Goal: Task Accomplishment & Management: Use online tool/utility

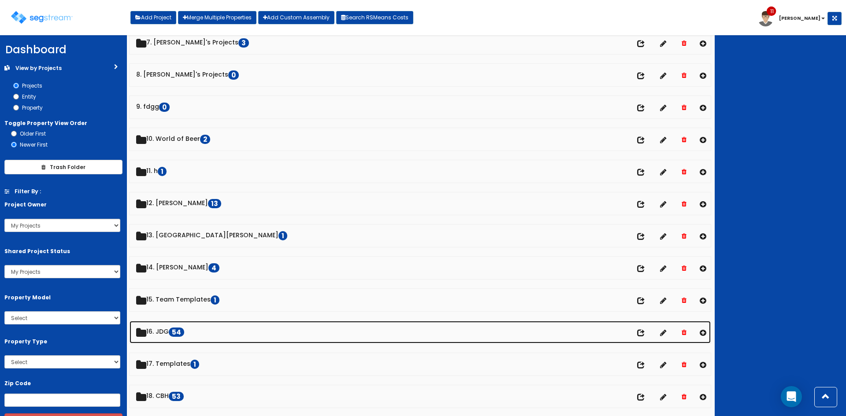
click at [170, 334] on link "16. JDG 54" at bounding box center [420, 332] width 581 height 22
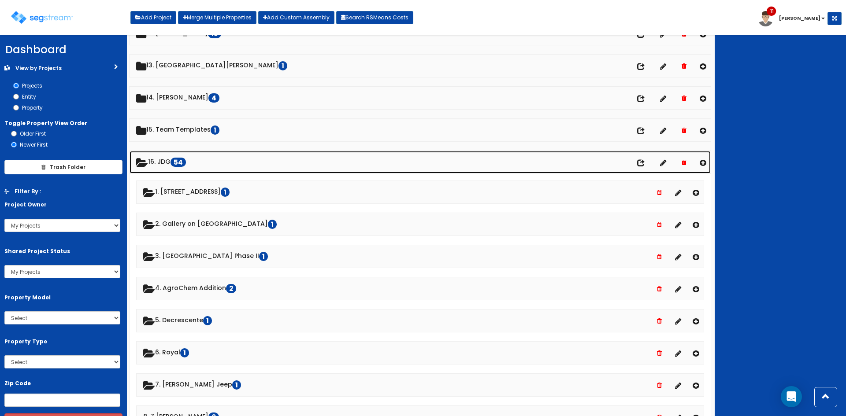
scroll to position [402, 0]
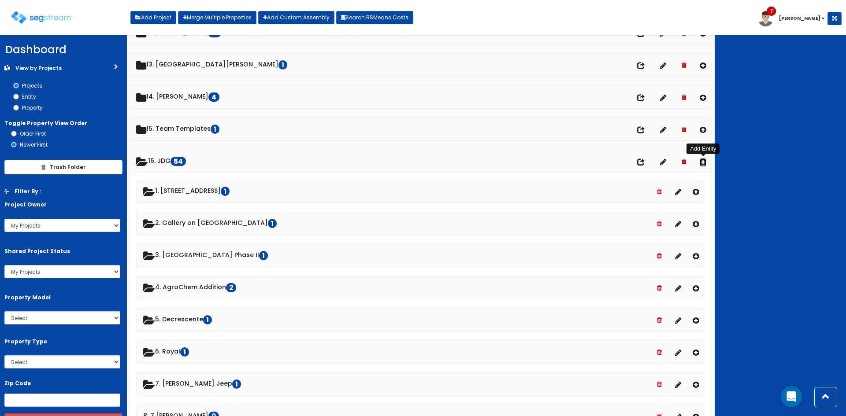
click at [703, 163] on icon at bounding box center [703, 161] width 7 height 7
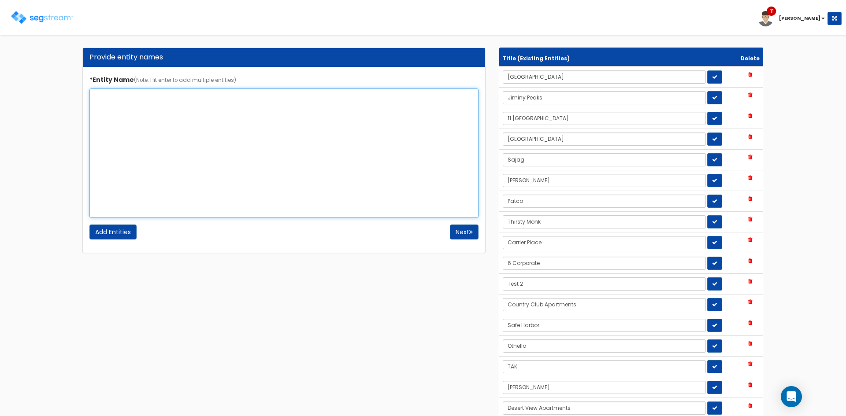
click at [157, 112] on textarea "*Entity Name (Note: Hit enter to add multiple entities)" at bounding box center [283, 154] width 389 height 130
type textarea "440 Old Hook"
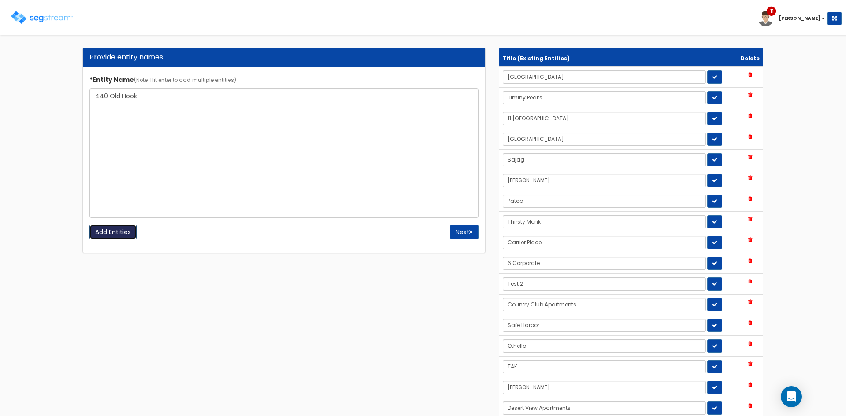
click at [108, 236] on input "Add Entities" at bounding box center [112, 232] width 47 height 15
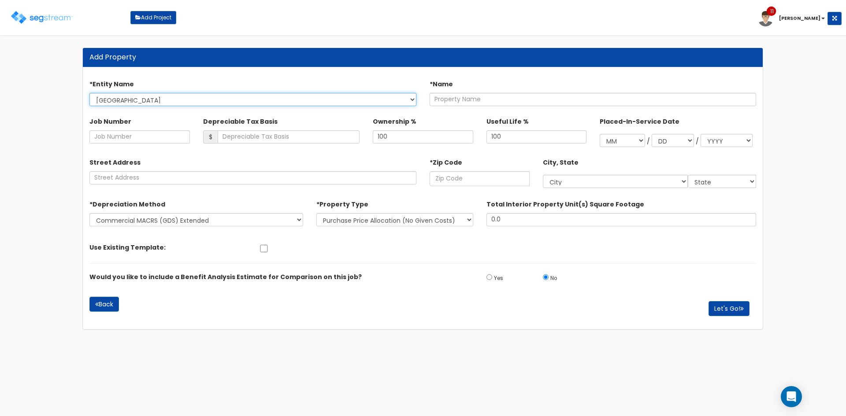
drag, startPoint x: 174, startPoint y: 95, endPoint x: 175, endPoint y: 101, distance: 5.9
click at [174, 95] on select "Highbridge Jiminy Peaks 11 South Lake Ontario Sajag Hebert Patco Thirsty Monk C…" at bounding box center [252, 99] width 327 height 13
select select "1717"
click at [89, 93] on select "Highbridge Jiminy Peaks 11 South Lake Ontario Sajag Hebert Patco Thirsty Monk C…" at bounding box center [252, 99] width 327 height 13
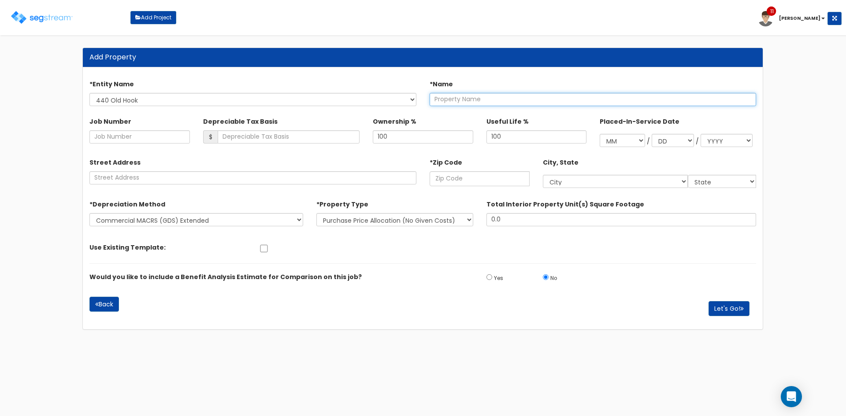
click at [499, 102] on input "text" at bounding box center [593, 99] width 327 height 13
drag, startPoint x: 471, startPoint y: 99, endPoint x: 411, endPoint y: 99, distance: 60.4
click at [411, 99] on div "*Entity Name Highbridge Jiminy Peaks 11 South Lake Ontario Sajag Hebert Patco T…" at bounding box center [423, 90] width 680 height 37
type input "[STREET_ADDRESS]"
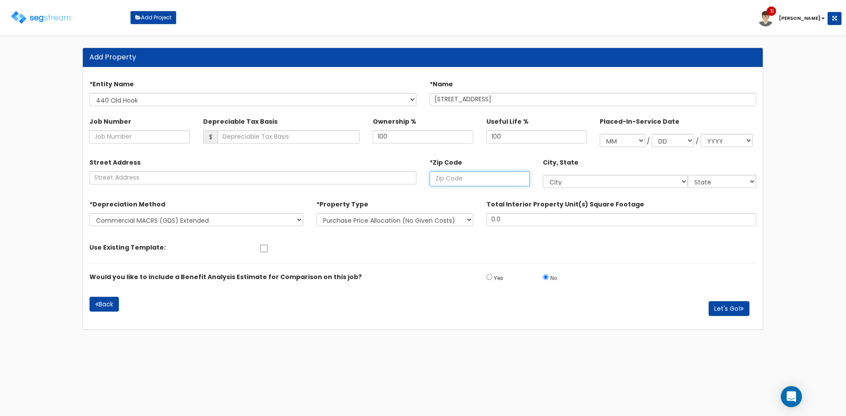
click at [483, 177] on input "text" at bounding box center [480, 178] width 100 height 15
paste input "07630"
type input "07630"
select select "NJ"
type input "07630"
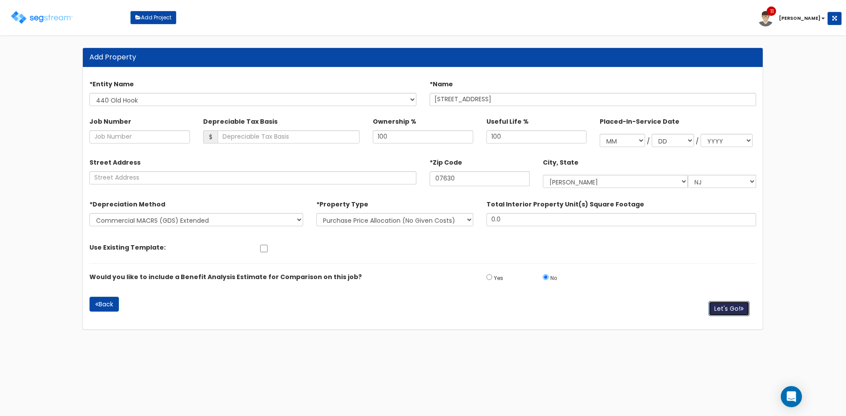
click at [716, 311] on button "Let's Go!" at bounding box center [729, 308] width 41 height 15
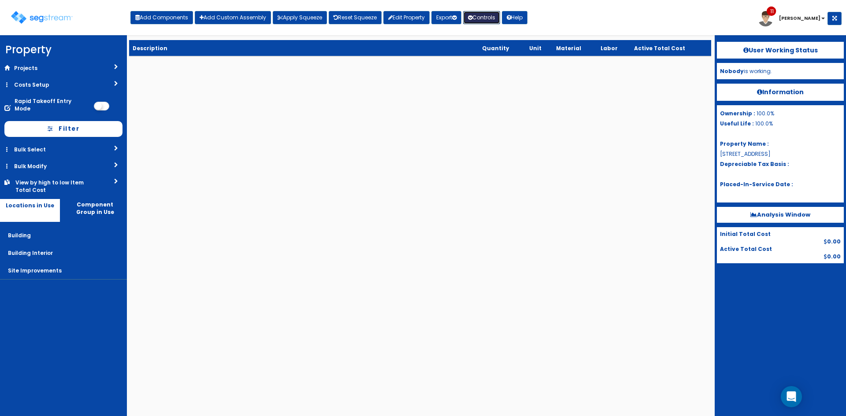
click at [478, 19] on button "Controls" at bounding box center [481, 17] width 37 height 13
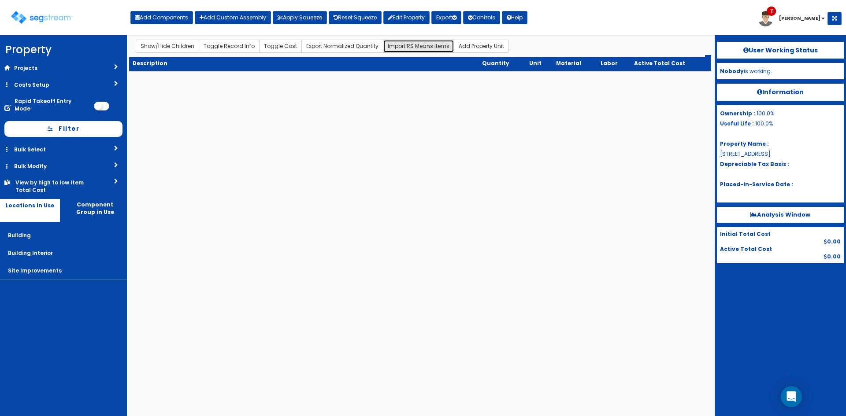
click at [419, 45] on button "Import RS Means Items" at bounding box center [418, 46] width 71 height 13
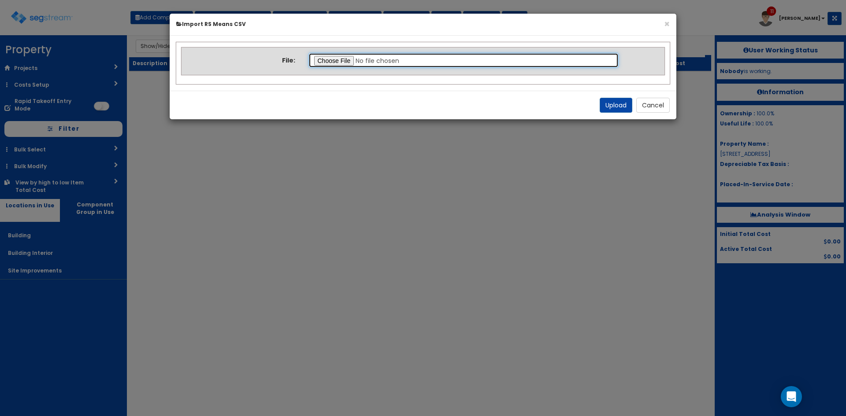
click at [348, 64] on input "file" at bounding box center [463, 60] width 311 height 15
type input "C:\fakepath\Building & Site upload.csv"
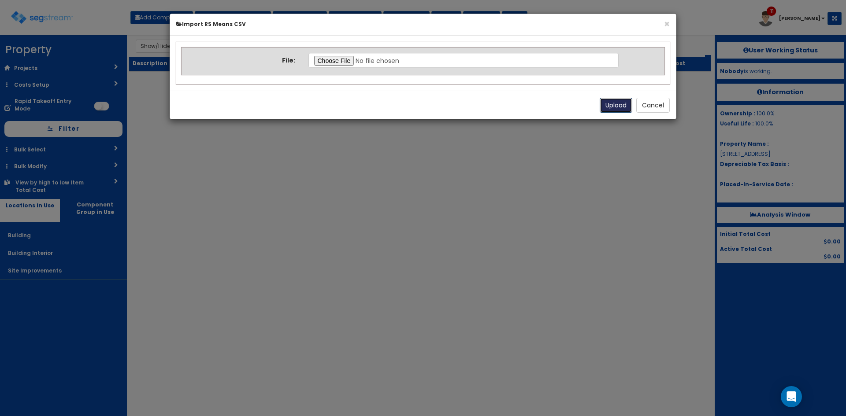
click at [614, 105] on button "Upload" at bounding box center [616, 105] width 33 height 15
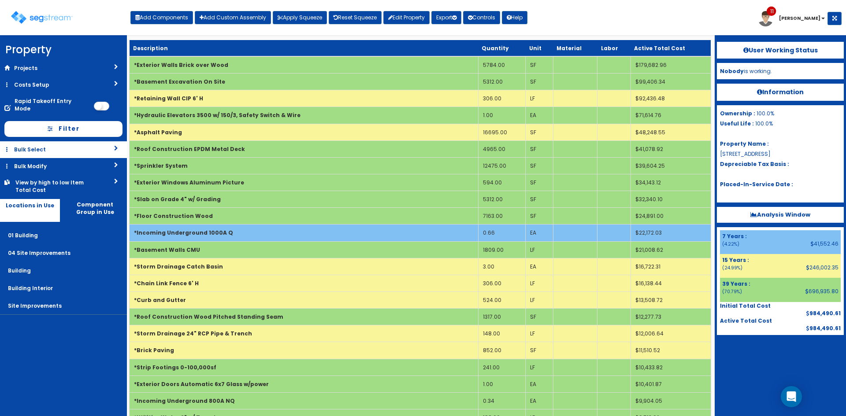
click at [76, 146] on link "Bulk Select" at bounding box center [63, 149] width 127 height 16
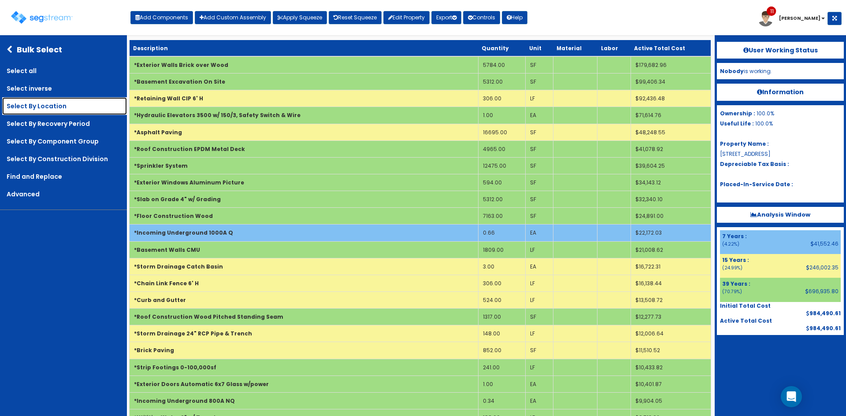
click at [45, 101] on link "Select By Location" at bounding box center [64, 106] width 125 height 18
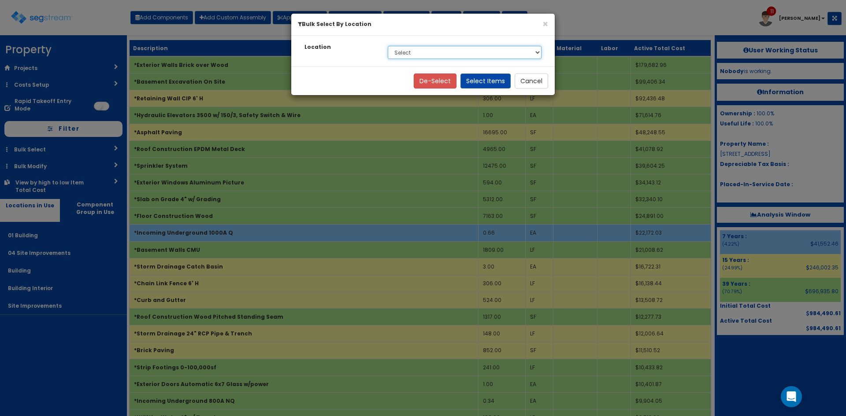
click at [446, 56] on select "Select 01 Building 04 Site Improvements" at bounding box center [465, 52] width 154 height 13
click at [78, 353] on div "× Bulk Select By Location Location Select 01 Building 04 Site Improvements De-S…" at bounding box center [423, 208] width 846 height 416
click at [530, 86] on button "Cancel" at bounding box center [531, 81] width 33 height 15
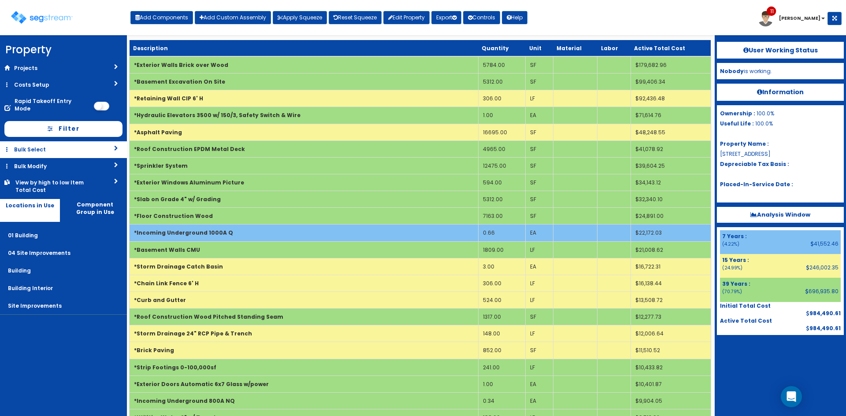
click at [101, 142] on link "Bulk Select" at bounding box center [63, 149] width 127 height 16
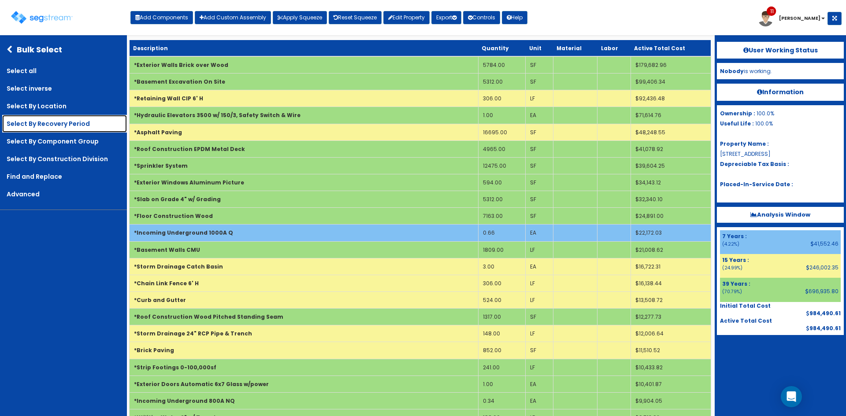
click at [65, 122] on link "Select By Recovery Period" at bounding box center [64, 124] width 125 height 18
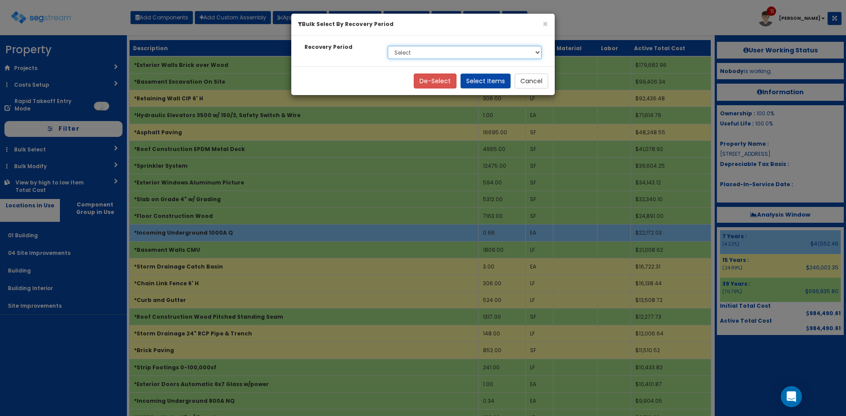
click at [413, 49] on select "Select 7 Years 15 Years 39 Years" at bounding box center [465, 52] width 154 height 13
select select "7Y"
click at [388, 46] on select "Select 7 Years 15 Years 39 Years" at bounding box center [465, 52] width 154 height 13
click at [482, 80] on button "Select Items" at bounding box center [486, 81] width 50 height 15
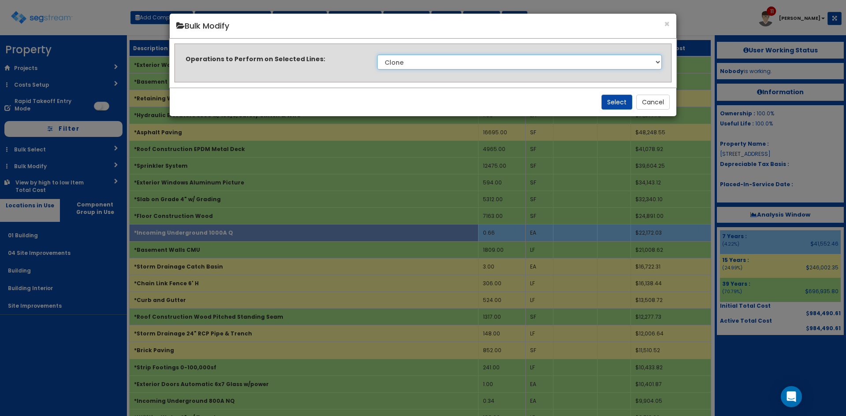
click at [472, 61] on select "Clone Delete Delete Zero Quantities Modify Component Group Modify Cost Sources …" at bounding box center [519, 62] width 285 height 15
select select "modifyRecoveryPeriod"
click at [377, 55] on select "Clone Delete Delete Zero Quantities Modify Component Group Modify Cost Sources …" at bounding box center [519, 62] width 285 height 15
click at [612, 104] on button "Select" at bounding box center [617, 102] width 31 height 15
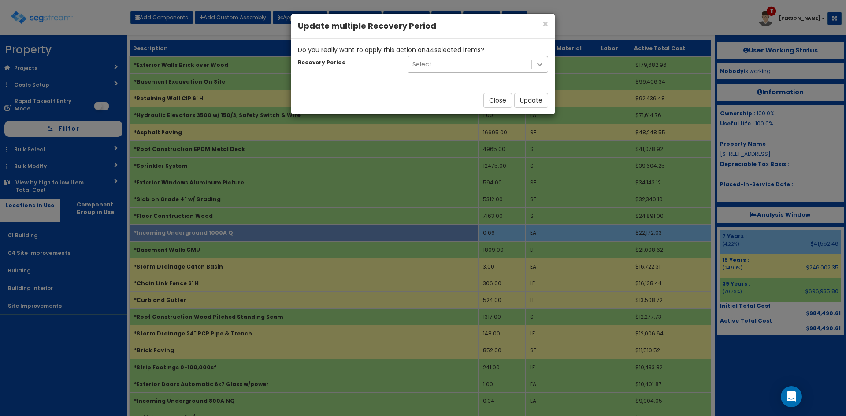
click at [542, 62] on icon at bounding box center [539, 64] width 9 height 9
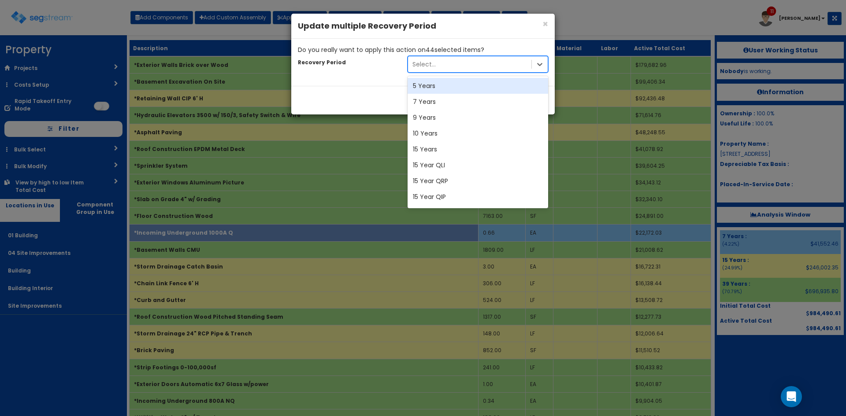
click at [481, 87] on div "5 Years" at bounding box center [478, 86] width 141 height 16
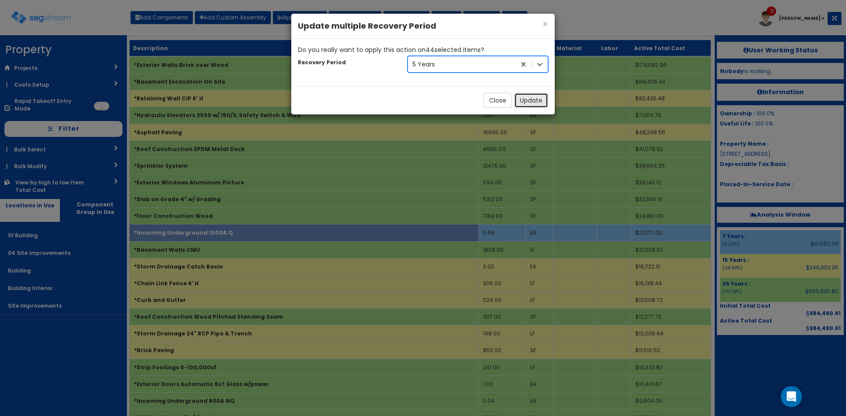
click at [526, 100] on button "Update" at bounding box center [531, 100] width 34 height 15
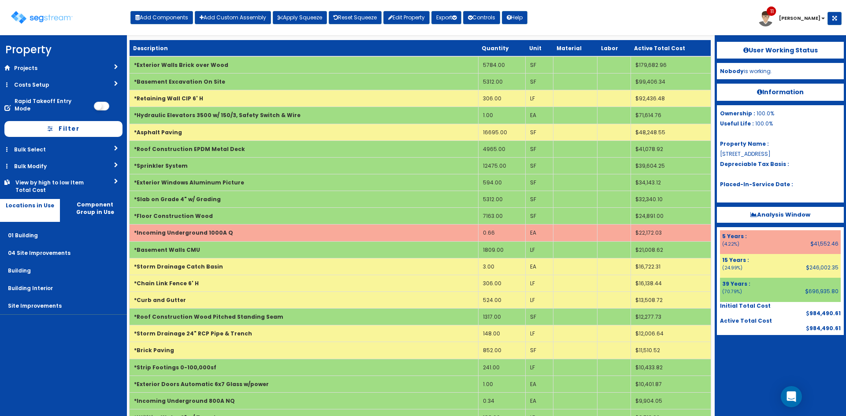
click at [37, 353] on nav "Property DB Projects Recent Properties [STREET_ADDRESS][PERSON_NAME] [STREET_AD…" at bounding box center [63, 225] width 127 height 381
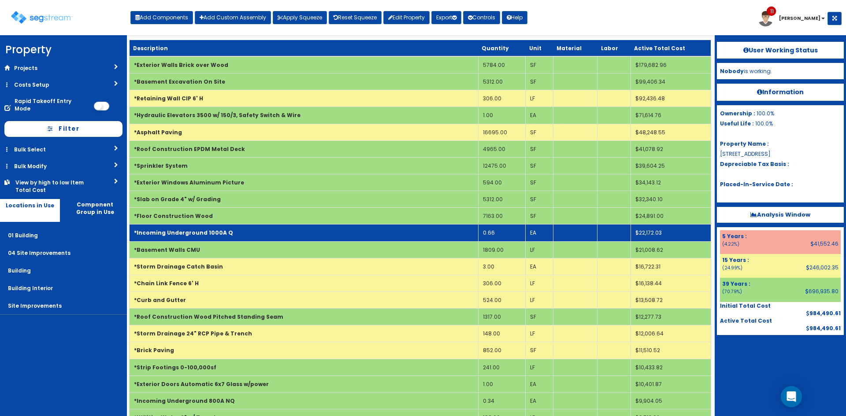
click at [496, 236] on td "0.66" at bounding box center [502, 233] width 48 height 17
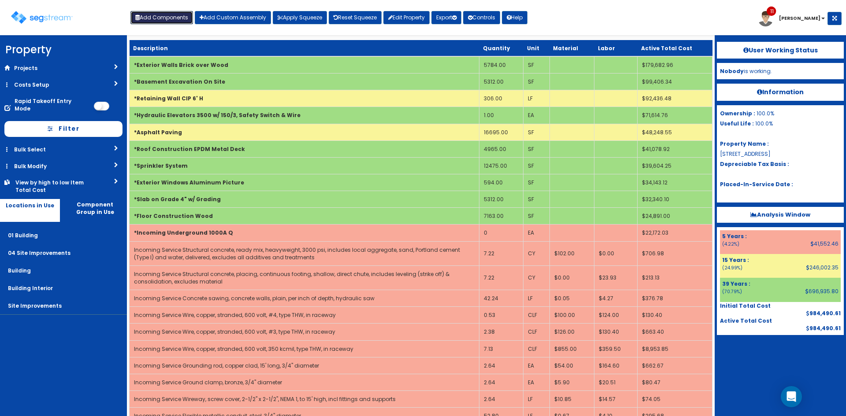
drag, startPoint x: 178, startPoint y: 19, endPoint x: 214, endPoint y: 28, distance: 36.8
click at [178, 18] on button "Add Components" at bounding box center [161, 17] width 63 height 13
select select "26000000"
select select "5Y"
select select "default"
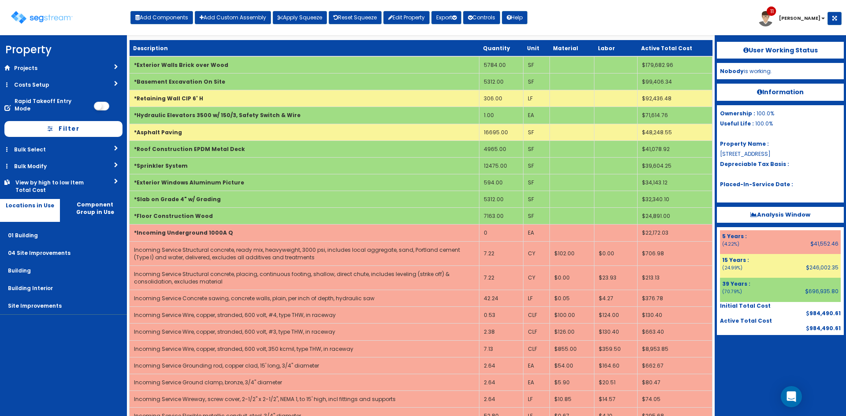
select select "7"
select select
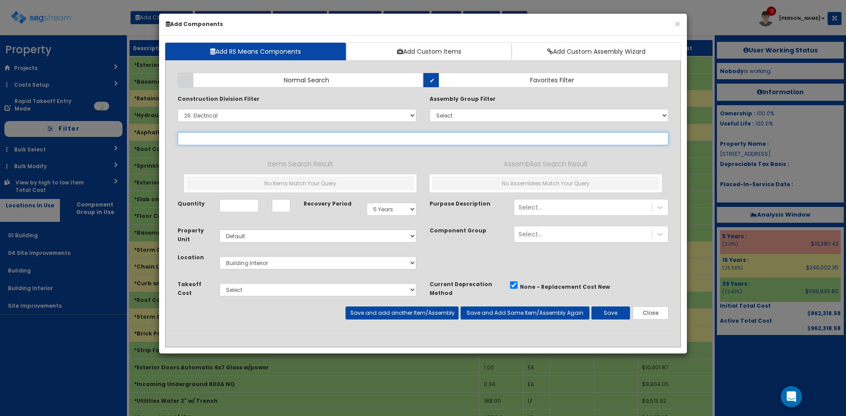
select select
select select "26059010"
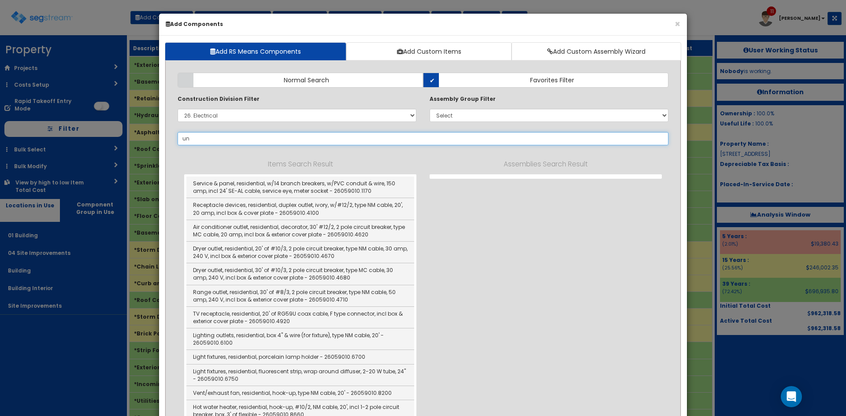
type input "und"
select select "26059010"
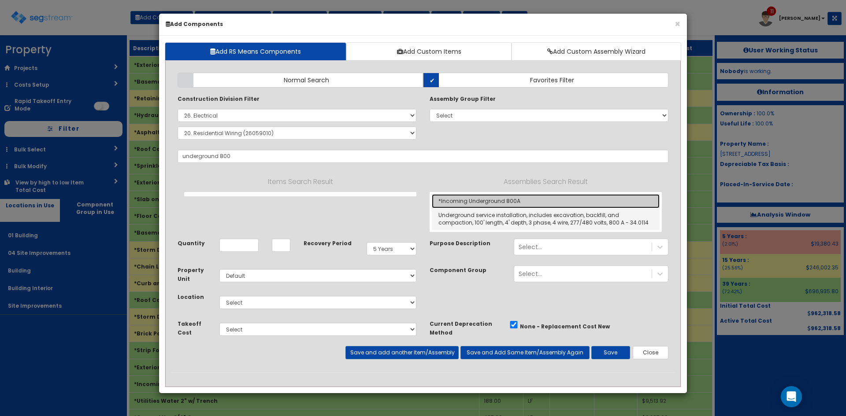
click at [461, 204] on link "*Incoming Underground 800A" at bounding box center [546, 201] width 228 height 14
type input "*Incoming Underground 800A"
type input "EA"
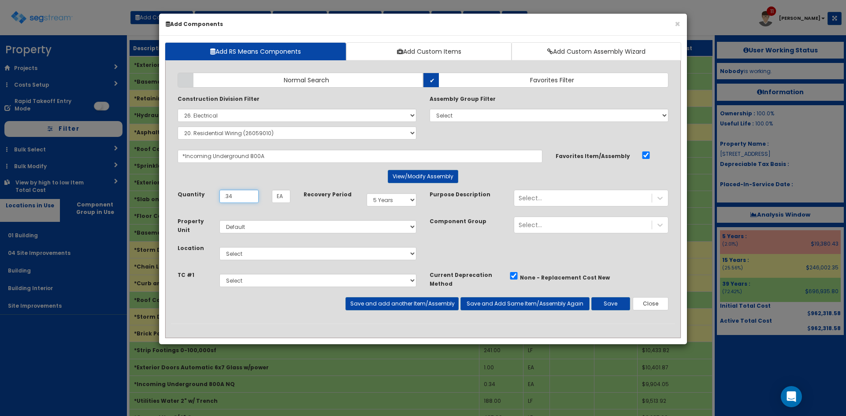
type input ".34"
click at [273, 256] on select "Select 01 Building 04 Site Improvements Building Building Interior Site Improve…" at bounding box center [317, 253] width 197 height 13
select select "702"
click at [219, 247] on select "Select 01 Building 04 Site Improvements Building Building Interior Site Improve…" at bounding box center [317, 253] width 197 height 13
click at [257, 283] on select "Select" at bounding box center [317, 280] width 197 height 13
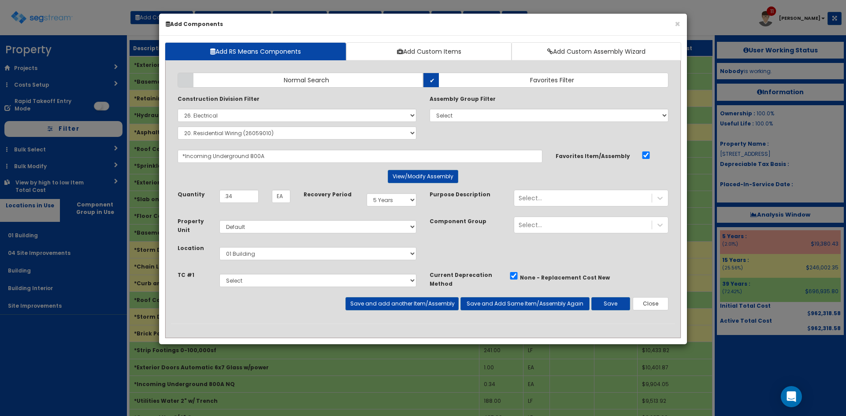
click at [431, 254] on div "Property Unit Select Default Location Select 01 Building" at bounding box center [423, 244] width 504 height 54
click at [619, 304] on button "Save" at bounding box center [610, 303] width 39 height 13
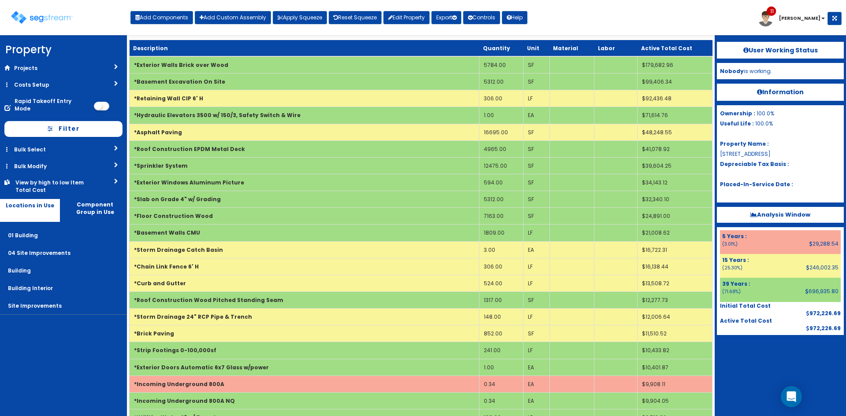
click at [607, 32] on div "Toggle navigation Add Components Add Custom Assembly Apply Squeeze Reset Squeez…" at bounding box center [422, 21] width 837 height 29
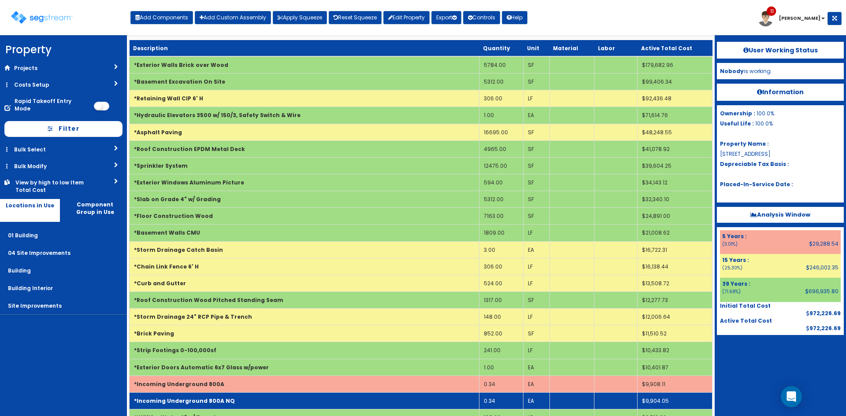
click at [491, 401] on td "0.34" at bounding box center [501, 401] width 44 height 17
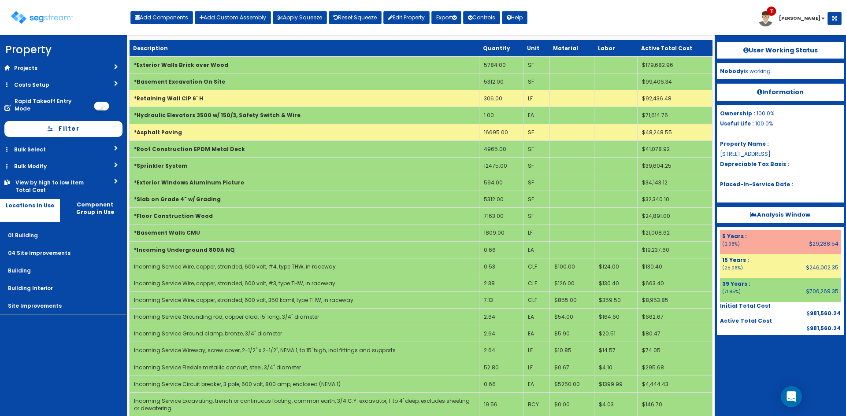
click at [63, 348] on nav "Property DB Projects Recent Properties [STREET_ADDRESS][PERSON_NAME] [STREET_AD…" at bounding box center [63, 225] width 127 height 381
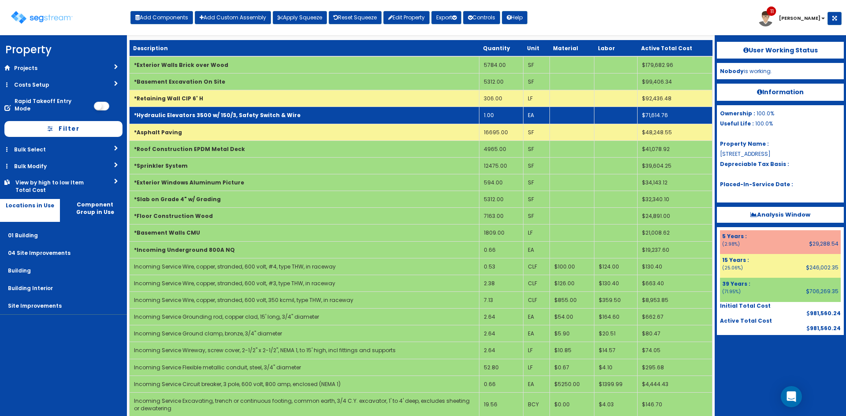
click at [289, 118] on td "*Hydraulic Elevators 3500 w/ 150/3, Safety Switch & Wire" at bounding box center [305, 115] width 350 height 17
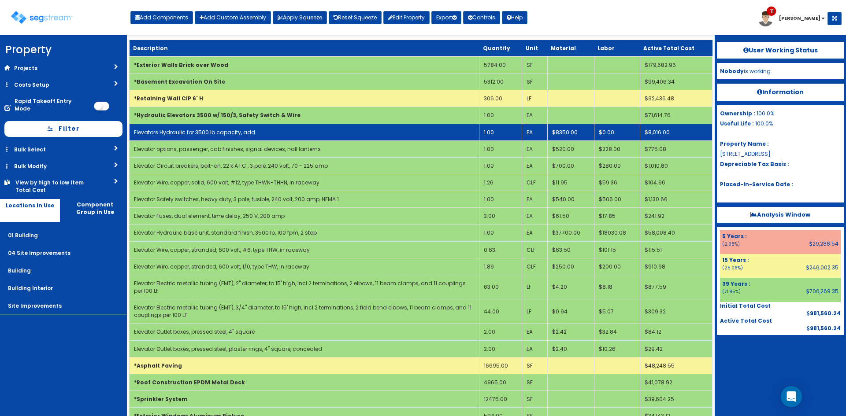
click at [268, 129] on td "Elevators Hydraulic for 3500 lb capacity, add" at bounding box center [305, 132] width 350 height 17
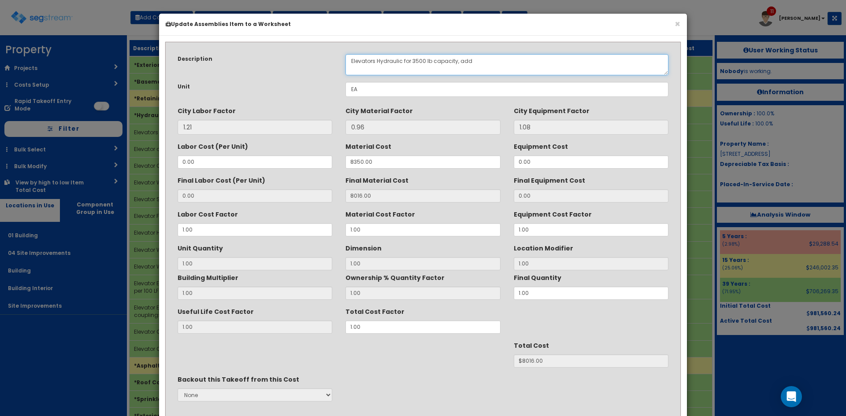
click at [416, 61] on textarea "Elevators Hydraulic for 3500 lb capacity, add" at bounding box center [506, 64] width 323 height 21
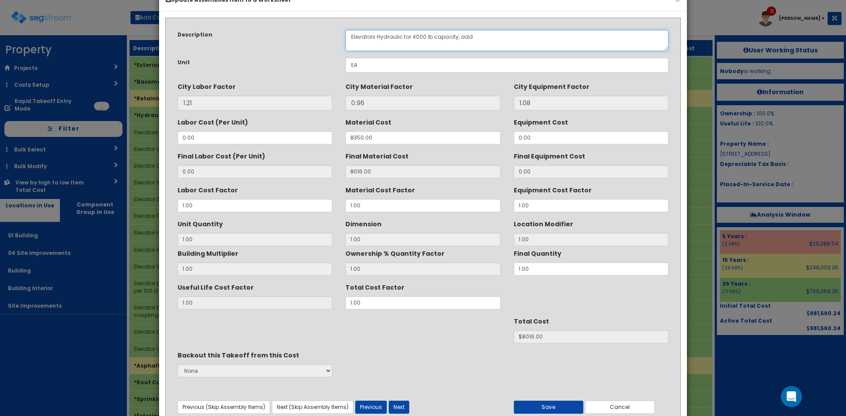
scroll to position [63, 0]
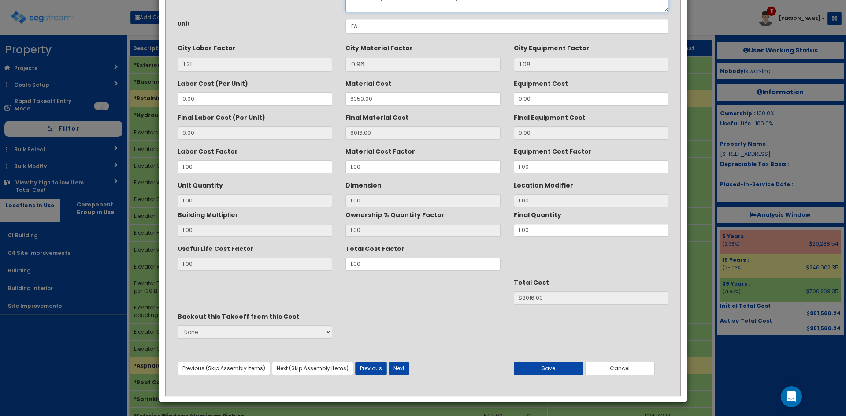
type textarea "Elevators Hydraulic for 4000 lb capacity, add"
click at [560, 368] on button "Save" at bounding box center [549, 368] width 70 height 13
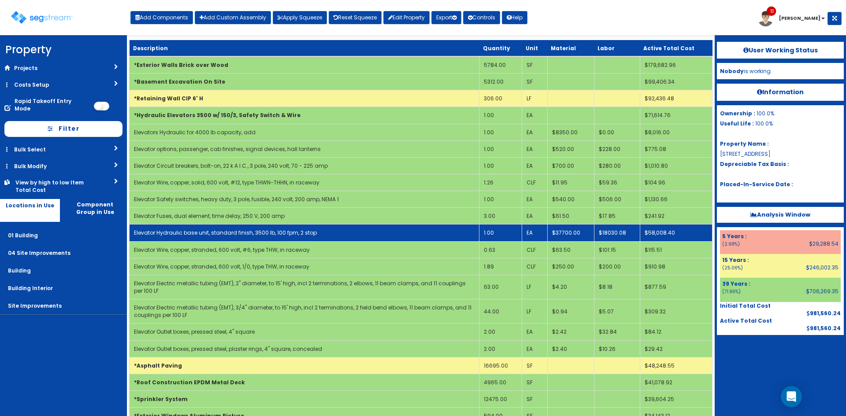
click at [278, 236] on link "Elevator Hydraulic base unit, standard finish, 3500 lb, 100 fpm, 2 stop" at bounding box center [225, 232] width 183 height 7
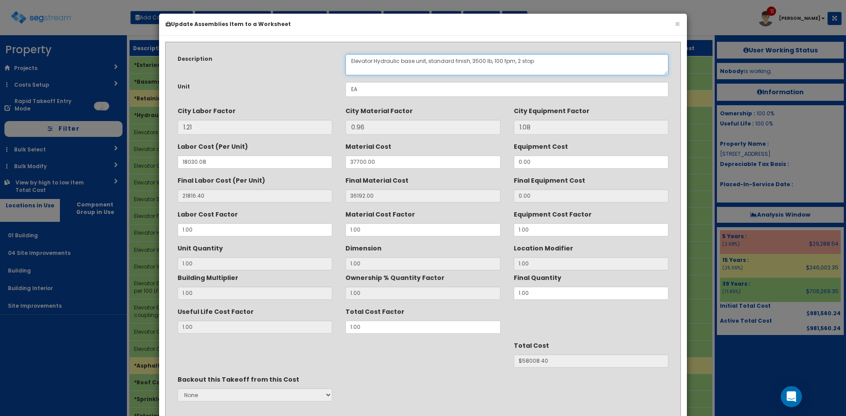
click at [476, 60] on textarea "Elevator Hydraulic base unit, standard finish, 3500 lb, 100 fpm, 2 stop" at bounding box center [506, 64] width 323 height 21
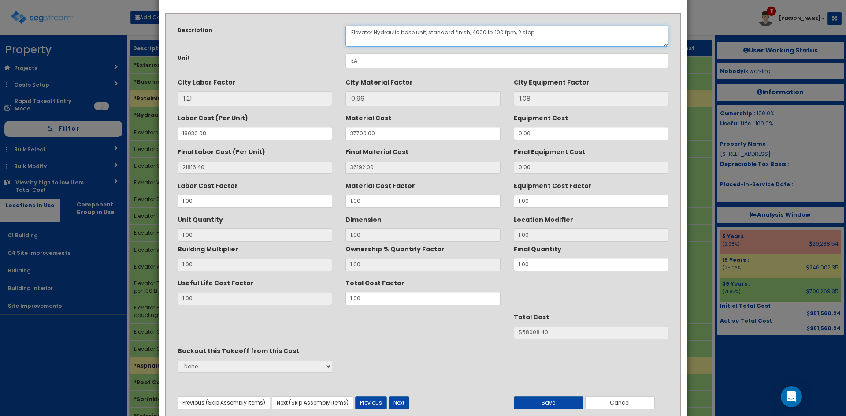
scroll to position [63, 0]
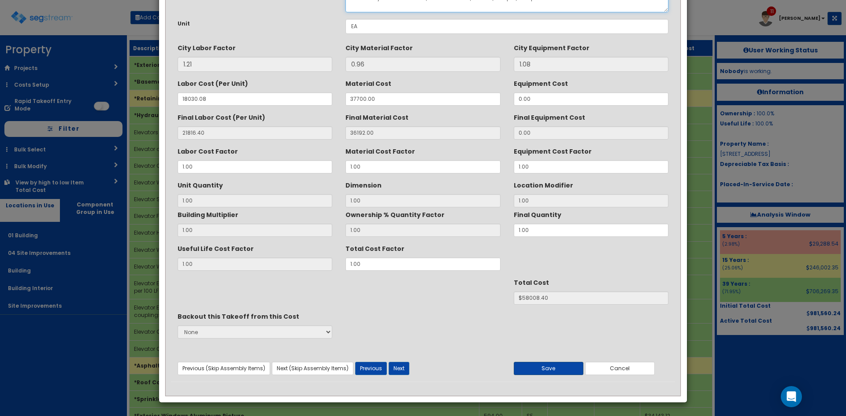
type textarea "Elevator Hydraulic base unit, standard finish, 4000 lb, 100 fpm, 2 stop"
click at [556, 363] on button "Save" at bounding box center [549, 368] width 70 height 13
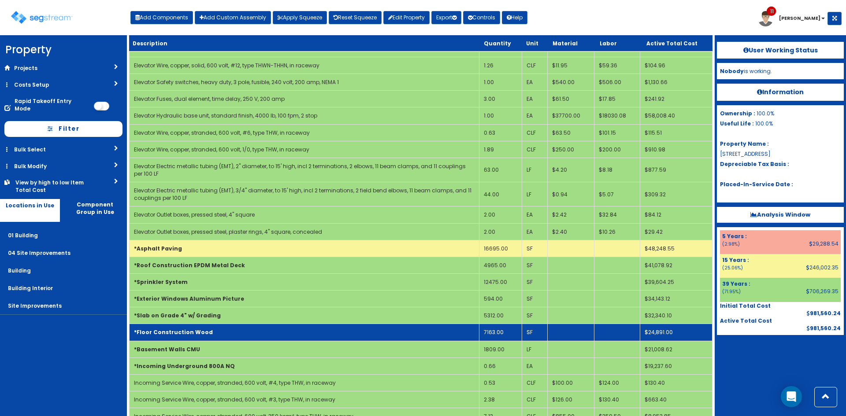
scroll to position [118, 0]
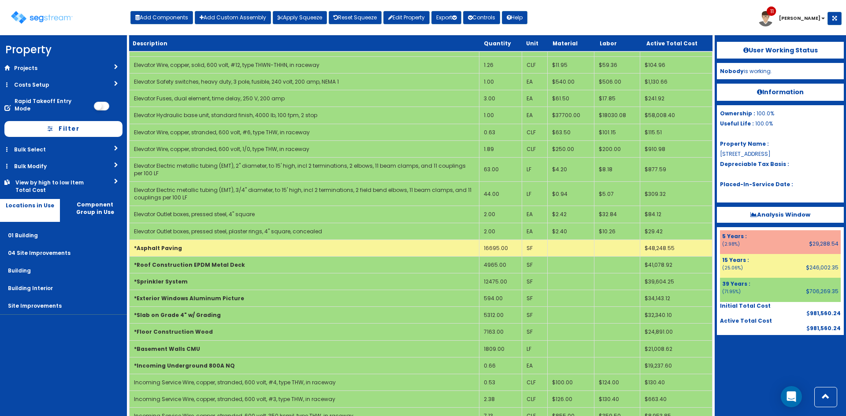
click at [74, 356] on nav "Property DB Projects Recent Properties [STREET_ADDRESS][PERSON_NAME] [STREET_AD…" at bounding box center [63, 225] width 127 height 381
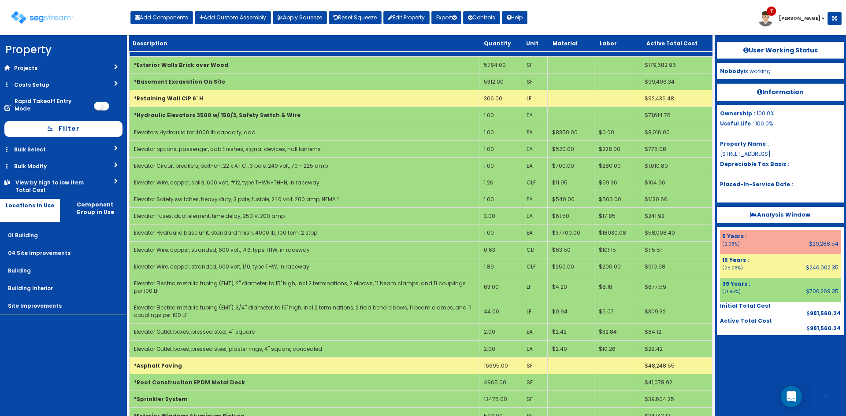
scroll to position [1114, 0]
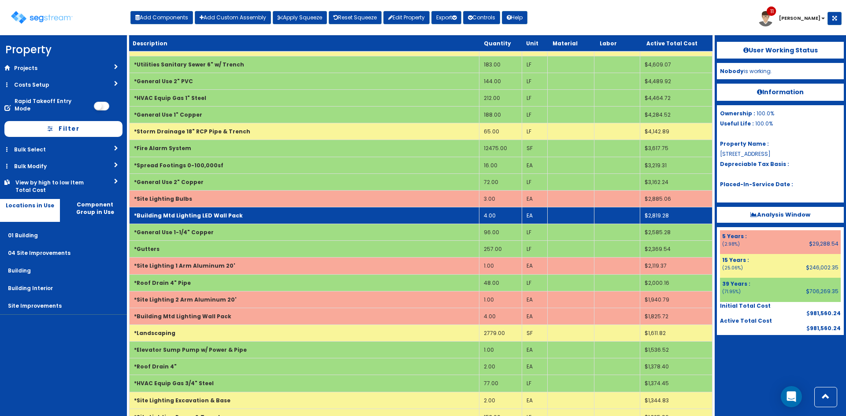
click at [268, 210] on td "*Building Mtd Lighting LED Wall Pack" at bounding box center [305, 215] width 350 height 17
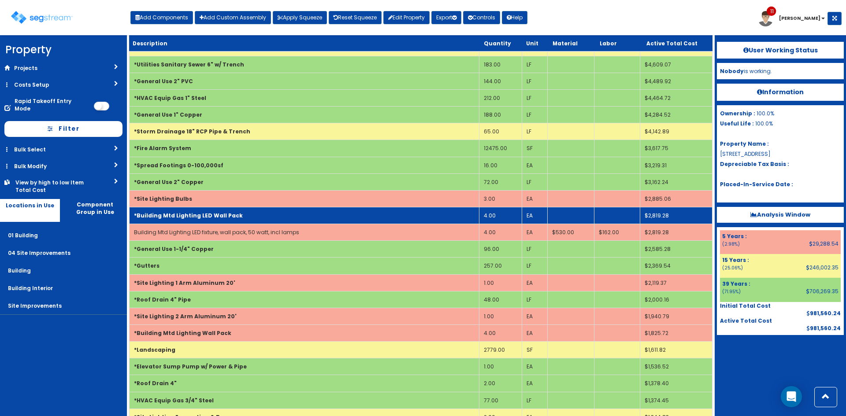
click at [268, 210] on td "*Building Mtd Lighting LED Wall Pack" at bounding box center [305, 215] width 350 height 17
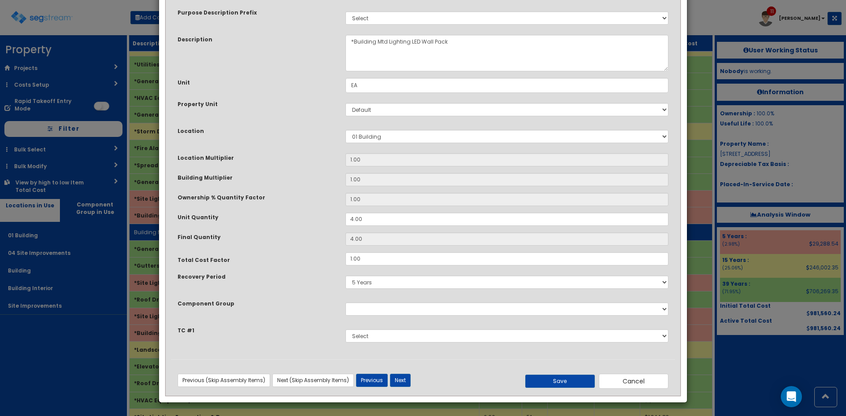
scroll to position [0, 0]
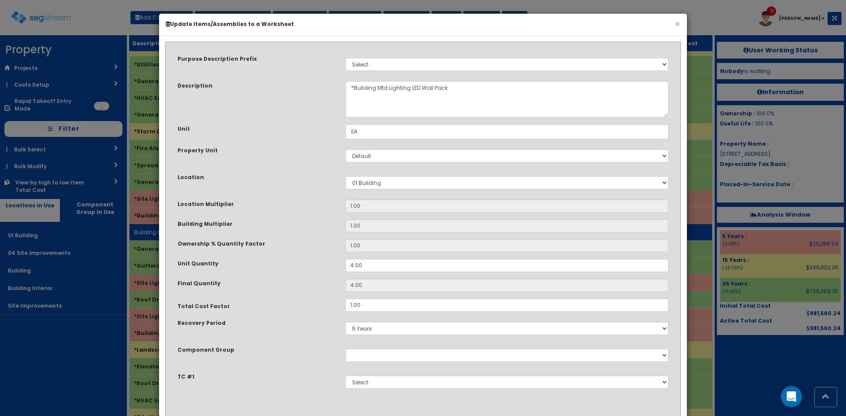
click at [268, 223] on div "Building Multiplier" at bounding box center [255, 224] width 168 height 11
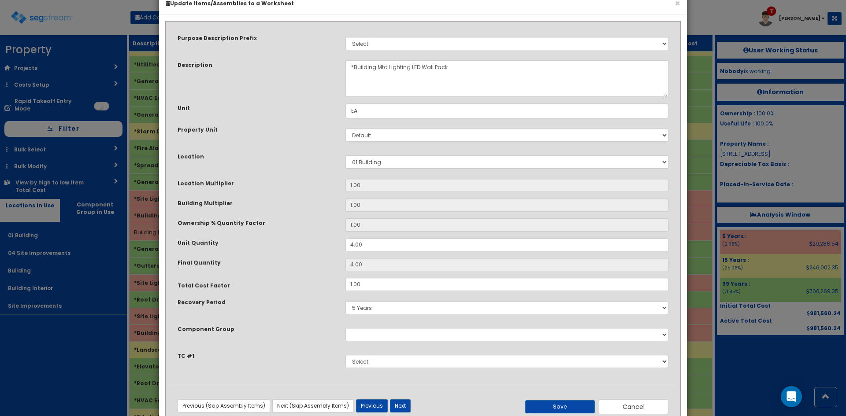
scroll to position [46, 0]
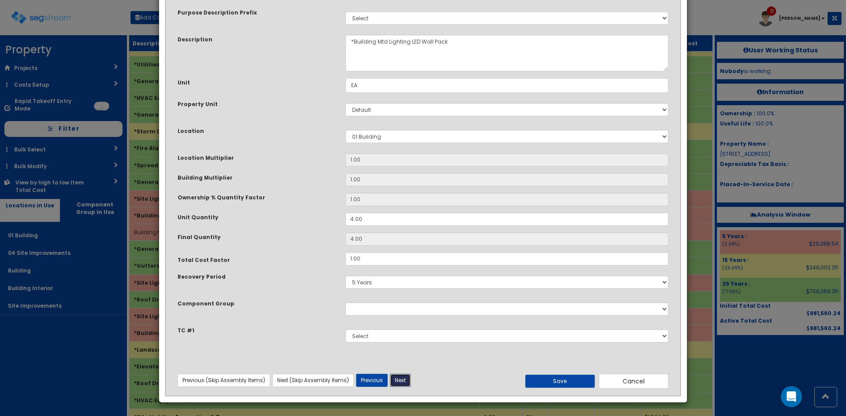
click at [404, 382] on button "Next" at bounding box center [400, 380] width 21 height 13
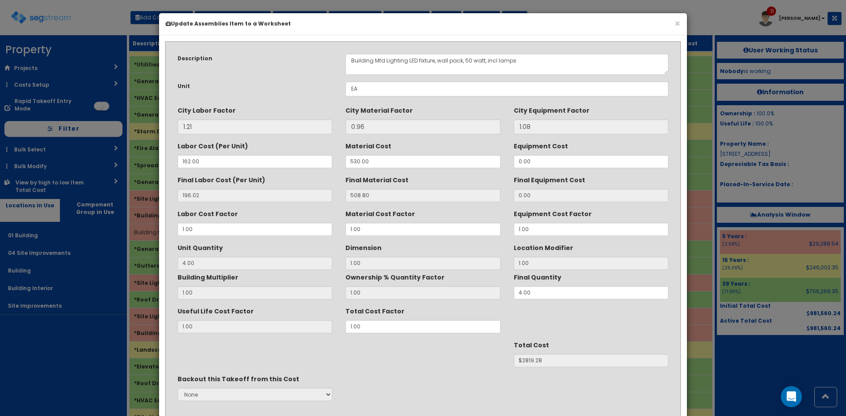
scroll to position [0, 0]
click at [412, 59] on textarea "Building Mtd Lighting LED fixture, wall pack, 50 watt, incl lamps" at bounding box center [506, 64] width 323 height 21
drag, startPoint x: 449, startPoint y: 61, endPoint x: 428, endPoint y: 60, distance: 21.6
click at [428, 60] on textarea "Building Mtd Lighting LED fixture, wall pack, 50 watt, incl lamps" at bounding box center [506, 64] width 323 height 21
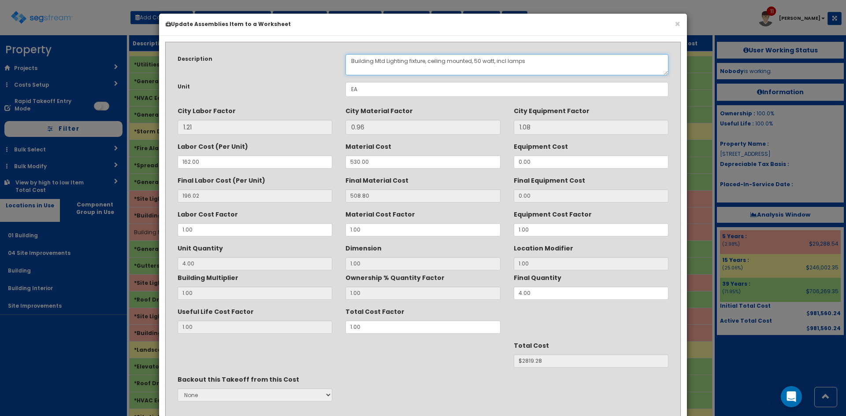
drag, startPoint x: 505, startPoint y: 60, endPoint x: 523, endPoint y: 61, distance: 18.1
click at [508, 60] on textarea "Building Mtd Lighting LED fixture, wall pack, 50 watt, incl lamps" at bounding box center [506, 64] width 323 height 21
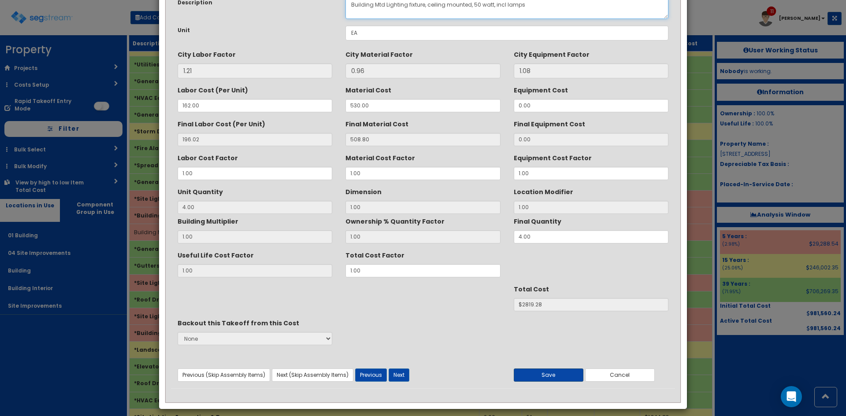
type textarea "Building Mtd Lighting fixture, ceiling mounted, 50 watt, incl lamps"
click at [552, 379] on button "Save" at bounding box center [549, 375] width 70 height 13
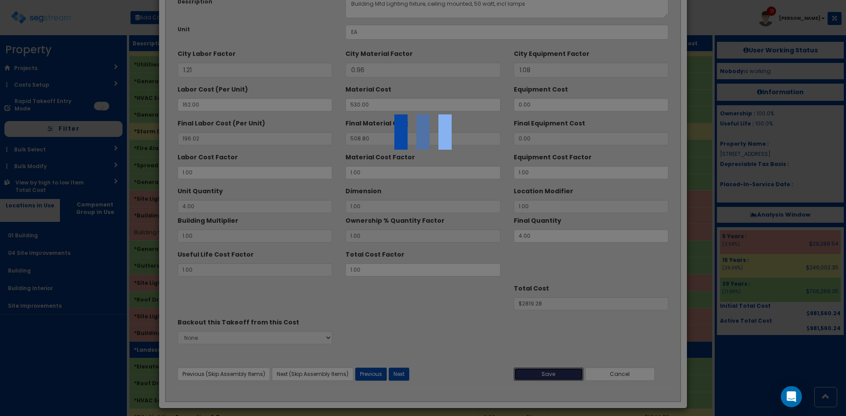
scroll to position [58, 0]
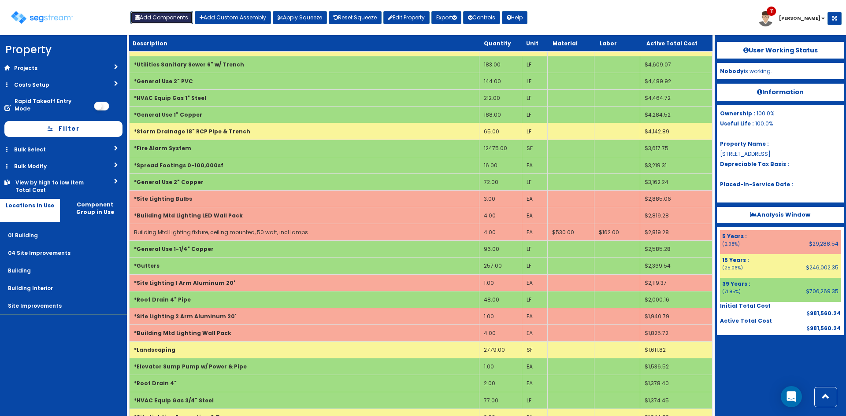
click at [187, 18] on button "Add Components" at bounding box center [161, 17] width 63 height 13
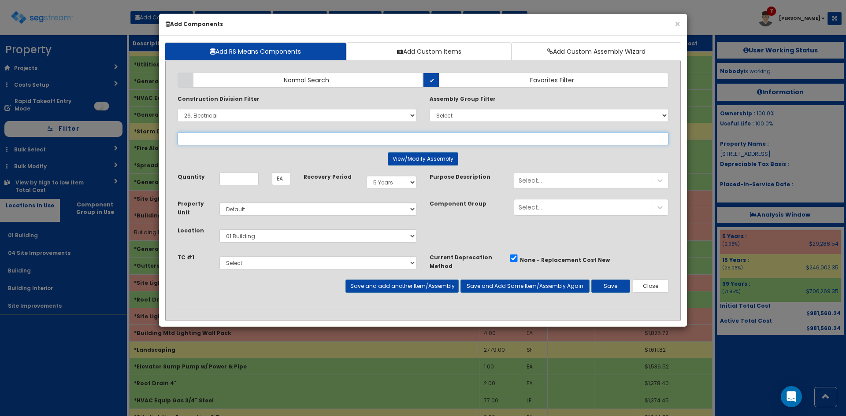
select select
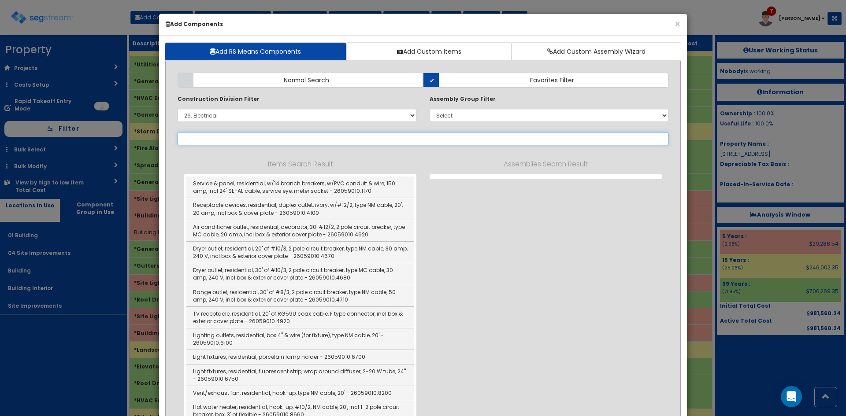
type input "s"
select select "26059010"
type input "shutters"
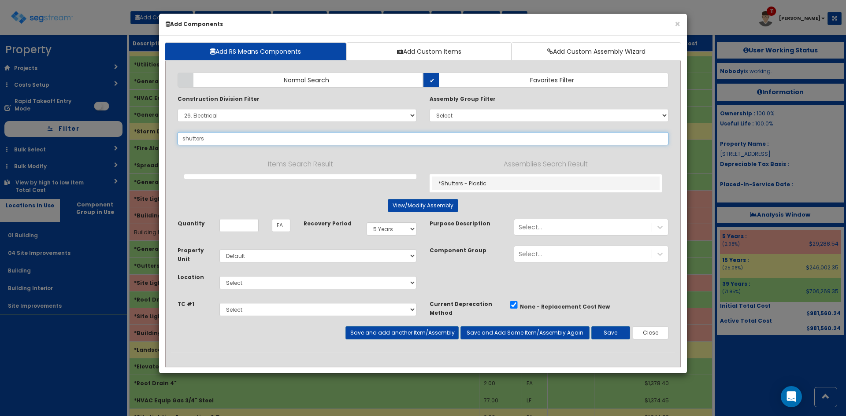
select select "26059010"
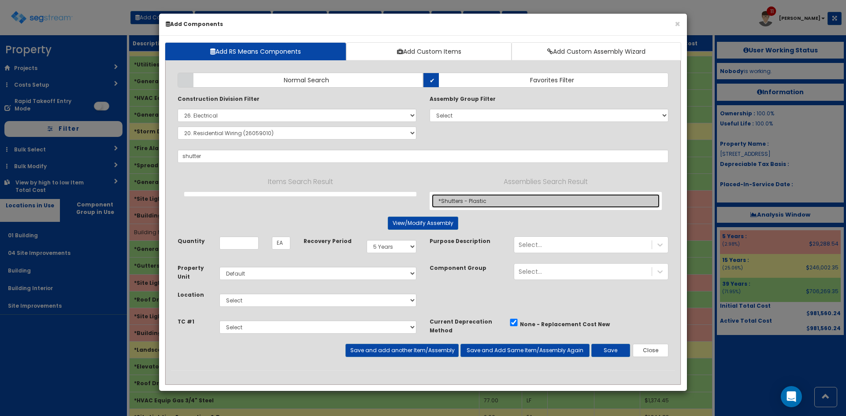
click at [477, 203] on link "*Shutters - Plastic" at bounding box center [546, 201] width 228 height 14
type input "*Shutters - Plastic"
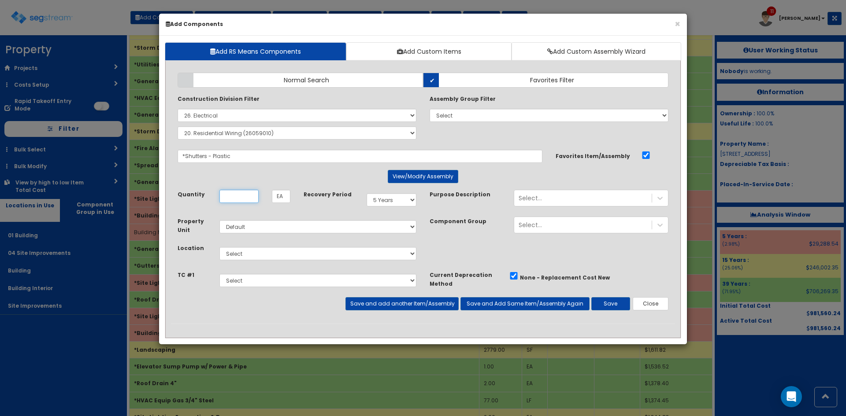
scroll to position [0, 0]
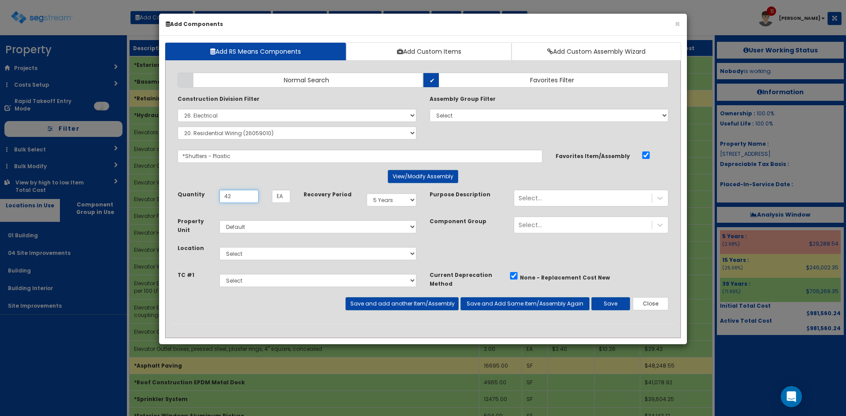
type input "42"
click at [306, 255] on select "Select 01 Building 04 Site Improvements Building Building Interior Site Improve…" at bounding box center [317, 253] width 197 height 13
select select "702"
click at [219, 247] on select "Select 01 Building 04 Site Improvements Building Building Interior Site Improve…" at bounding box center [317, 253] width 197 height 13
click at [443, 303] on button "Save and add another Item/Assembly" at bounding box center [401, 303] width 113 height 13
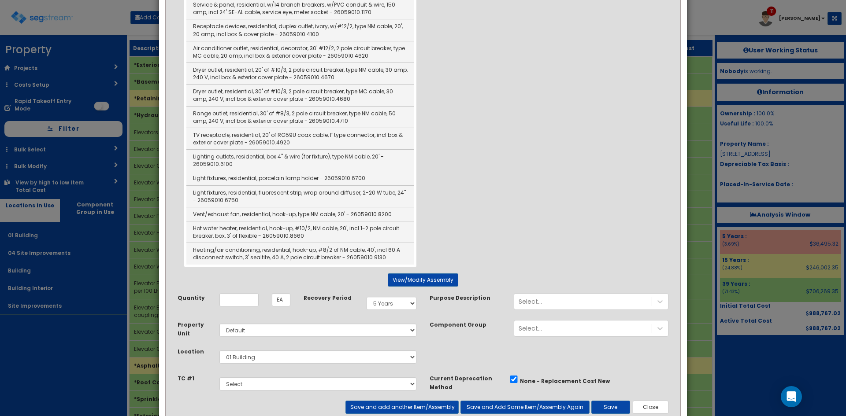
scroll to position [242, 0]
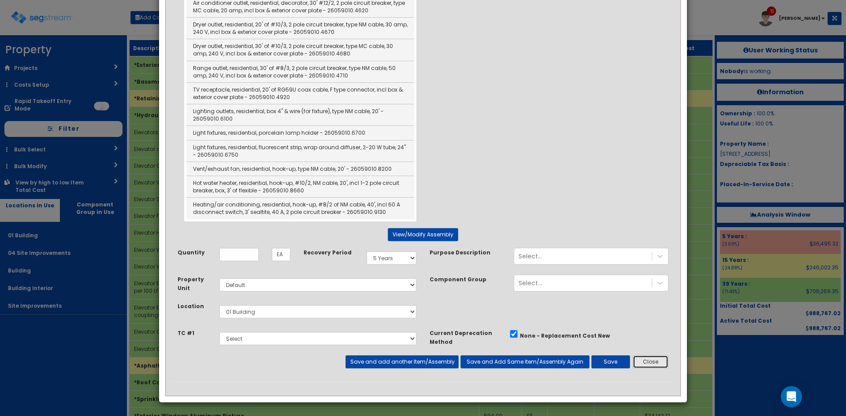
drag, startPoint x: 647, startPoint y: 362, endPoint x: 613, endPoint y: 39, distance: 324.7
click at [647, 281] on div "Add Items Add Assemblies Both Normal Search Select" at bounding box center [423, 103] width 504 height 558
click at [657, 362] on button "Close" at bounding box center [651, 362] width 36 height 13
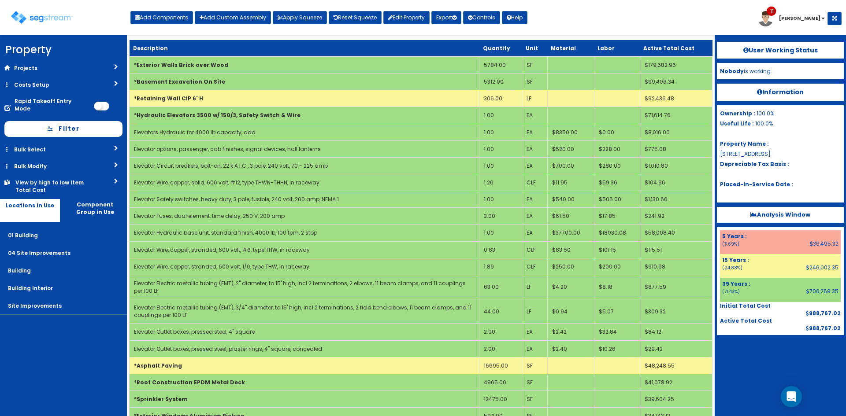
click at [585, 33] on div "Toggle navigation Add Components Add Custom Assembly Apply Squeeze Reset Squeez…" at bounding box center [422, 21] width 837 height 29
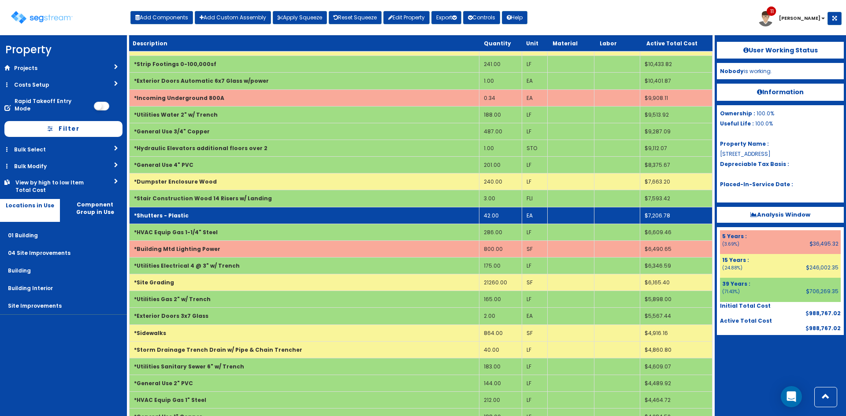
click at [357, 209] on td "*Shutters - Plastic" at bounding box center [305, 215] width 350 height 17
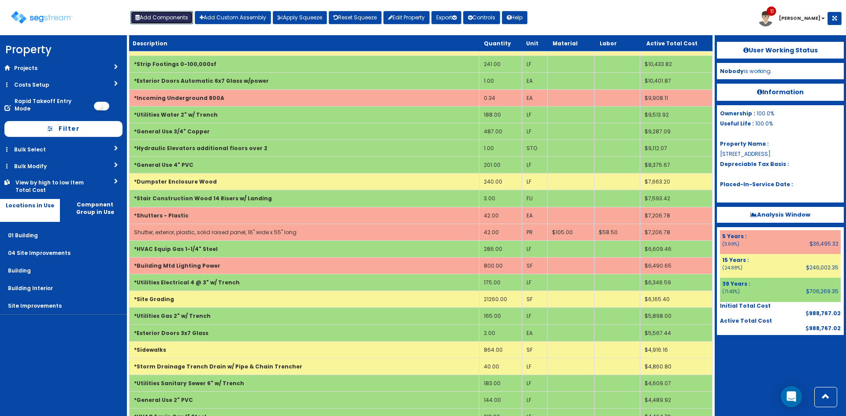
click at [147, 13] on button "Add Components" at bounding box center [161, 17] width 63 height 13
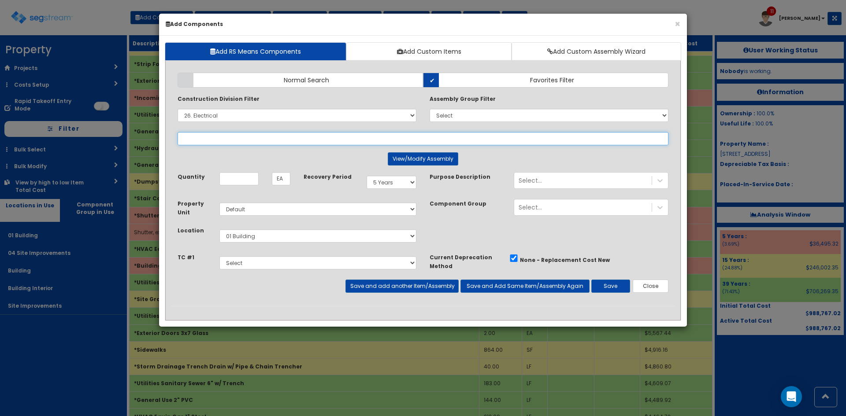
scroll to position [0, 0]
select select "26059010"
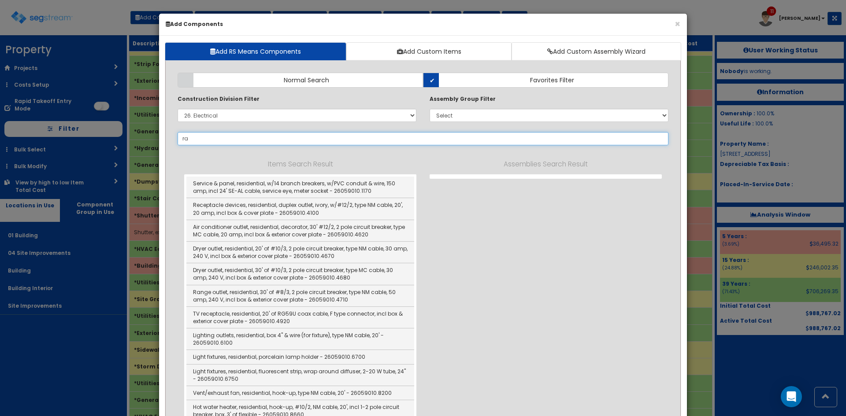
type input "rai"
select select
type input "rail"
select select "26059010"
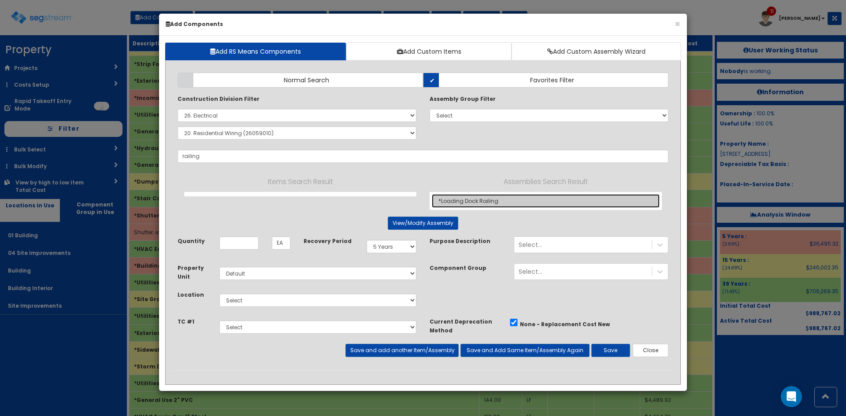
click at [482, 201] on link "*Loading Dock Railing" at bounding box center [546, 201] width 228 height 14
type input "*Loading Dock Railing"
type input "LF"
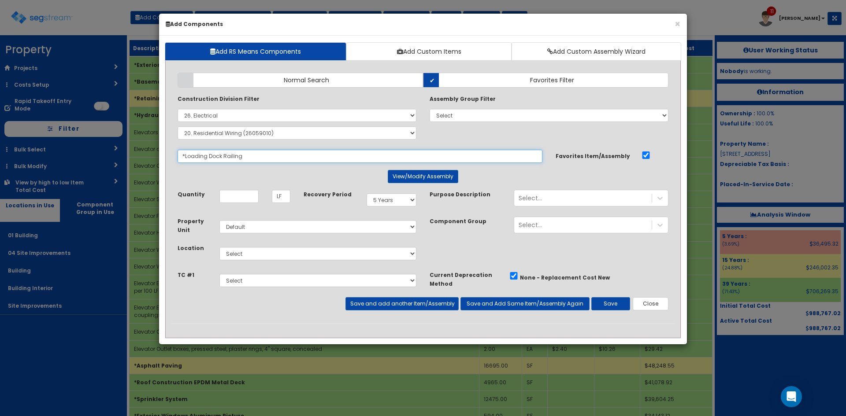
drag, startPoint x: 222, startPoint y: 156, endPoint x: 71, endPoint y: 158, distance: 151.2
click at [71, 158] on div "× Add Components Add RS Means Components Add Custom Items Add Custom Assembly W…" at bounding box center [423, 208] width 846 height 416
type input "Railing"
click at [256, 116] on select "Select 0. Custom Item 1. General Requirements 2. Existing Conditions 3. Concret…" at bounding box center [297, 115] width 239 height 13
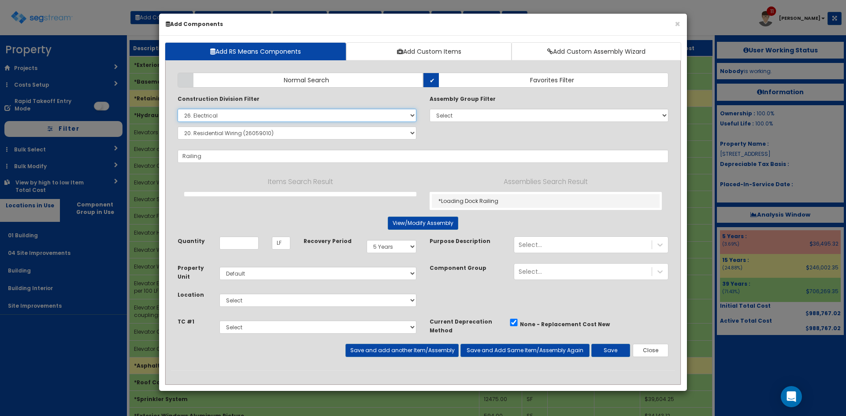
select select
click at [178, 109] on select "Select 0. Custom Item 1. General Requirements 2. Existing Conditions 3. Concret…" at bounding box center [297, 115] width 239 height 13
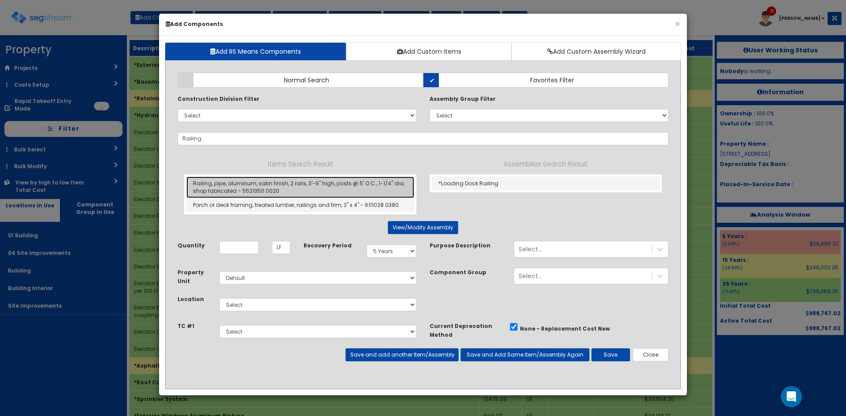
click at [274, 189] on link "Railing, pipe, aluminum, satin finish, 2 rails, 3'-6" high, posts @ 5' O.C., 1-…" at bounding box center [300, 188] width 228 height 22
type input "Railing, pipe, aluminum, satin finish, 2 rails, 3'-6" high, posts @ 5' O.C., 1-…"
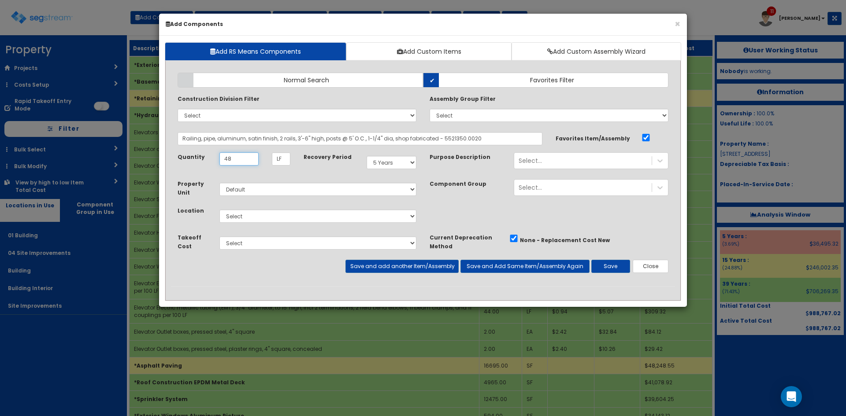
type input "48"
click at [258, 213] on select "Select 01 Building 04 Site Improvements Building Building Interior Site Improve…" at bounding box center [317, 216] width 197 height 13
select select "1278"
click at [219, 210] on select "Select 01 Building 04 Site Improvements Building Building Interior Site Improve…" at bounding box center [317, 216] width 197 height 13
click at [393, 161] on select "Select 5 Years 7 Years 9 Years 10 Years 15 Years 15 Year QLI 15 Year QRP 15 Yea…" at bounding box center [392, 162] width 50 height 13
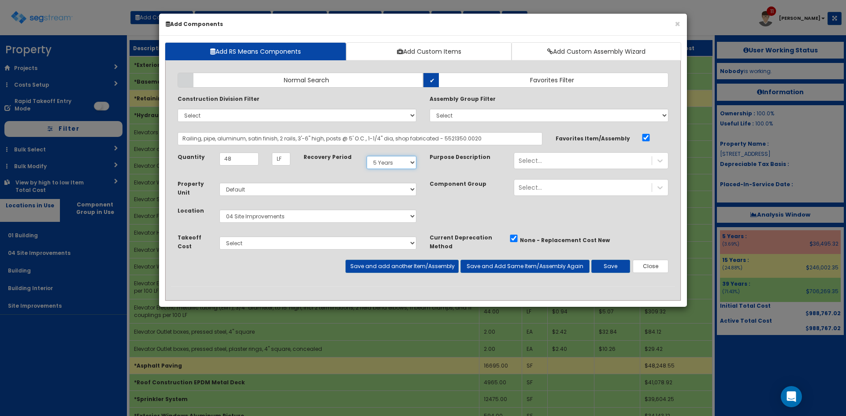
select select "15Y"
click at [367, 156] on select "Select 5 Years 7 Years 9 Years 10 Years 15 Years 15 Year QLI 15 Year QRP 15 Yea…" at bounding box center [392, 162] width 50 height 13
click at [413, 263] on button "Save and add another Item/Assembly" at bounding box center [401, 266] width 113 height 13
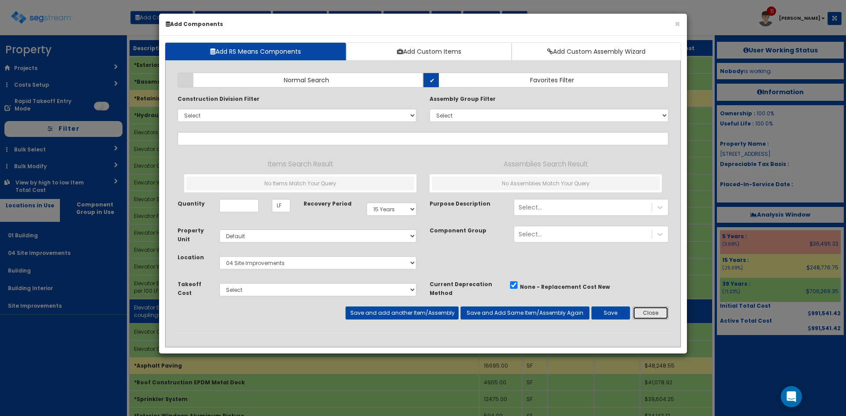
click at [657, 312] on button "Close" at bounding box center [651, 313] width 36 height 13
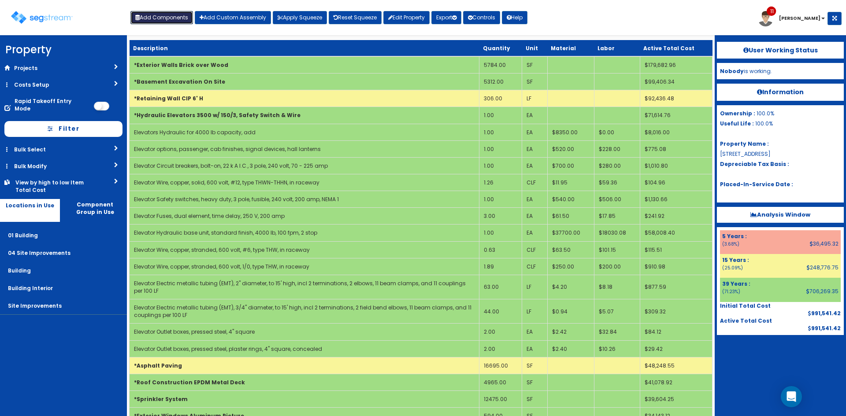
click at [160, 19] on button "Add Components" at bounding box center [161, 17] width 63 height 13
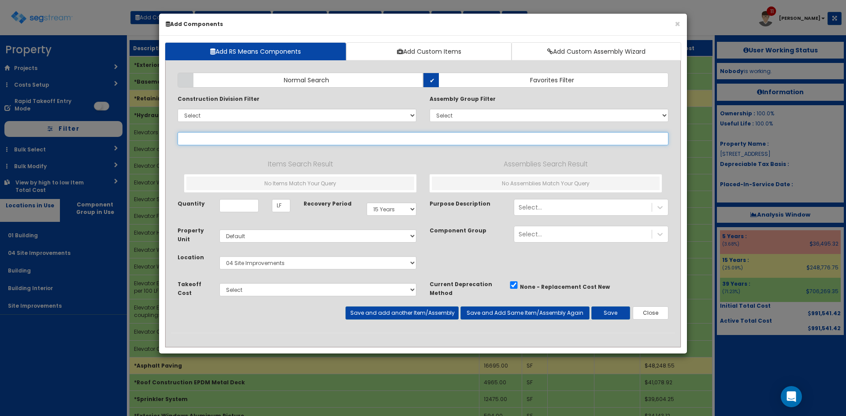
select select
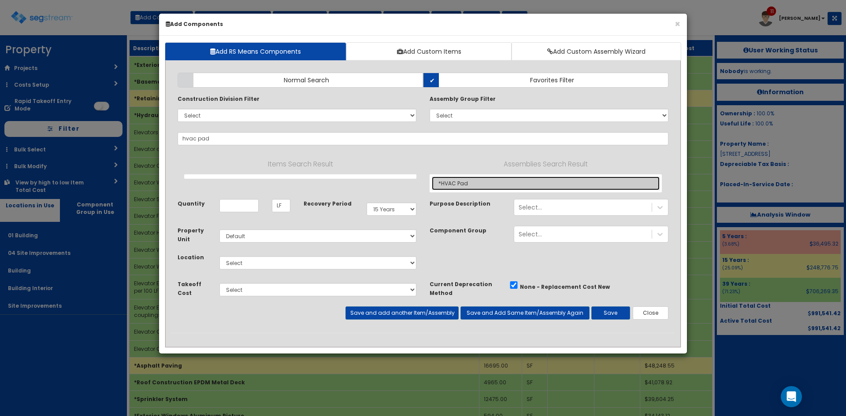
click at [472, 186] on link "*HVAC Pad" at bounding box center [546, 184] width 228 height 14
type input "*HVAC Pad"
type input "SF"
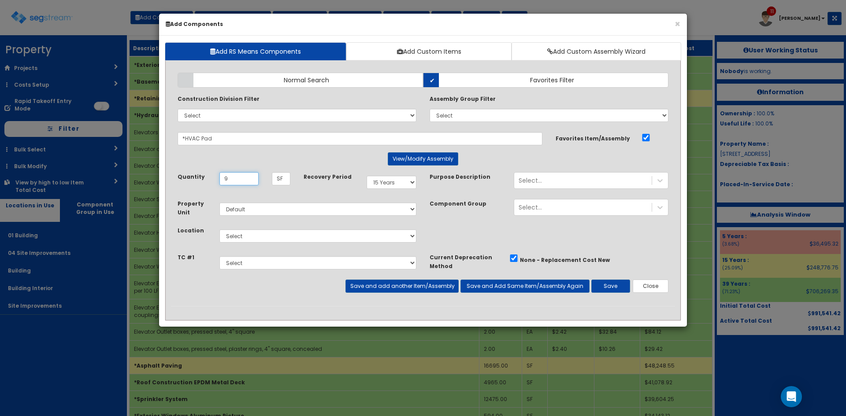
type input "9"
click at [294, 238] on select "Select 01 Building 04 Site Improvements Building Building Interior Site Improve…" at bounding box center [317, 236] width 197 height 13
select select "1278"
click at [219, 230] on select "Select 01 Building 04 Site Improvements Building Building Interior Site Improve…" at bounding box center [317, 236] width 197 height 13
click at [614, 288] on button "Save" at bounding box center [610, 286] width 39 height 13
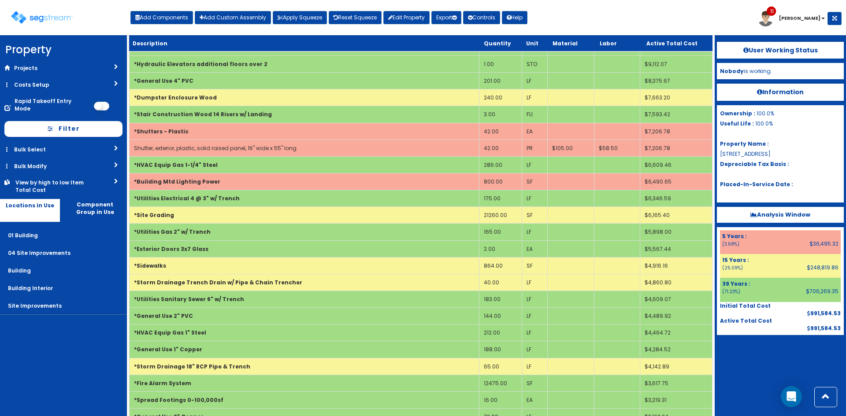
scroll to position [158, 0]
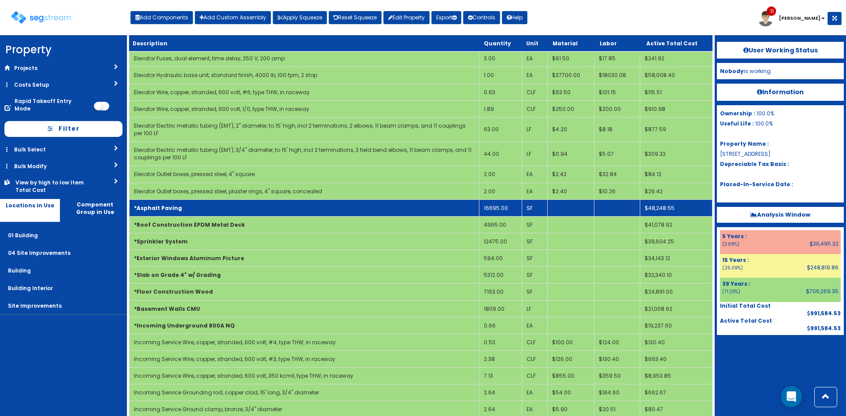
click at [490, 211] on td "16695.00" at bounding box center [500, 208] width 43 height 17
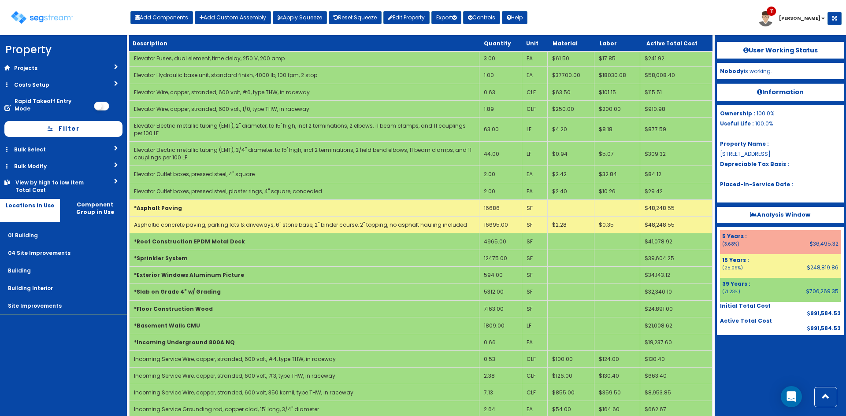
click at [111, 334] on nav "Property DB Projects Recent Properties [STREET_ADDRESS][PERSON_NAME] [STREET_AD…" at bounding box center [63, 225] width 127 height 381
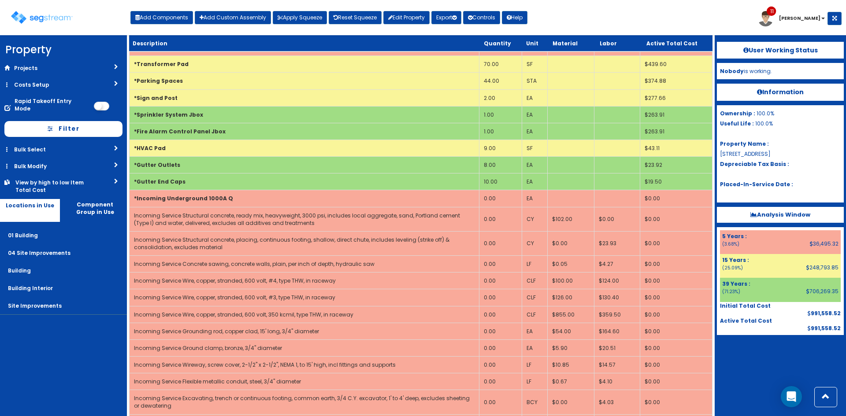
scroll to position [1316, 0]
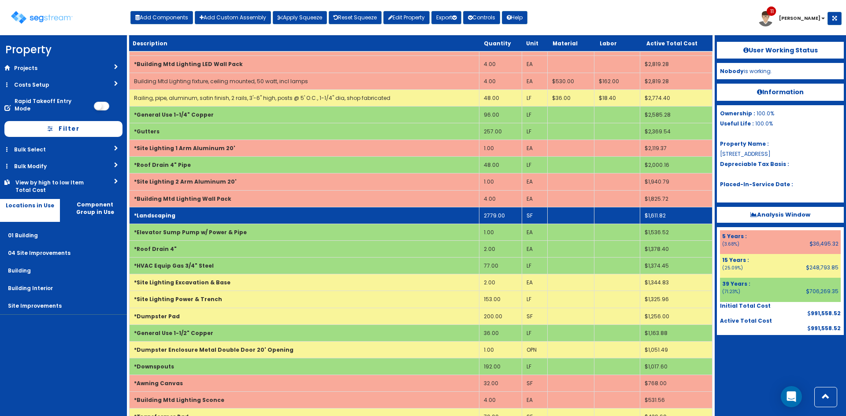
click at [503, 207] on td "2779.00" at bounding box center [500, 215] width 43 height 17
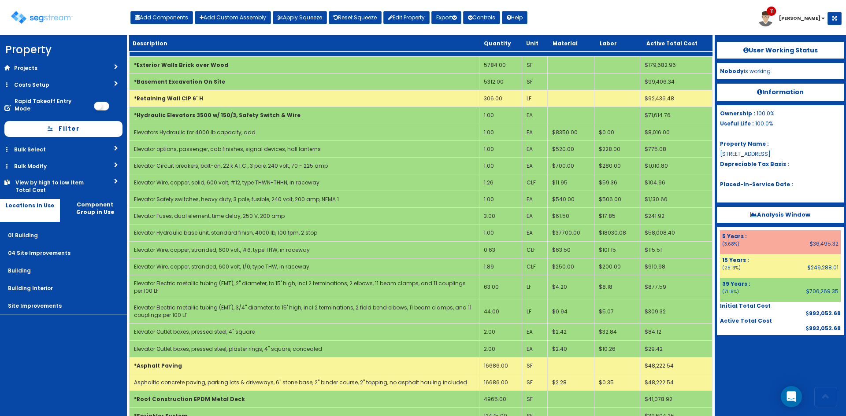
scroll to position [677, 0]
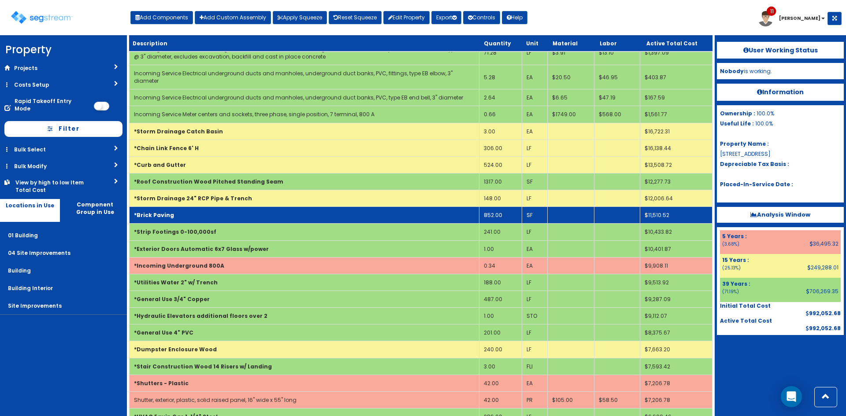
click at [493, 207] on td "852.00" at bounding box center [500, 215] width 43 height 17
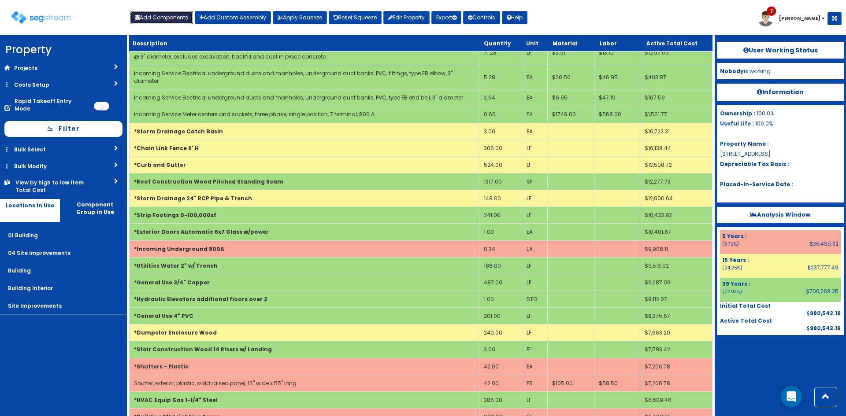
click at [156, 19] on button "Add Components" at bounding box center [161, 17] width 63 height 13
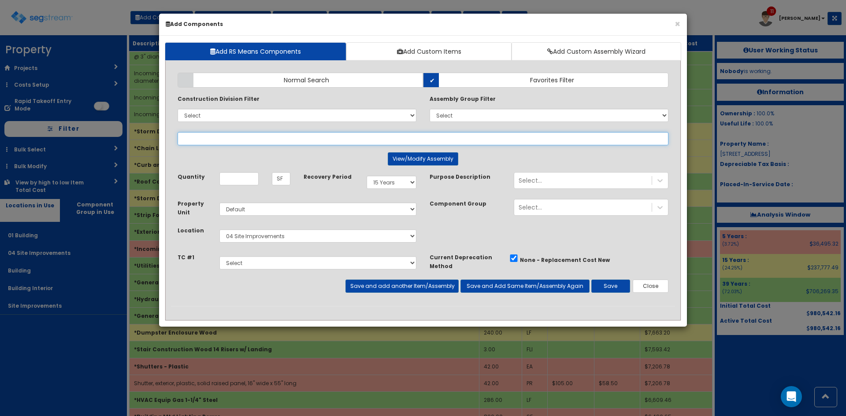
select select
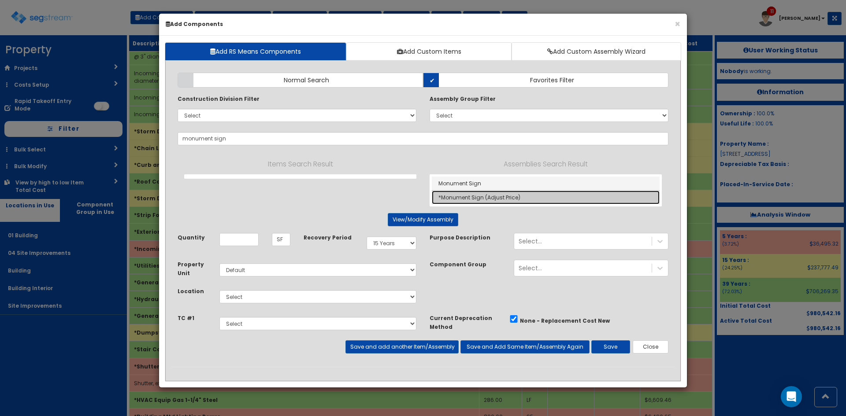
click at [449, 195] on link "*Monument Sign (Adjust Price)" at bounding box center [546, 198] width 228 height 14
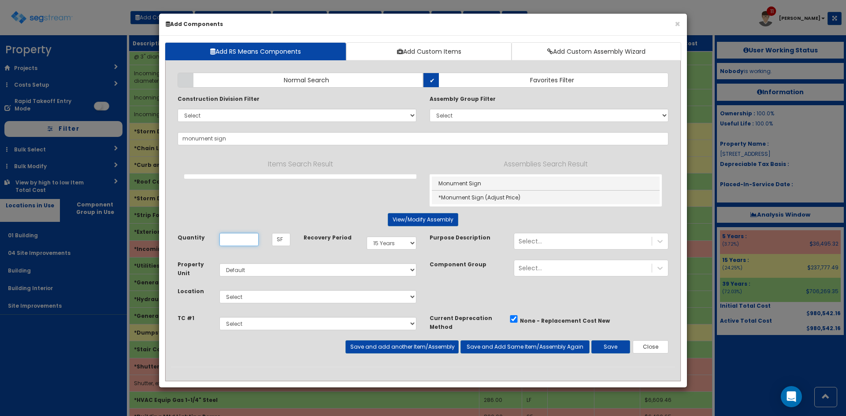
type input "*Monument Sign (Adjust Price)"
type input "OPN"
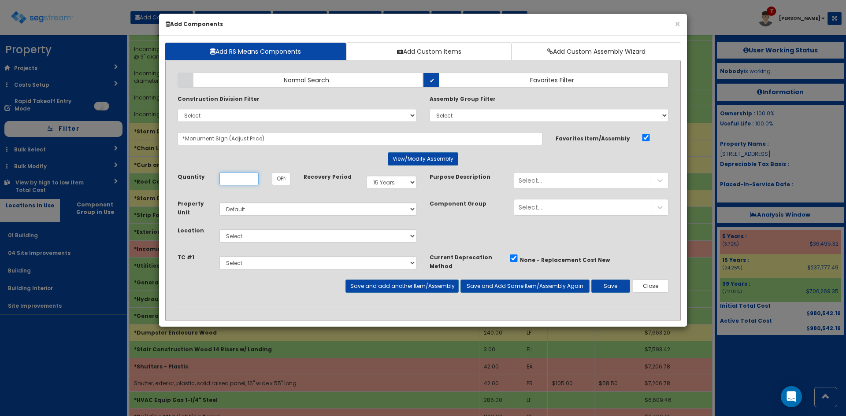
scroll to position [0, 0]
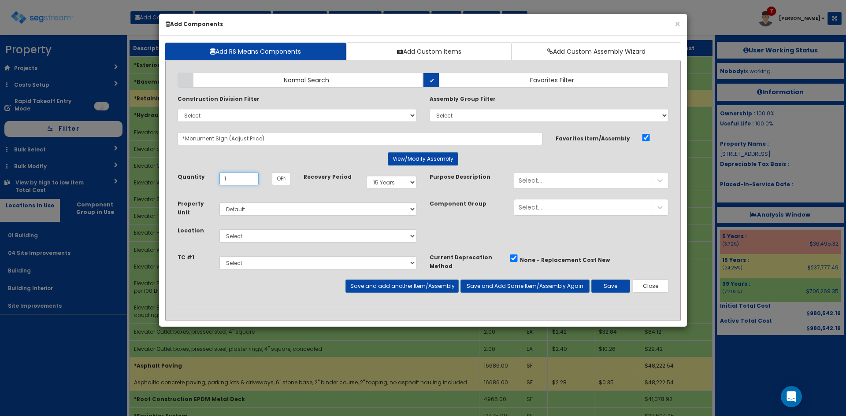
type input "1"
click at [278, 236] on select "Select 01 Building 04 Site Improvements Building Building Interior Site Improve…" at bounding box center [317, 236] width 197 height 13
select select "1278"
click at [219, 230] on select "Select 01 Building 04 Site Improvements Building Building Interior Site Improve…" at bounding box center [317, 236] width 197 height 13
click at [396, 289] on button "Save and add another Item/Assembly" at bounding box center [401, 286] width 113 height 13
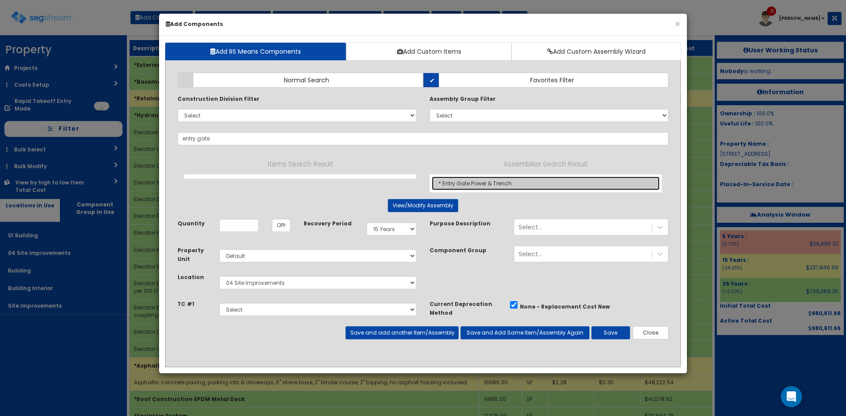
click at [476, 180] on link "* Entry Gate Power & Trench" at bounding box center [546, 184] width 228 height 14
type input "* Entry Gate Power & Trench"
type input "EA"
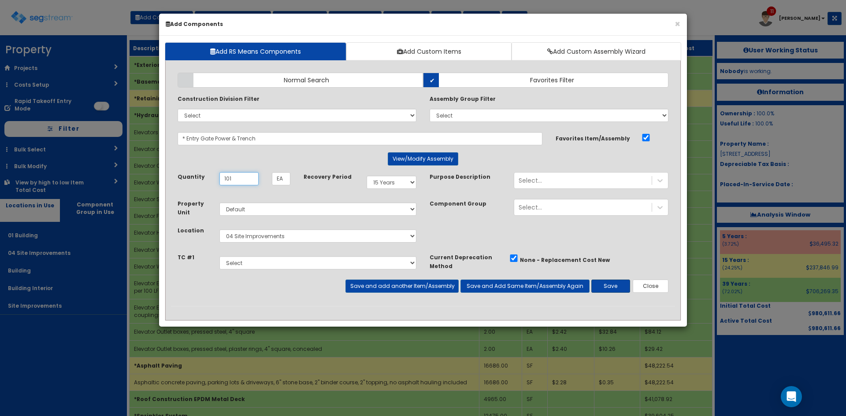
type input "101"
click at [620, 285] on button "Save" at bounding box center [610, 286] width 39 height 13
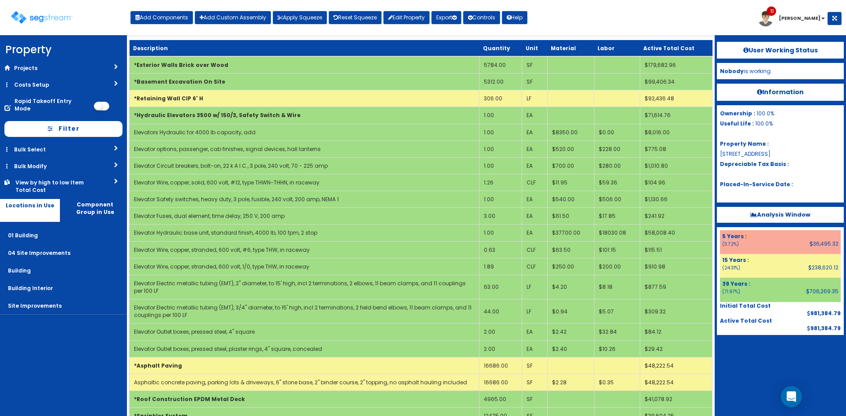
scroll to position [1484, 0]
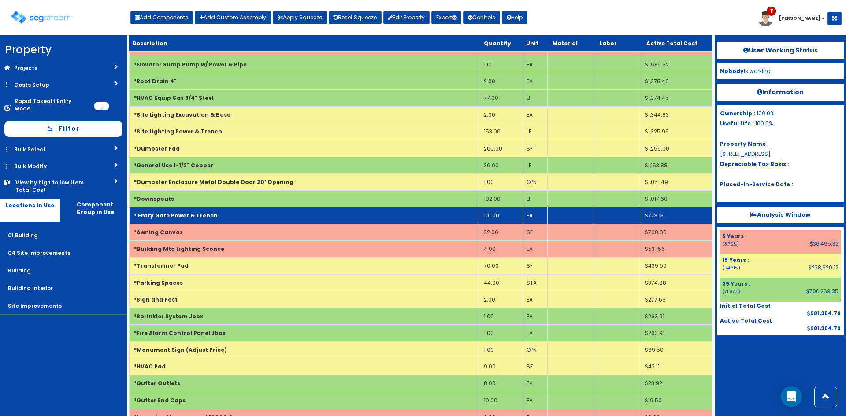
click at [188, 212] on b "* Entry Gate Power & Trench" at bounding box center [176, 215] width 84 height 7
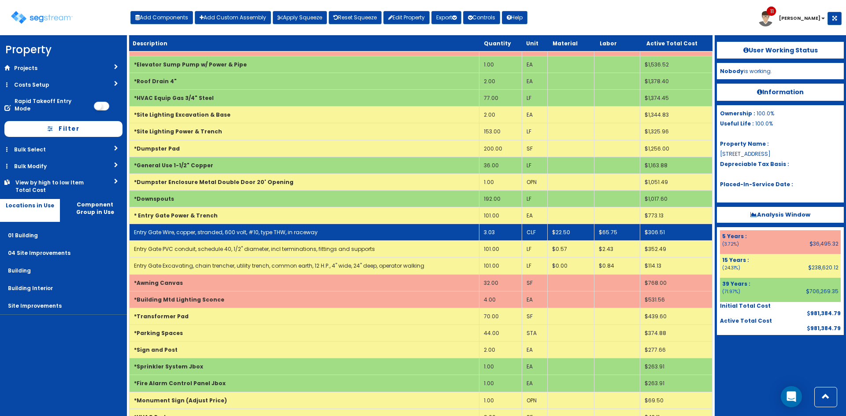
click at [186, 229] on link "Entry Gate Wire, copper, stranded, 600 volt, #10, type THW, in raceway" at bounding box center [226, 232] width 184 height 7
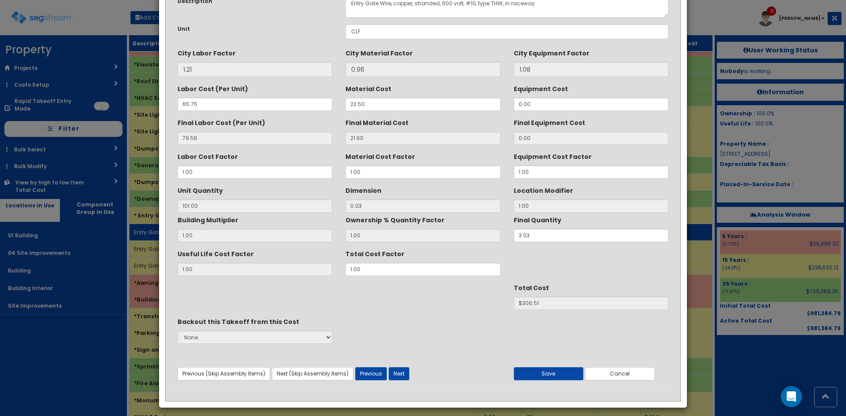
scroll to position [0, 0]
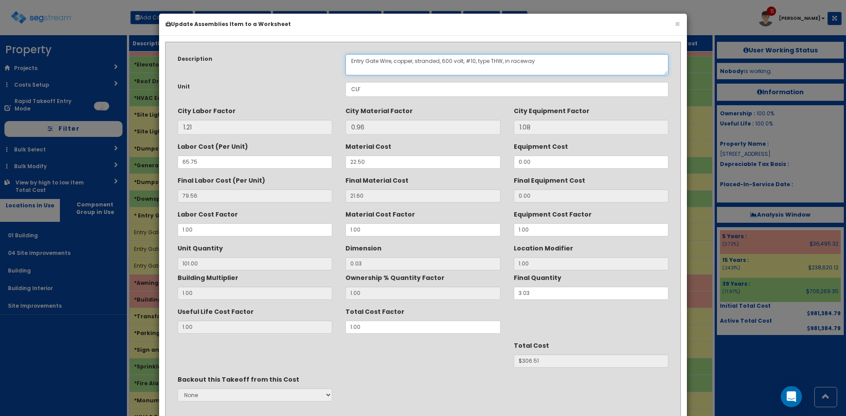
drag, startPoint x: 371, startPoint y: 62, endPoint x: 290, endPoint y: 62, distance: 82.0
click at [290, 62] on div "Description Entry Gate Wire, copper, stranded, 600 volt, #10, type THW, in race…" at bounding box center [423, 64] width 504 height 21
drag, startPoint x: 395, startPoint y: 61, endPoint x: 245, endPoint y: 71, distance: 150.1
click at [224, 68] on div "Description Entry Gate Wire, copper, stranded, 600 volt, #10, type THW, in race…" at bounding box center [423, 64] width 504 height 21
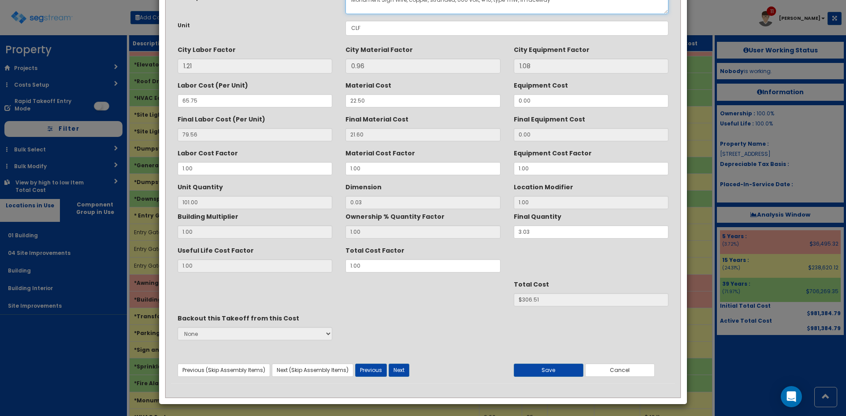
scroll to position [63, 0]
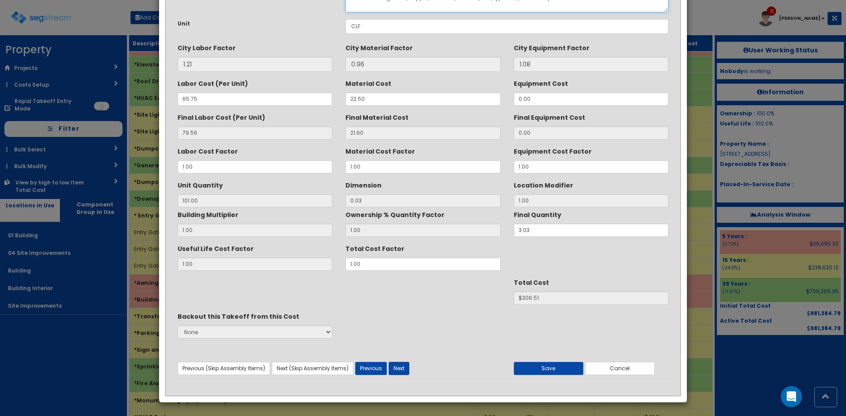
type textarea "Monument Sign Wire, copper, stranded, 600 volt, #10, type THW, in raceway"
click at [398, 369] on button "Next" at bounding box center [399, 368] width 21 height 13
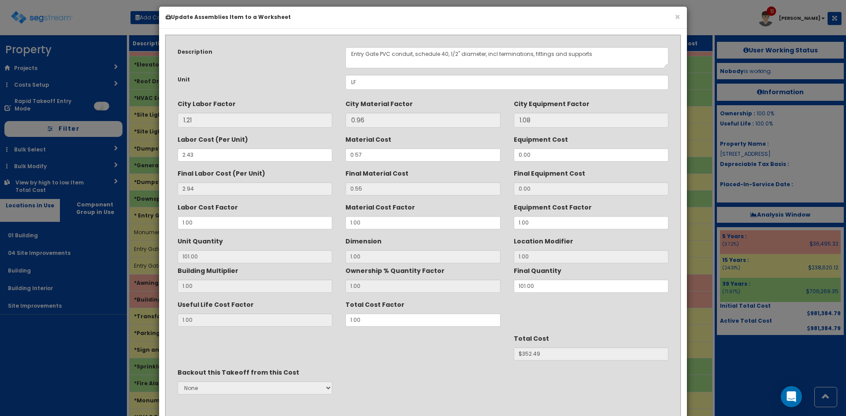
scroll to position [0, 0]
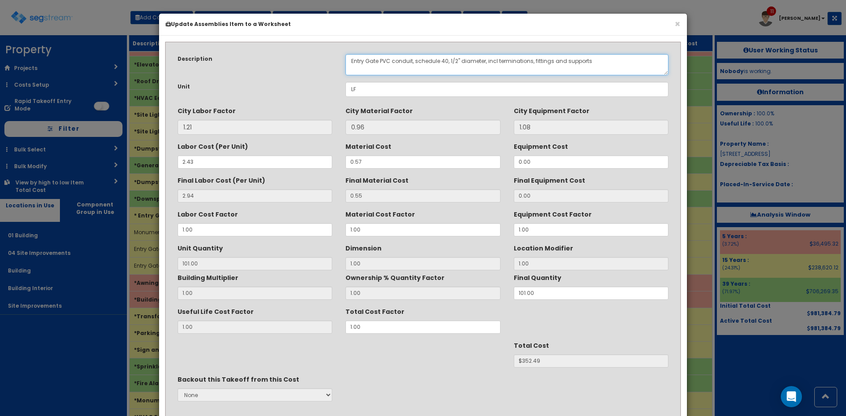
drag, startPoint x: 380, startPoint y: 61, endPoint x: 261, endPoint y: 67, distance: 119.1
click at [261, 67] on div "Description Entry Gate PVC conduit, schedule 40, 1/2" diameter, incl terminatio…" at bounding box center [423, 64] width 504 height 21
paste textarea "Monument Sign"
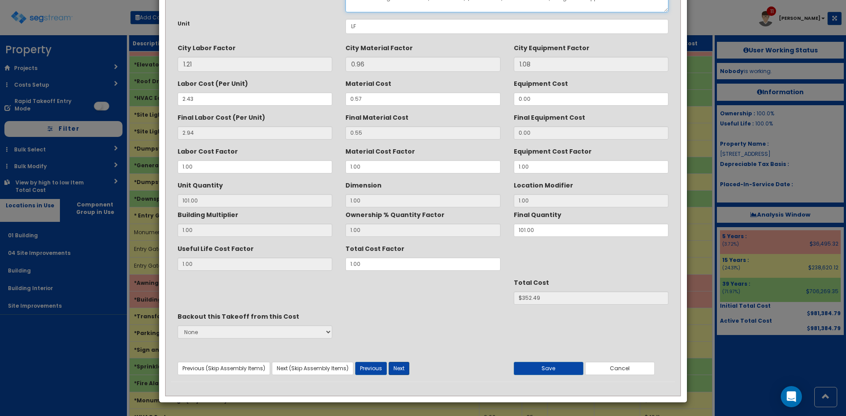
type textarea "Monument Sign PVC conduit, schedule 40, 1/2" diameter, incl terminations, fitti…"
click at [405, 370] on button "Next" at bounding box center [399, 368] width 21 height 13
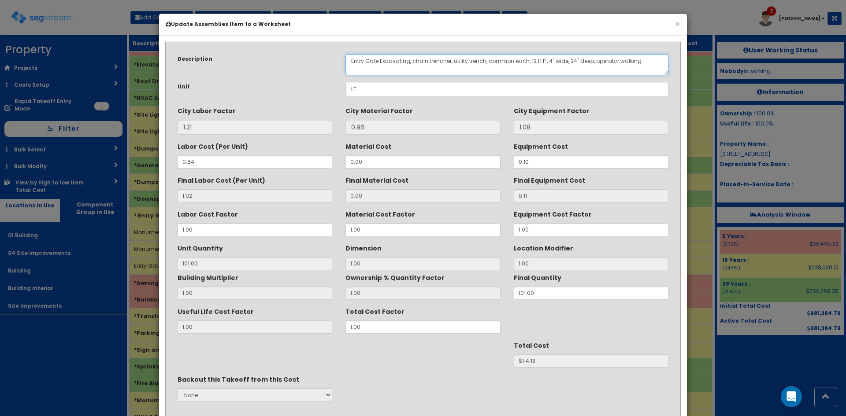
drag, startPoint x: 382, startPoint y: 61, endPoint x: 303, endPoint y: 63, distance: 78.5
click at [304, 62] on div "Description Entry Gate Excavating, chain trencher, utility trench, common earth…" at bounding box center [423, 64] width 504 height 21
paste textarea "Monument Sign"
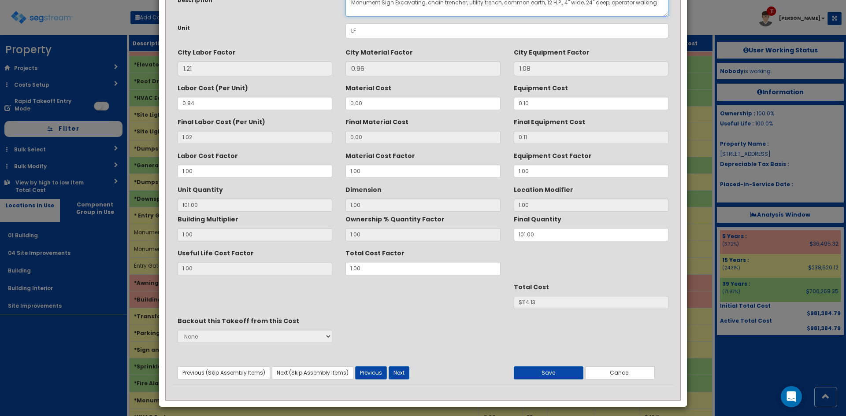
scroll to position [63, 0]
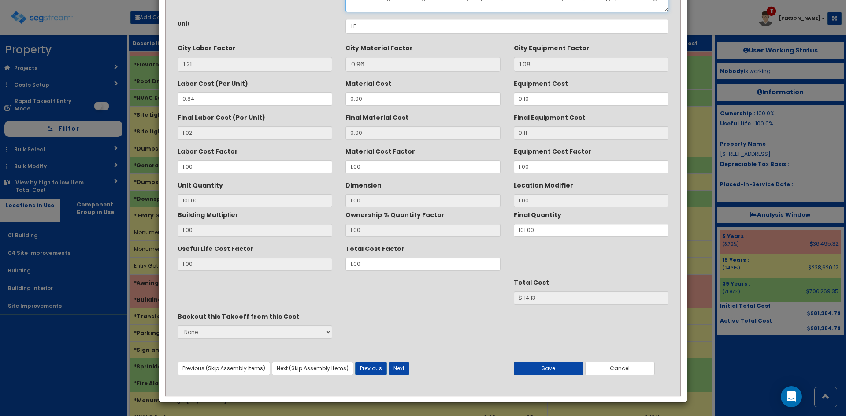
type textarea "Monument Sign Excavating, chain trencher, utility trench, common earth, 12 H.P.…"
click at [560, 371] on button "Save" at bounding box center [549, 368] width 70 height 13
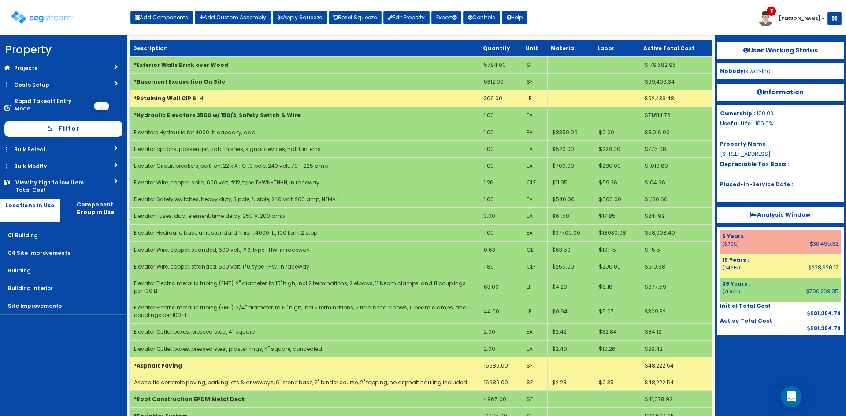
scroll to position [1501, 0]
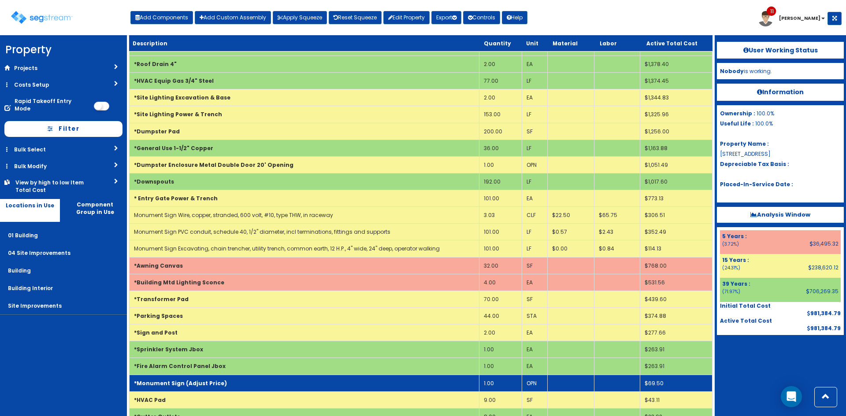
click at [312, 376] on td "*Monument Sign (Adjust Price)" at bounding box center [305, 383] width 350 height 17
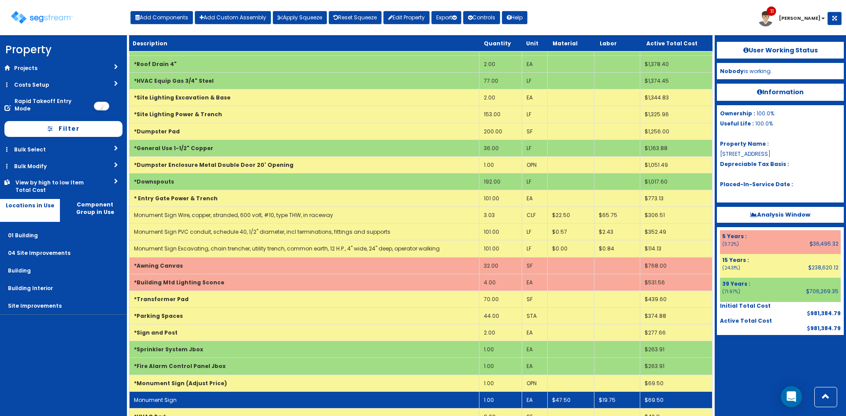
click at [301, 392] on td "Monument Sign" at bounding box center [305, 400] width 350 height 17
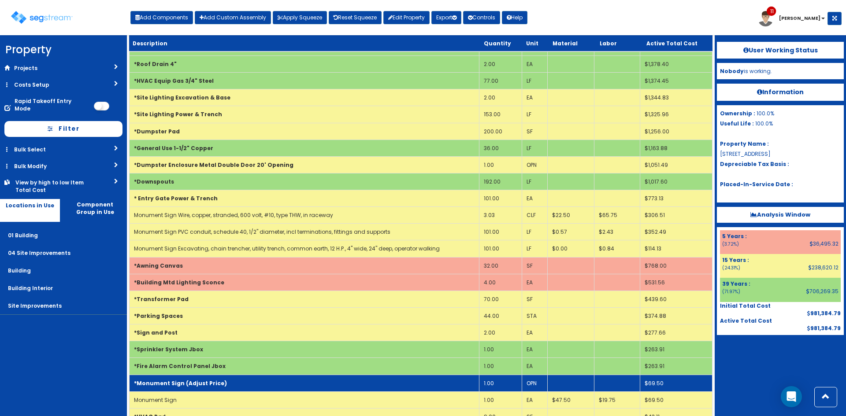
scroll to position [0, 0]
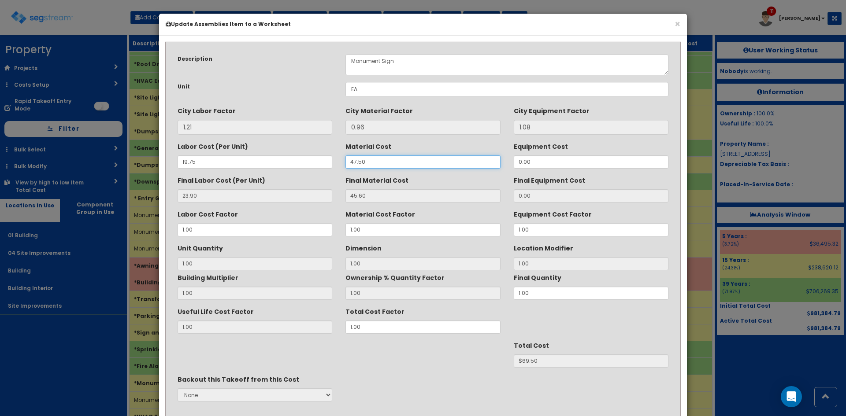
drag, startPoint x: 383, startPoint y: 162, endPoint x: 329, endPoint y: 168, distance: 54.6
click at [325, 167] on div "Labor Cost (Per Unit) 19.75 Material Cost 47.50 Equipment Cost 0.00" at bounding box center [423, 154] width 504 height 30
type input "4"
type input "3.84"
type input "1"
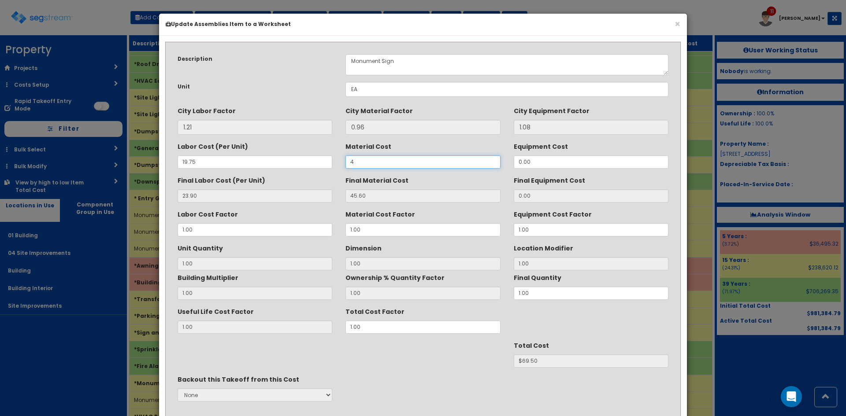
type input "$27.74"
type input "45"
type input "43.20"
type input "$67.10"
type input "4513"
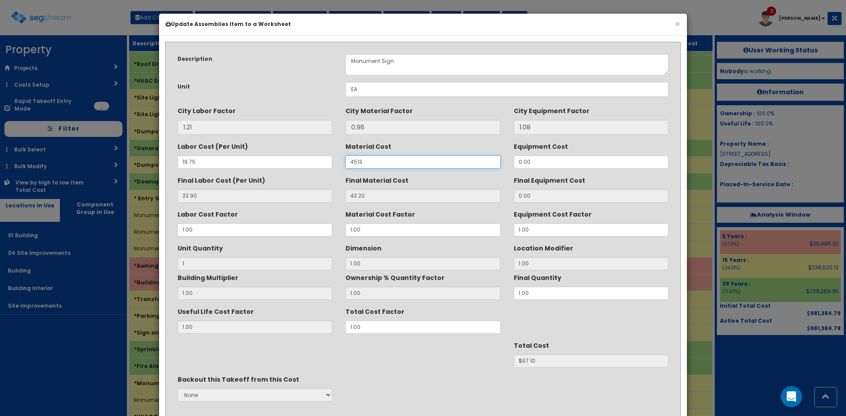
type input "4332.48"
type input "$4356.38"
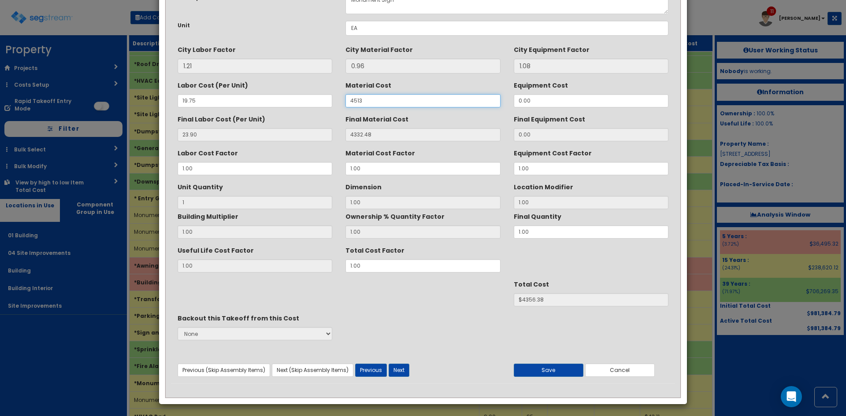
scroll to position [63, 0]
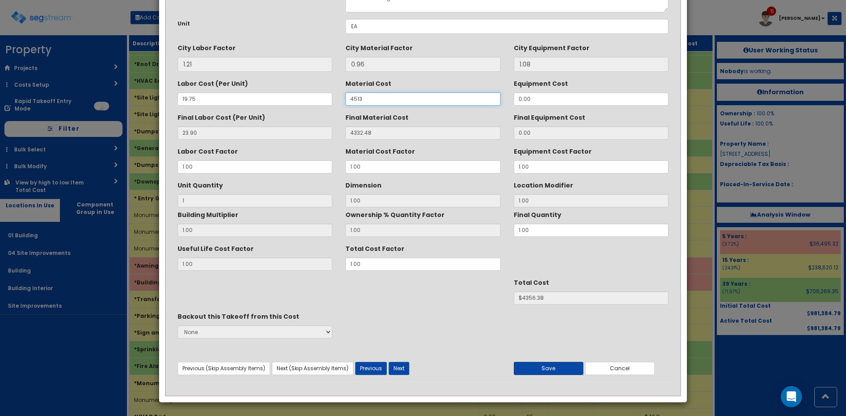
type input "4513"
click at [529, 374] on button "Save" at bounding box center [549, 368] width 70 height 13
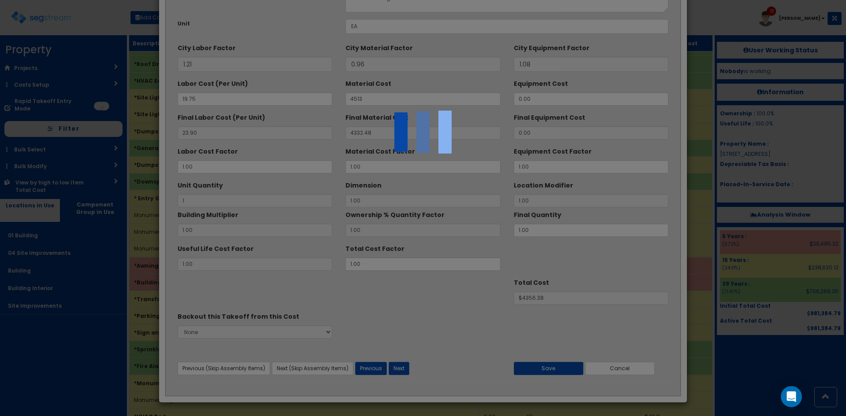
scroll to position [879, 0]
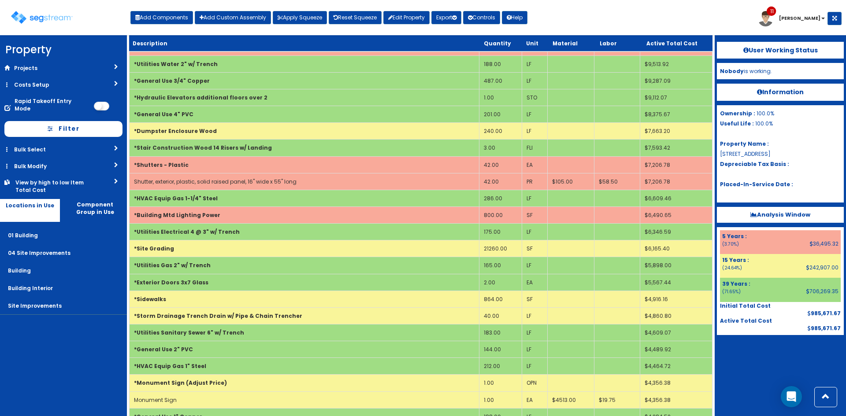
click at [71, 352] on nav "Property DB Projects Recent Properties [STREET_ADDRESS][PERSON_NAME] [STREET_AD…" at bounding box center [63, 225] width 127 height 381
click at [109, 382] on nav "Property DB Projects Recent Properties [STREET_ADDRESS][PERSON_NAME] [STREET_AD…" at bounding box center [63, 225] width 127 height 381
click at [472, 19] on icon at bounding box center [470, 17] width 4 height 5
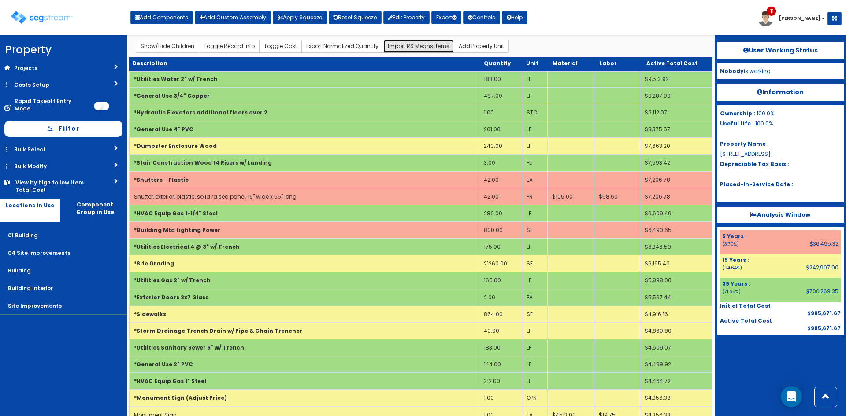
click at [418, 42] on button "Import RS Means Items" at bounding box center [418, 46] width 71 height 13
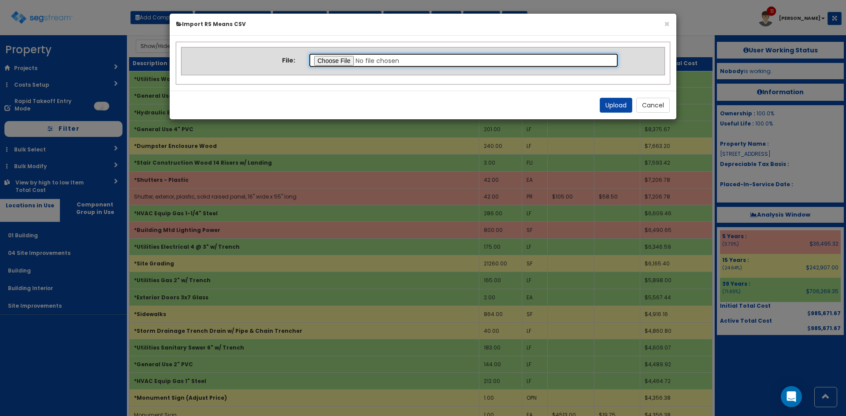
click at [349, 63] on input "file" at bounding box center [463, 60] width 311 height 15
type input "C:\fakepath\1st floor upload.csv"
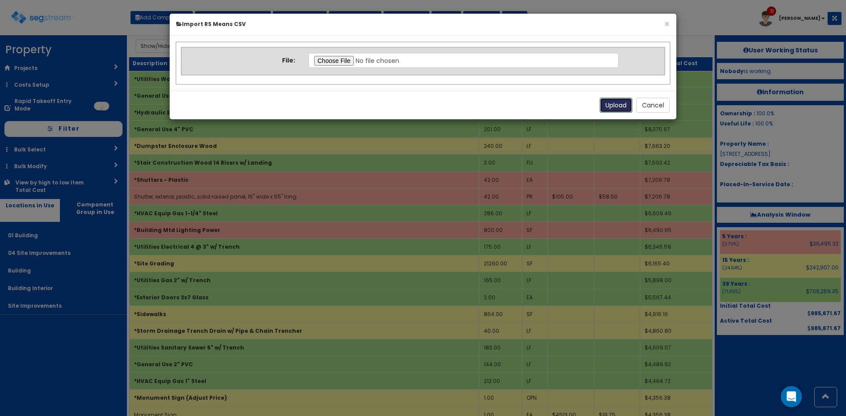
click at [614, 107] on button "Upload" at bounding box center [616, 105] width 33 height 15
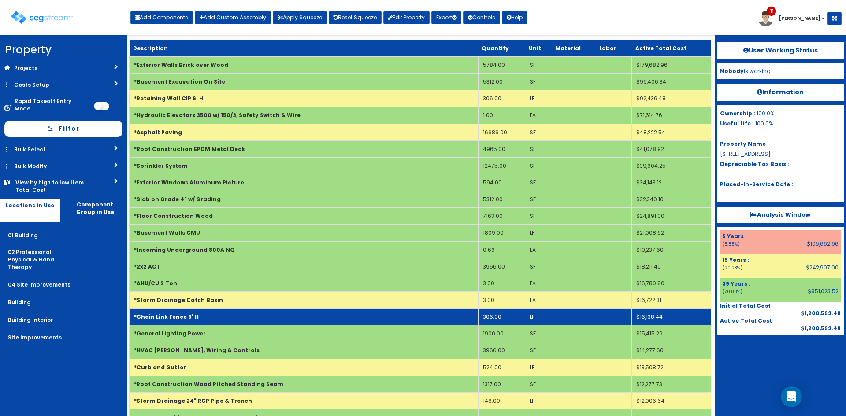
click at [264, 315] on td "*Chain Link Fence 6' H" at bounding box center [304, 317] width 349 height 17
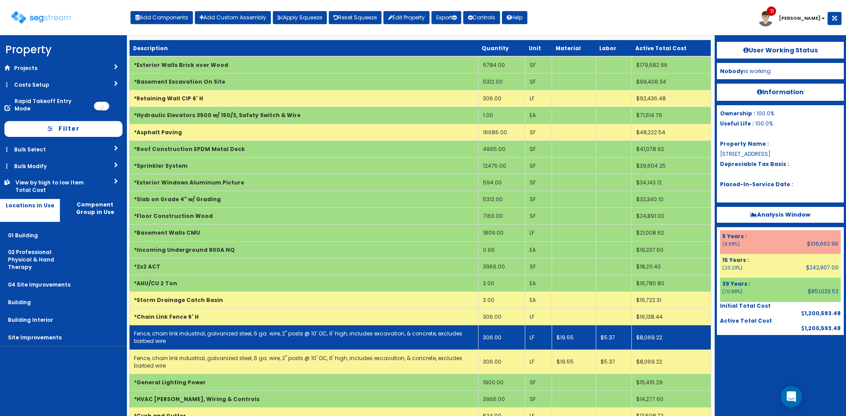
click at [503, 339] on td "306.00" at bounding box center [501, 338] width 47 height 24
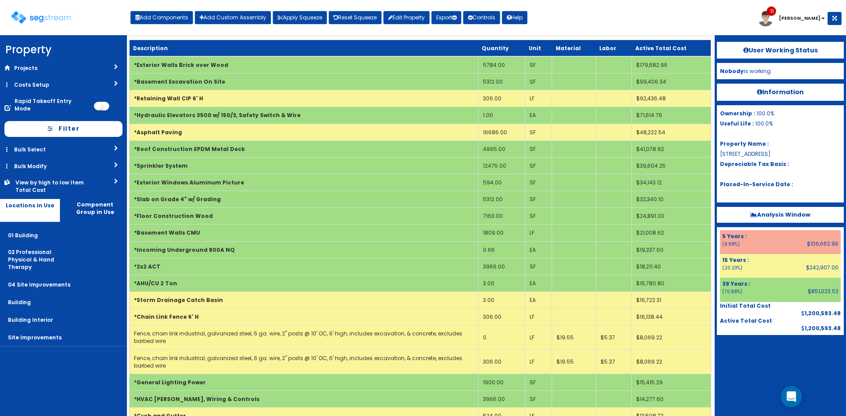
click at [93, 365] on nav "Property DB Projects Recent Properties [STREET_ADDRESS][PERSON_NAME] [STREET_AD…" at bounding box center [63, 225] width 127 height 381
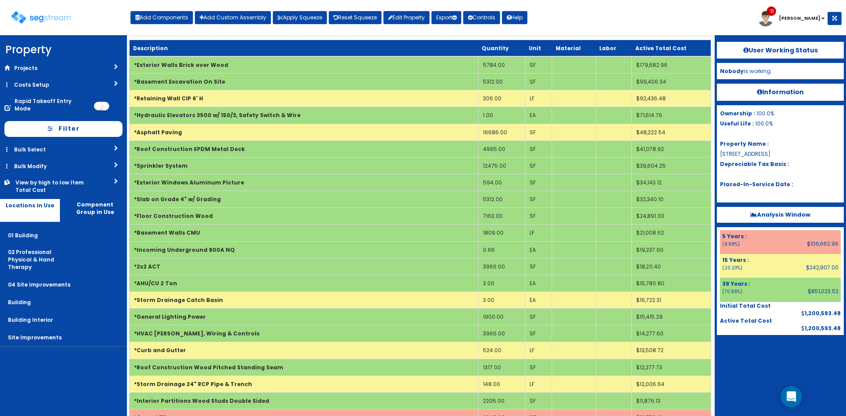
click at [755, 362] on div at bounding box center [780, 357] width 127 height 44
click at [163, 20] on button "Add Components" at bounding box center [161, 17] width 63 height 13
select select "15Y"
select select "default"
select select "1278"
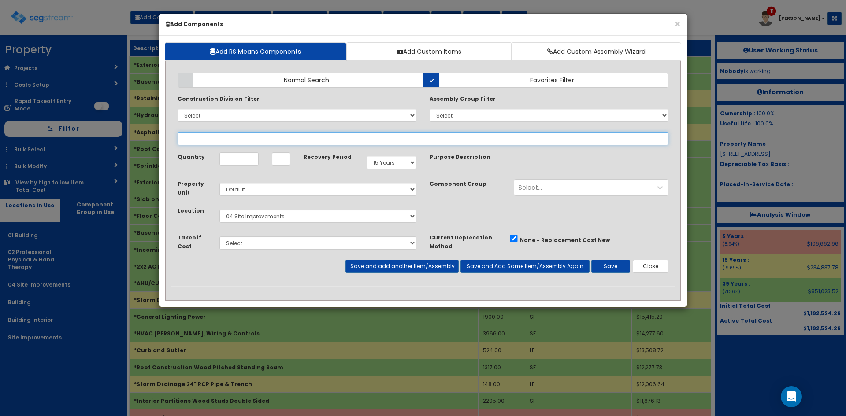
select select
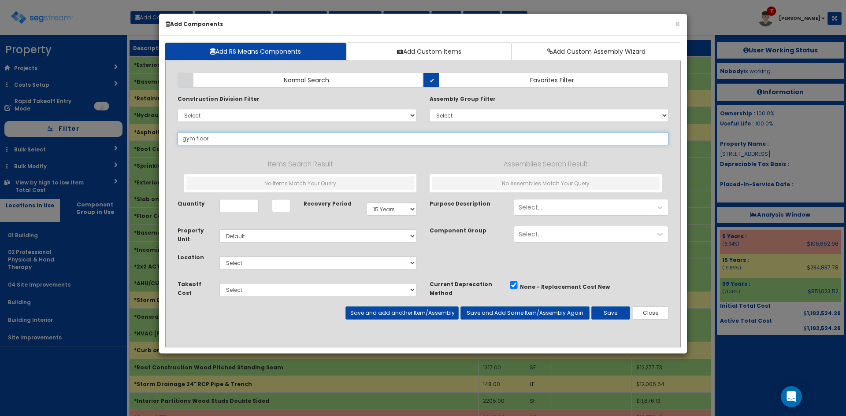
drag, startPoint x: 267, startPoint y: 142, endPoint x: 125, endPoint y: 145, distance: 142.8
click at [126, 143] on div "× Add Components Add RS Means Components Add Custom Items Add Custom Assembly W…" at bounding box center [423, 208] width 846 height 416
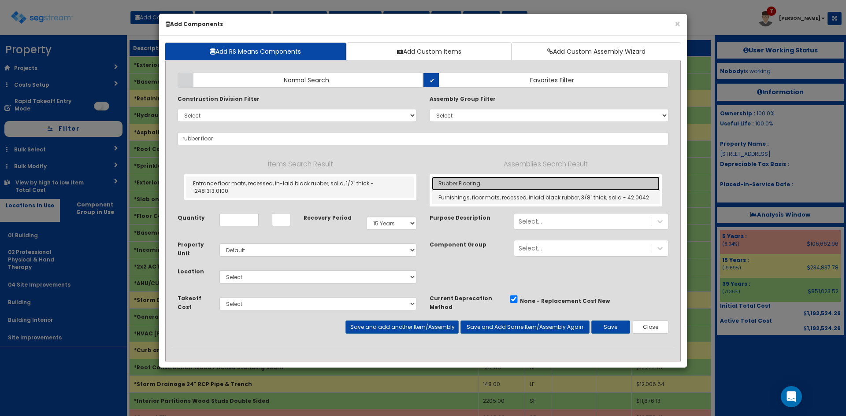
click at [460, 181] on link "Rubber Flooring" at bounding box center [546, 184] width 228 height 14
type input "Rubber Flooring"
type input "SF"
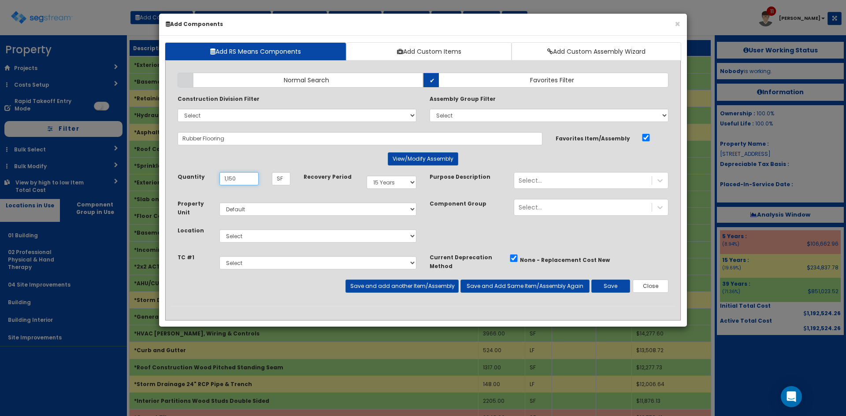
type input "1,150"
click at [401, 188] on select "Select 5 Years 7 Years 9 Years 10 Years 15 Years 15 Year QLI 15 Year QRP 15 Yea…" at bounding box center [392, 182] width 50 height 13
select select "5Y"
click at [367, 176] on select "Select 5 Years 7 Years 9 Years 10 Years 15 Years 15 Year QLI 15 Year QRP 15 Yea…" at bounding box center [392, 182] width 50 height 13
click at [297, 237] on select "Select 01 Building 02 Professional Physical & Hand Therapy 04 Site Improvements…" at bounding box center [317, 236] width 197 height 13
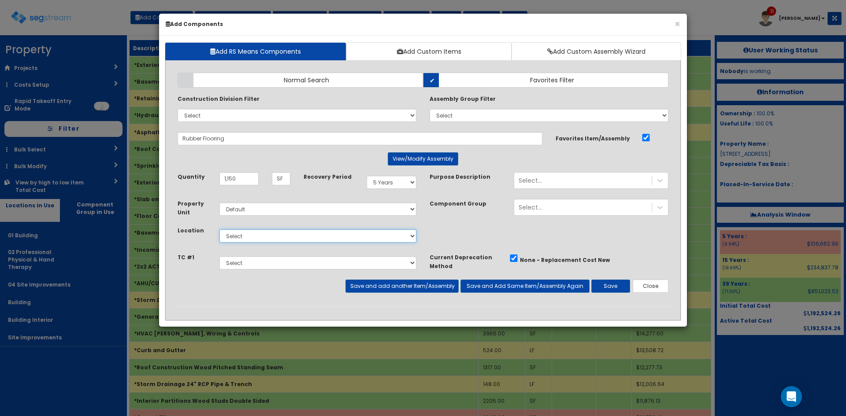
select select "4527"
click at [219, 230] on select "Select 01 Building 02 Professional Physical & Hand Therapy 04 Site Improvements…" at bounding box center [317, 236] width 197 height 13
click at [437, 290] on button "Save and add another Item/Assembly" at bounding box center [401, 286] width 113 height 13
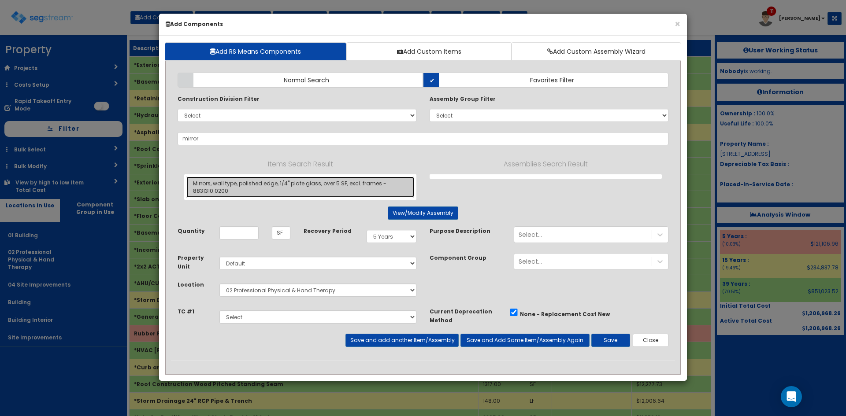
click at [231, 192] on link "Mirrors, wall type, polished edge, 1/4" plate glass, over 5 SF, excl. frames - …" at bounding box center [300, 187] width 228 height 21
type input "Mirrors, wall type, polished edge, 1/4" plate glass, over 5 SF, excl. frames - …"
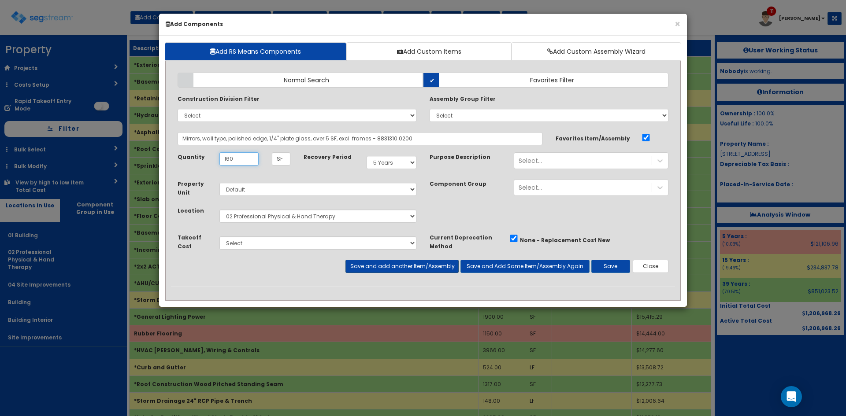
type input "160"
click at [373, 265] on button "Save and add another Item/Assembly" at bounding box center [401, 266] width 113 height 13
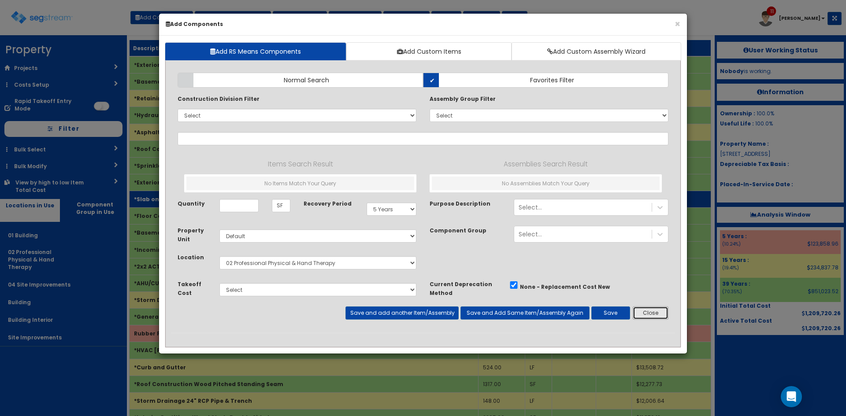
drag, startPoint x: 658, startPoint y: 314, endPoint x: 661, endPoint y: 199, distance: 115.0
click at [658, 313] on button "Close" at bounding box center [651, 313] width 36 height 13
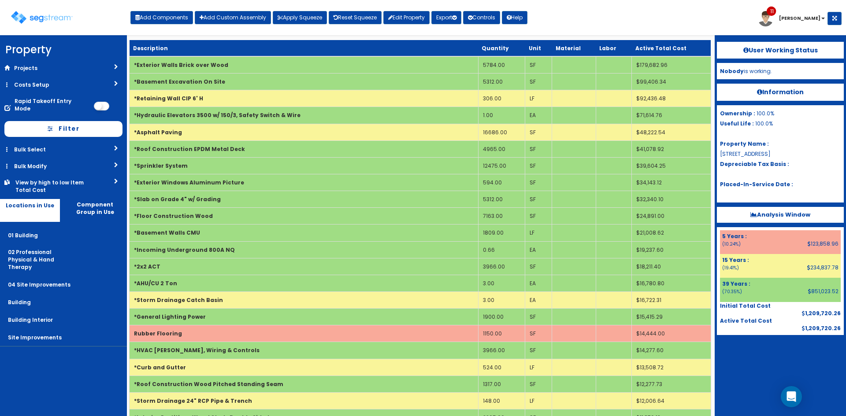
click at [613, 23] on div "Toggle navigation Add Components Add Custom Assembly Apply Squeeze Reset Squeez…" at bounding box center [422, 21] width 837 height 29
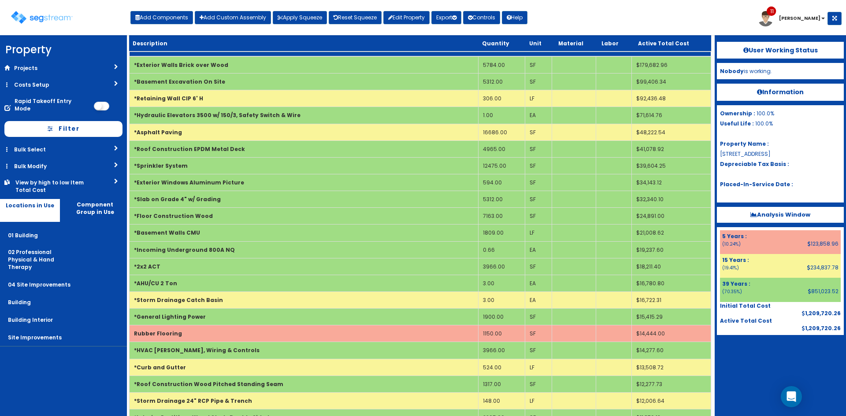
scroll to position [1872, 0]
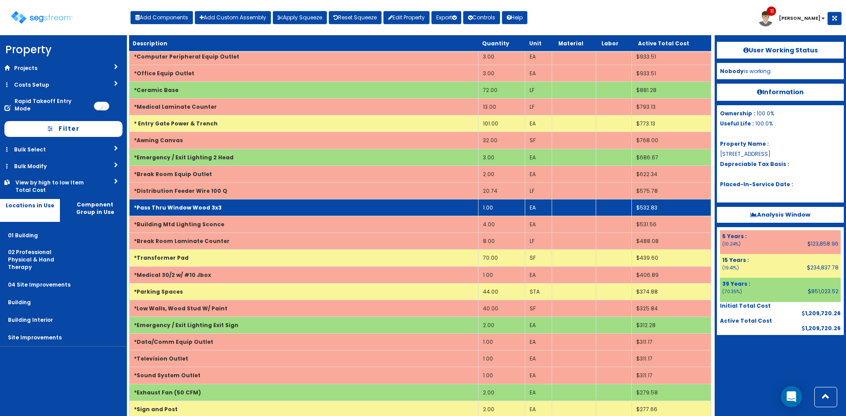
click at [236, 203] on td "*Pass Thru Window Wood 3x3" at bounding box center [304, 208] width 349 height 17
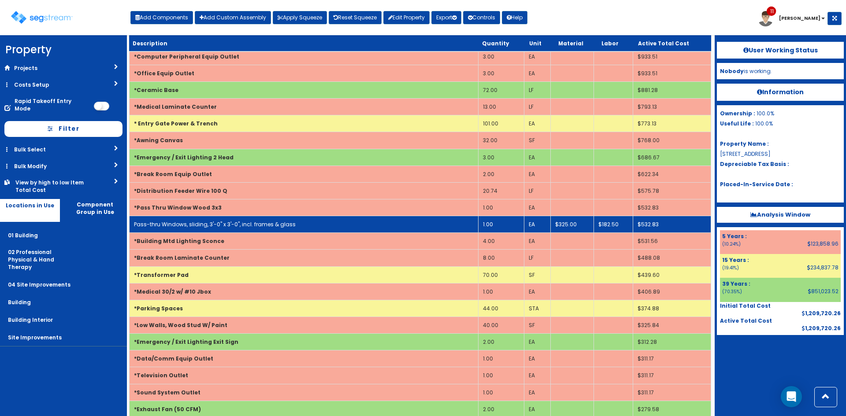
click at [230, 223] on link "Pass-thru Windows, sliding, 3'-0" x 3'-0", incl. frames & glass" at bounding box center [215, 224] width 162 height 7
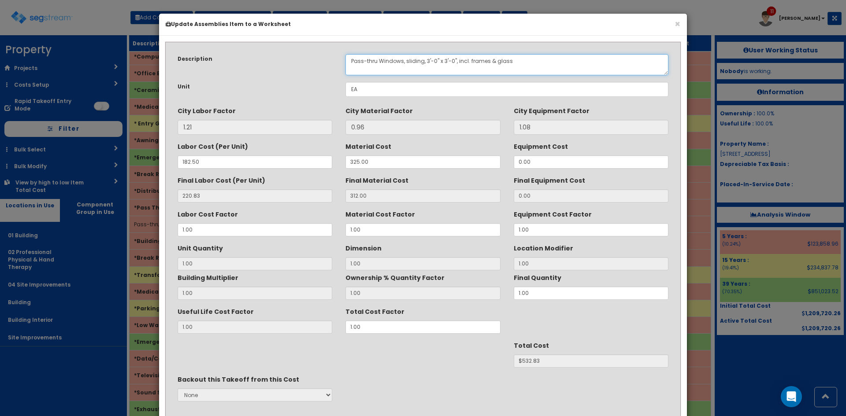
click at [427, 61] on textarea "Pass-thru Windows, sliding, 3'-0" x 3'-0", incl. frames & glass" at bounding box center [506, 64] width 323 height 21
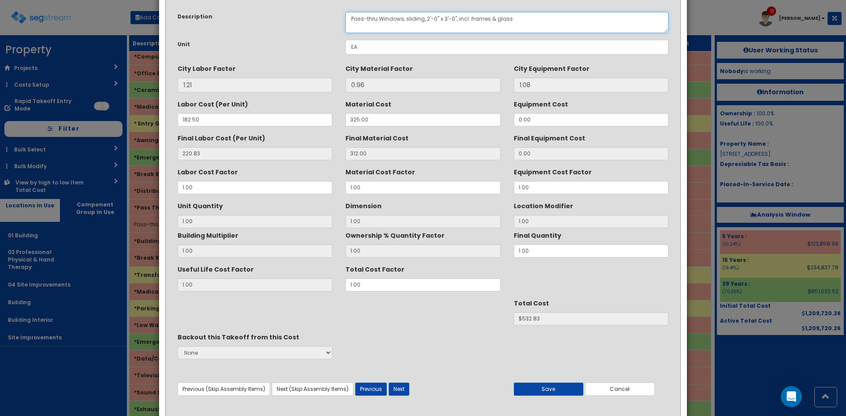
scroll to position [63, 0]
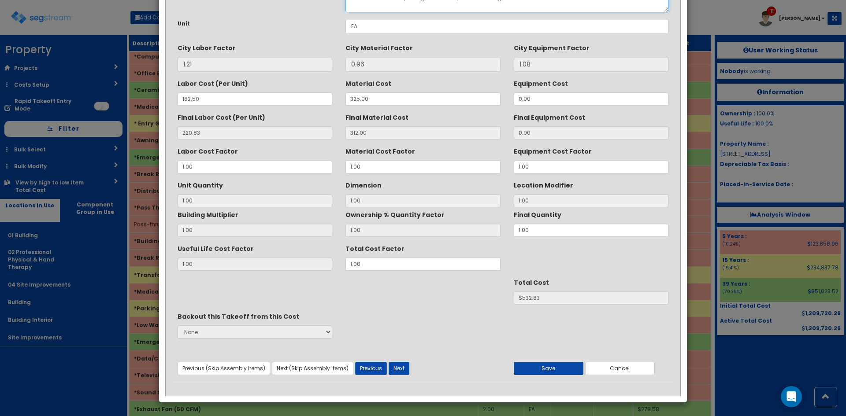
type textarea "Pass-thru Windows, sliding, 2'-0" x 3'-0", incl. frames & glass"
click at [548, 372] on button "Save" at bounding box center [549, 368] width 70 height 13
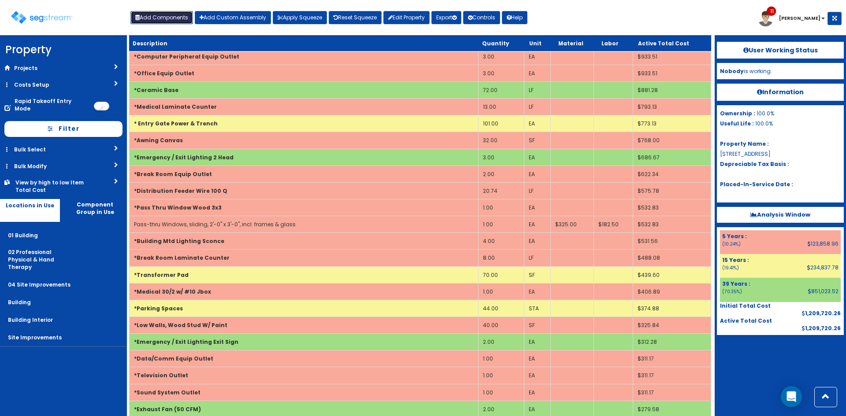
click at [169, 18] on button "Add Components" at bounding box center [161, 17] width 63 height 13
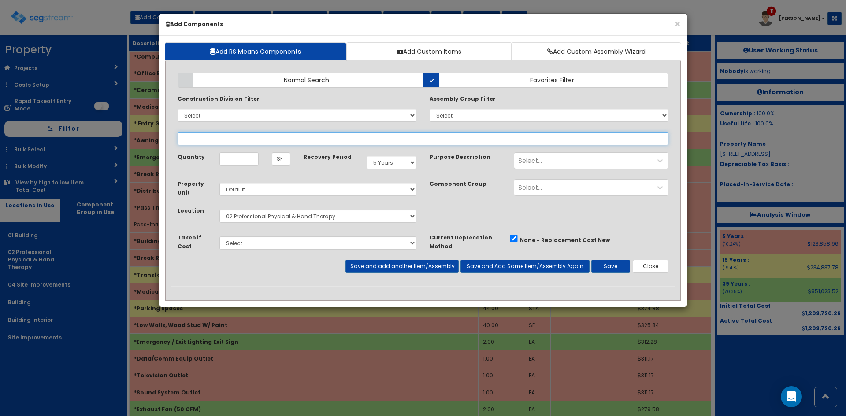
select select
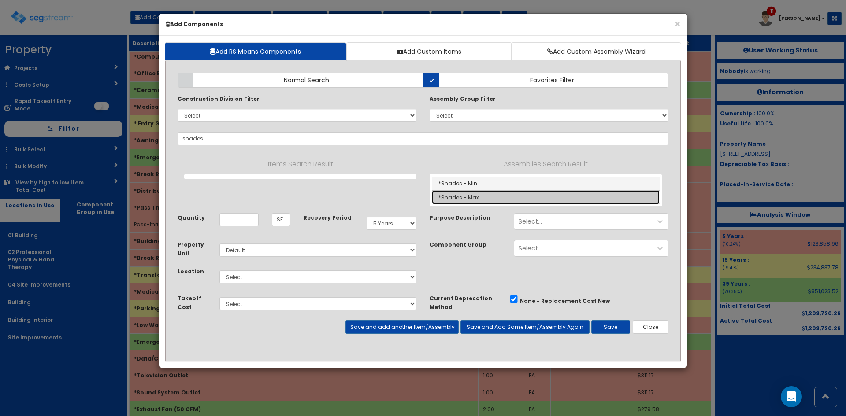
click at [481, 201] on link "*Shades - Max" at bounding box center [546, 198] width 228 height 14
type input "*Shades - Max"
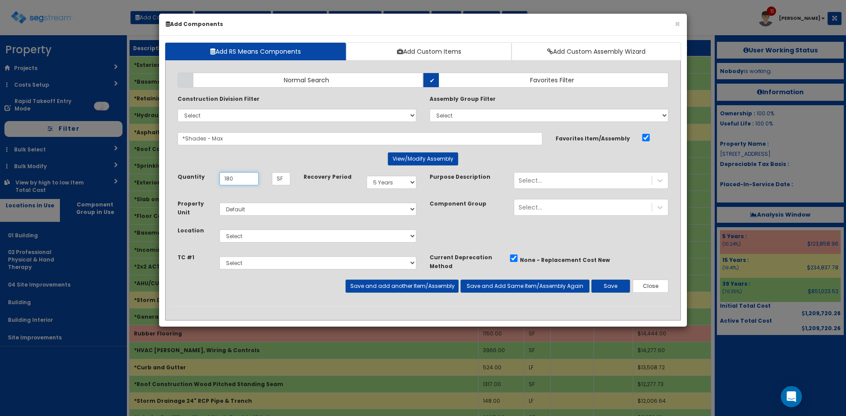
type input "180"
click at [344, 237] on select "Select 01 Building 02 Professional Physical & Hand Therapy 04 Site Improvements…" at bounding box center [317, 236] width 197 height 13
select select "4527"
click at [219, 230] on select "Select 01 Building 02 Professional Physical & Hand Therapy 04 Site Improvements…" at bounding box center [317, 236] width 197 height 13
click at [388, 283] on button "Save and add another Item/Assembly" at bounding box center [401, 286] width 113 height 13
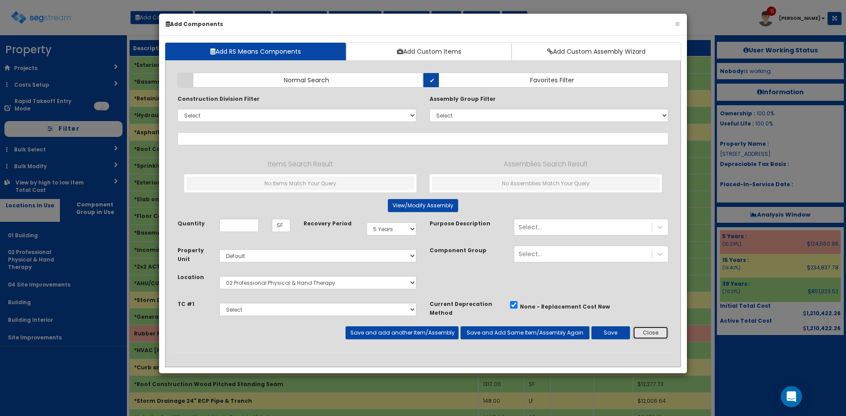
drag, startPoint x: 644, startPoint y: 330, endPoint x: 642, endPoint y: 82, distance: 248.1
click at [644, 329] on button "Close" at bounding box center [651, 333] width 36 height 13
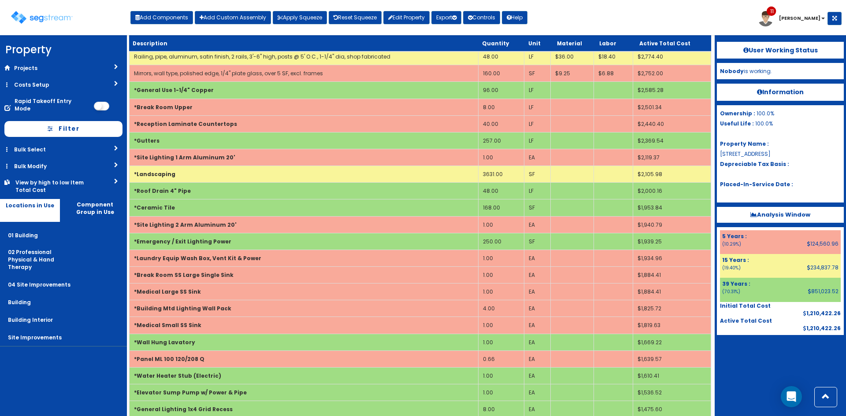
scroll to position [1755, 0]
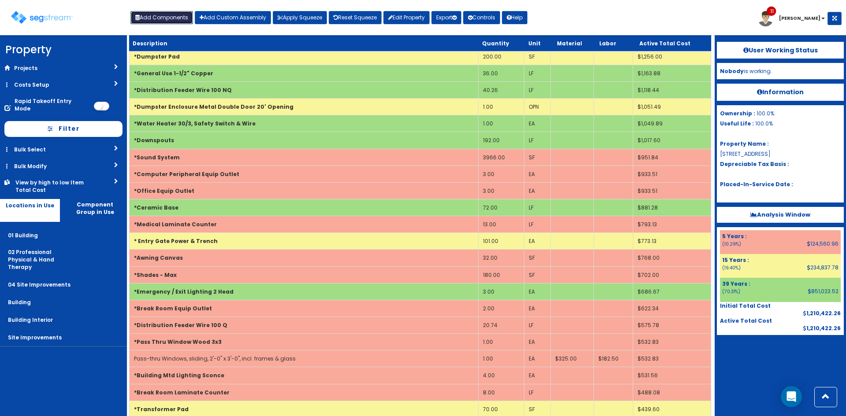
click at [180, 15] on button "Add Components" at bounding box center [161, 17] width 63 height 13
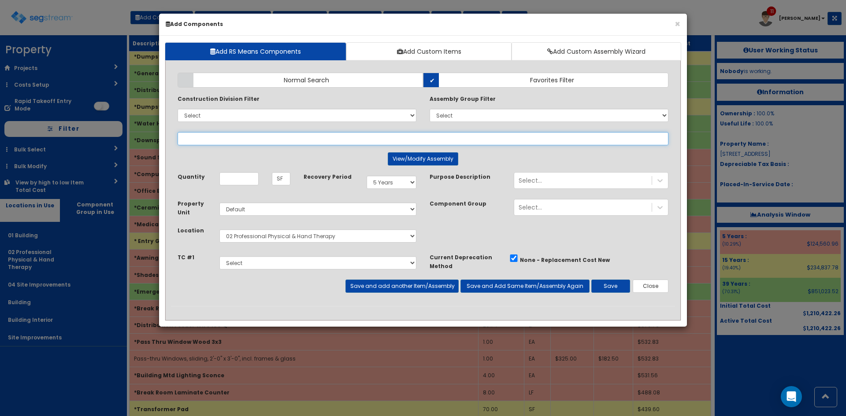
select select
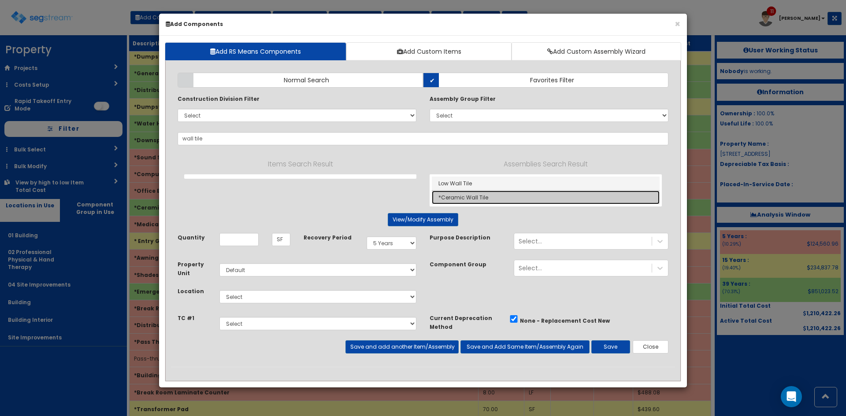
click at [471, 201] on link "*Ceramic Wall Tile" at bounding box center [546, 198] width 228 height 14
type input "*Ceramic Wall Tile"
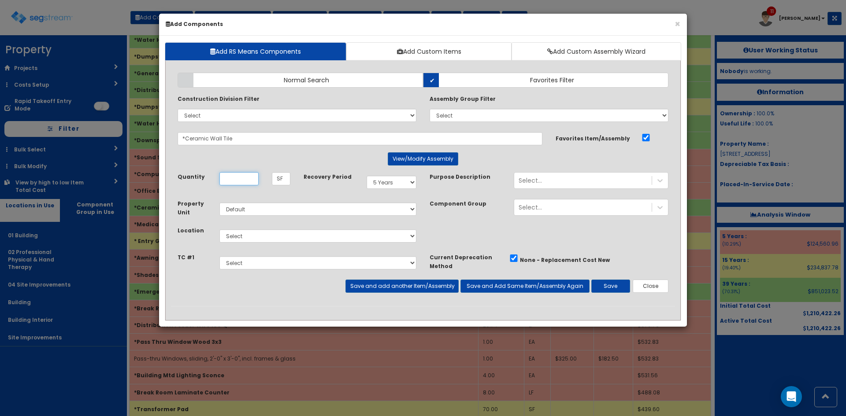
scroll to position [0, 0]
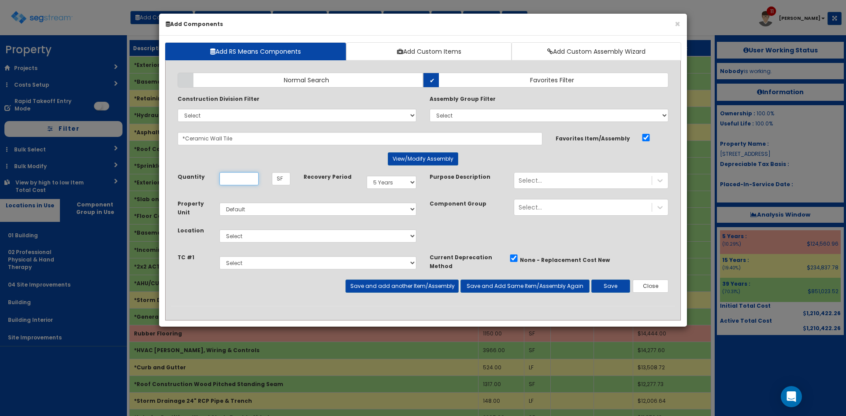
click at [238, 182] on input "Quantity" at bounding box center [238, 178] width 39 height 13
type input "64"
click at [401, 184] on select "Select 5 Years 7 Years 9 Years 10 Years 15 Years 15 Year QLI 15 Year QRP 15 Yea…" at bounding box center [392, 182] width 50 height 13
select select "39Y"
click at [367, 176] on select "Select 5 Years 7 Years 9 Years 10 Years 15 Years 15 Year QLI 15 Year QRP 15 Yea…" at bounding box center [392, 182] width 50 height 13
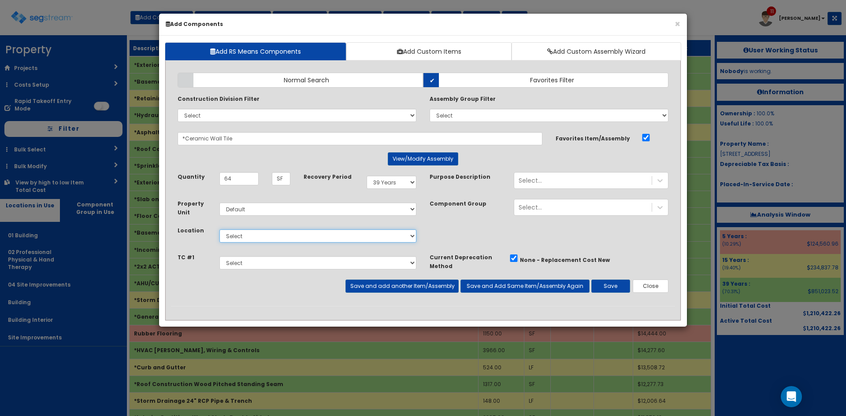
click at [293, 234] on select "Select 01 Building 02 Professional Physical & Hand Therapy 04 Site Improvements…" at bounding box center [317, 236] width 197 height 13
select select "4527"
click at [219, 230] on select "Select 01 Building 02 Professional Physical & Hand Therapy 04 Site Improvements…" at bounding box center [317, 236] width 197 height 13
click at [612, 289] on button "Save" at bounding box center [610, 286] width 39 height 13
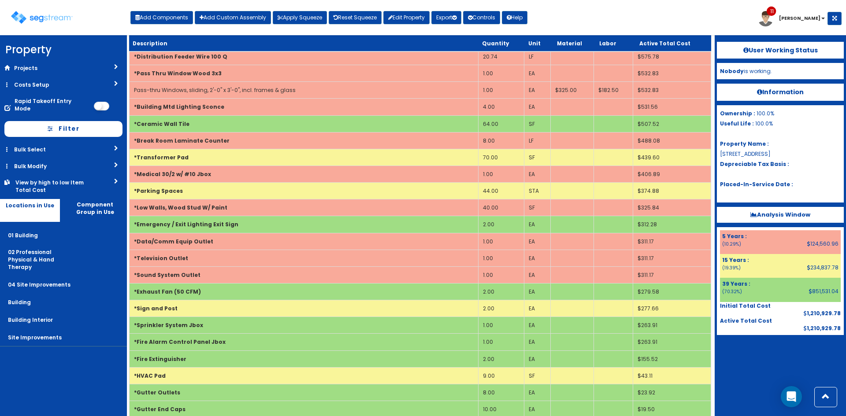
scroll to position [345, 0]
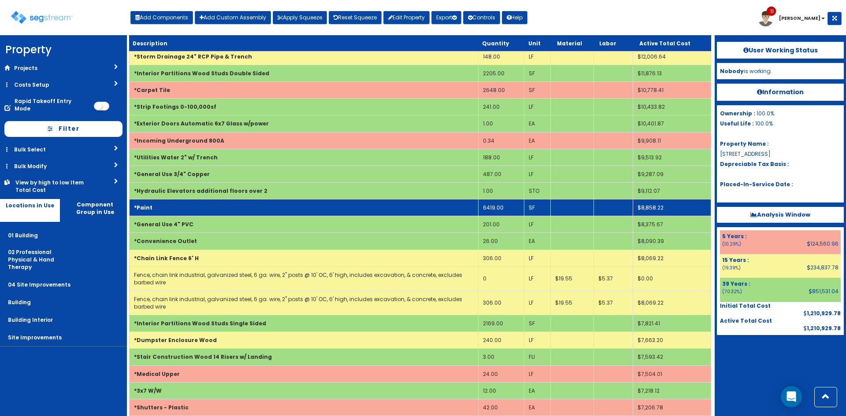
click at [490, 208] on td "6419.00" at bounding box center [501, 208] width 46 height 17
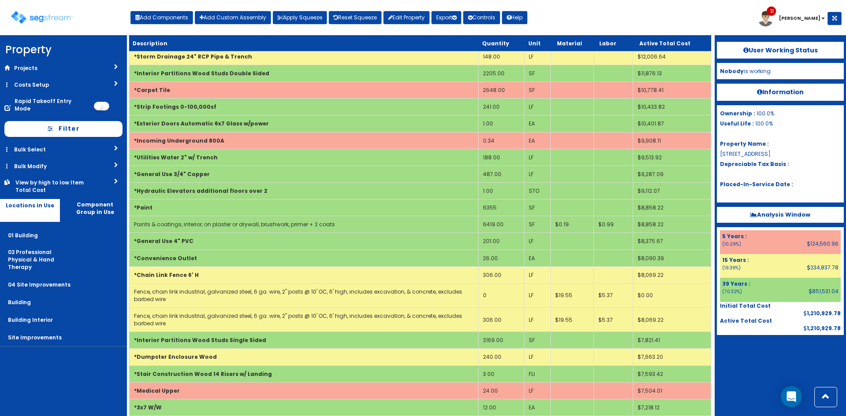
click at [97, 365] on nav "Property DB Projects Recent Properties [STREET_ADDRESS][PERSON_NAME] [STREET_AD…" at bounding box center [63, 225] width 127 height 381
click at [62, 374] on nav "Property DB Projects Recent Properties [STREET_ADDRESS][PERSON_NAME] [STREET_AD…" at bounding box center [63, 225] width 127 height 381
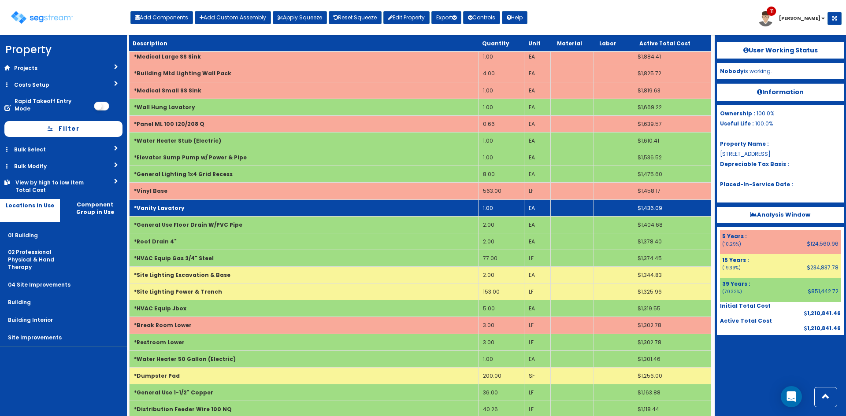
click at [509, 208] on td "1.00" at bounding box center [501, 208] width 46 height 17
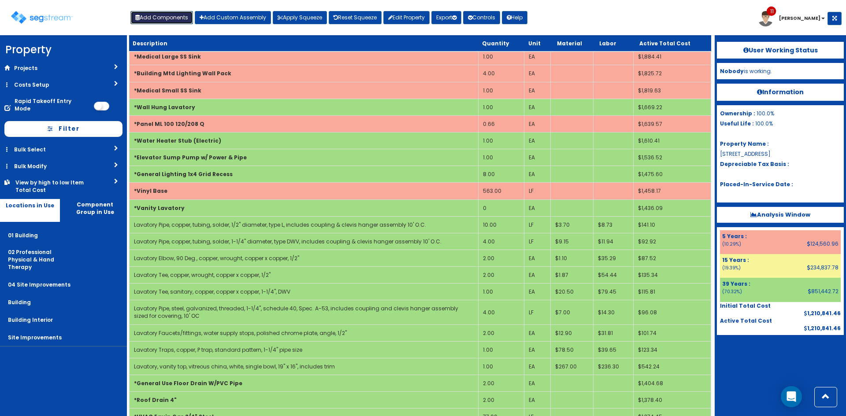
click at [174, 20] on button "Add Components" at bounding box center [161, 17] width 63 height 13
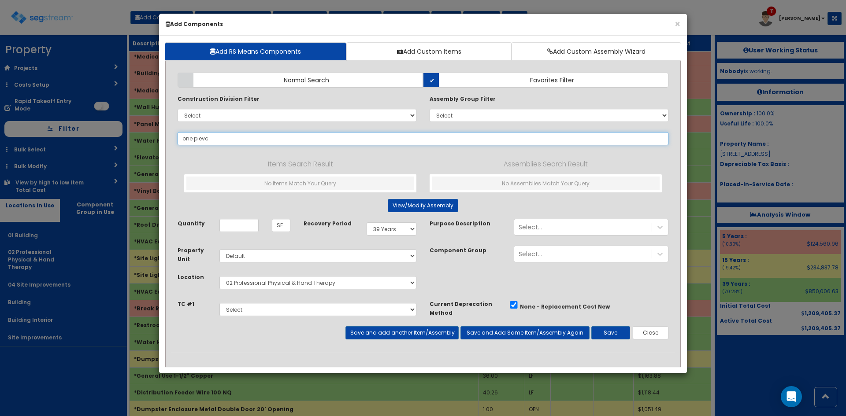
type input "one pievce"
select select
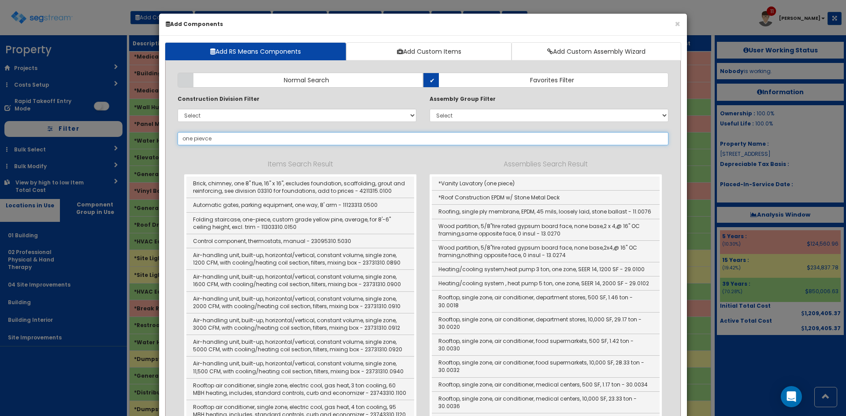
drag, startPoint x: 210, startPoint y: 147, endPoint x: 205, endPoint y: 138, distance: 9.9
click at [205, 138] on input "one pievce" at bounding box center [423, 138] width 491 height 13
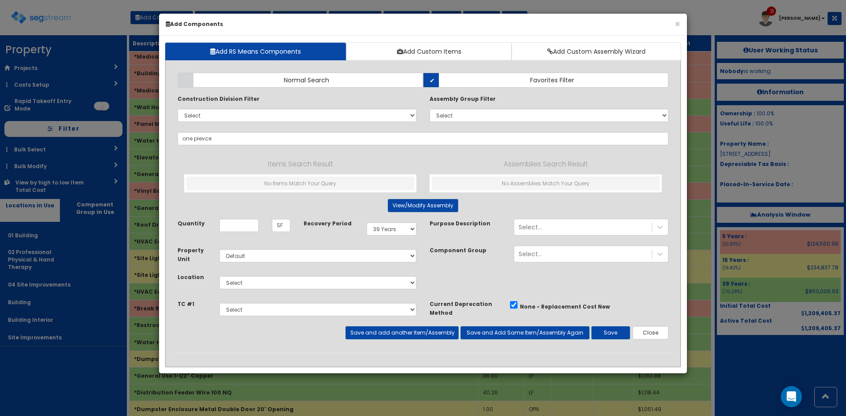
drag, startPoint x: 205, startPoint y: 138, endPoint x: 316, endPoint y: 154, distance: 111.2
click at [317, 154] on div "Items Search Result No Items Match Your Query Assemblies Search Result No Assem…" at bounding box center [423, 175] width 478 height 47
drag, startPoint x: 204, startPoint y: 139, endPoint x: 198, endPoint y: 141, distance: 6.6
click at [197, 141] on input "one pievce" at bounding box center [423, 138] width 491 height 13
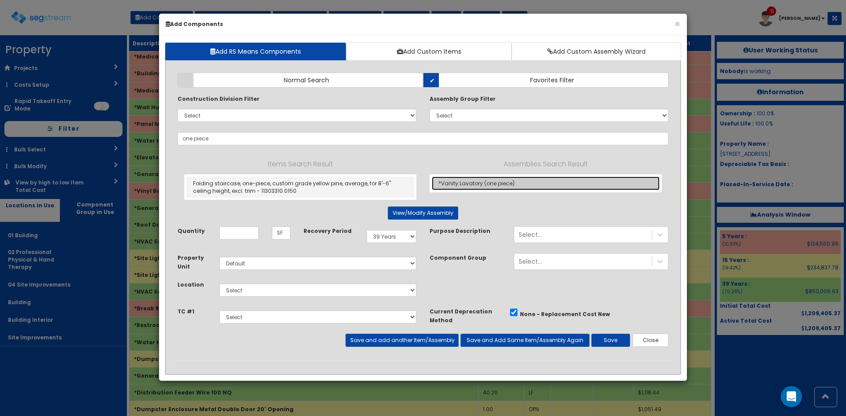
click at [486, 189] on link "*Vanity Lavatory (one piece)" at bounding box center [546, 184] width 228 height 14
type input "*Vanity Lavatory (one piece)"
type input "EA"
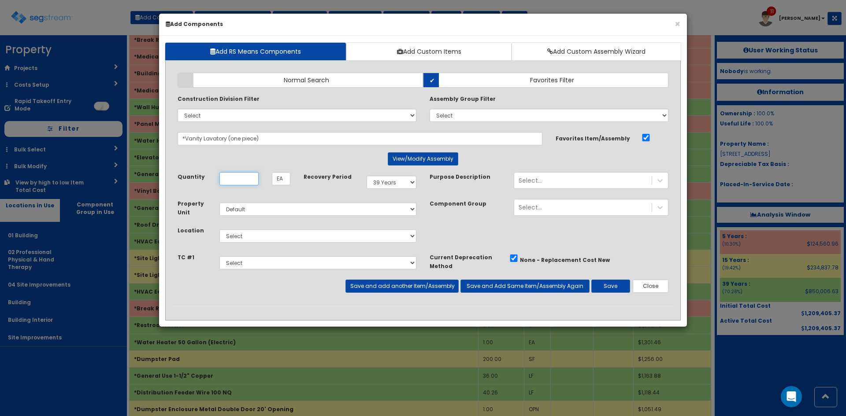
scroll to position [0, 0]
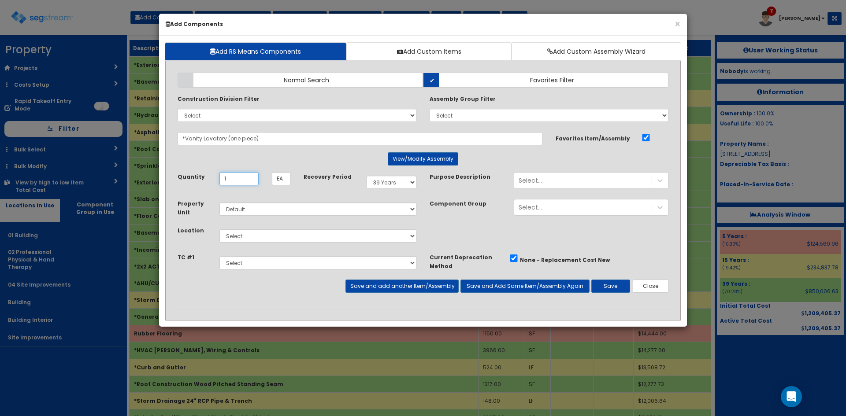
type input "1"
click at [310, 239] on select "Select 01 Building 02 Professional Physical & Hand Therapy 04 Site Improvements…" at bounding box center [317, 236] width 197 height 13
select select "4527"
click at [219, 230] on select "Select 01 Building 02 Professional Physical & Hand Therapy 04 Site Improvements…" at bounding box center [317, 236] width 197 height 13
click at [614, 290] on button "Save" at bounding box center [610, 286] width 39 height 13
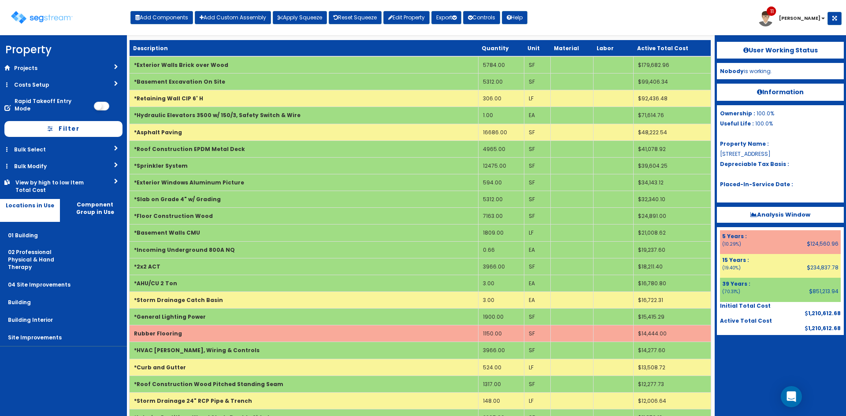
click at [23, 358] on nav "Property DB Projects Recent Properties [STREET_ADDRESS][PERSON_NAME] [STREET_AD…" at bounding box center [63, 225] width 127 height 381
click at [456, 20] on button "Export" at bounding box center [446, 17] width 30 height 13
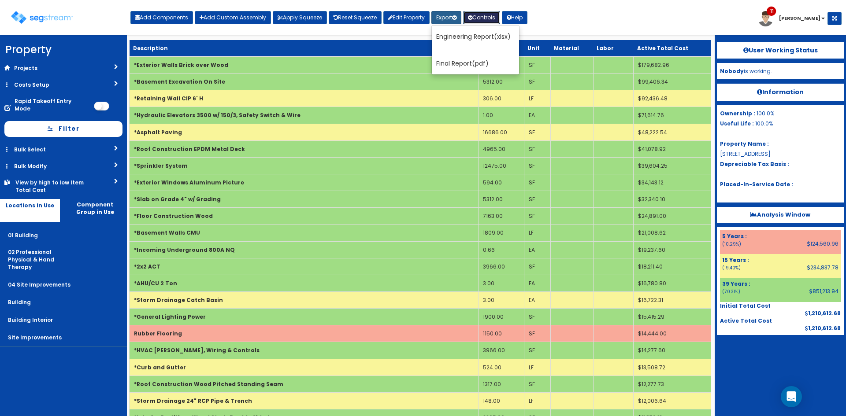
click at [478, 19] on button "Controls" at bounding box center [481, 17] width 37 height 13
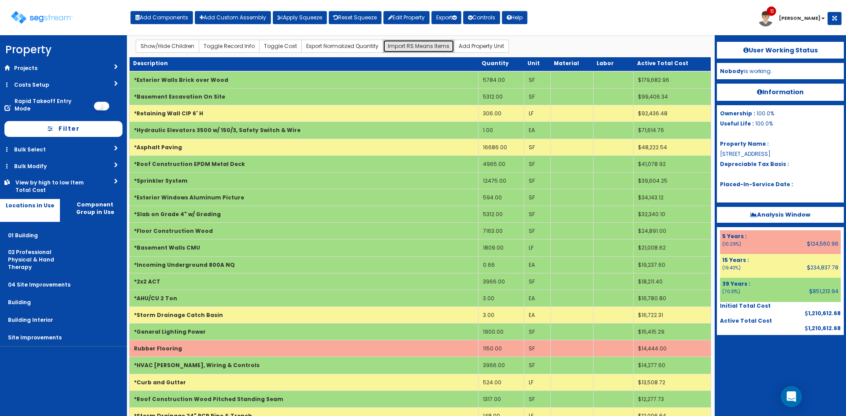
click at [425, 45] on button "Import RS Means Items" at bounding box center [418, 46] width 71 height 13
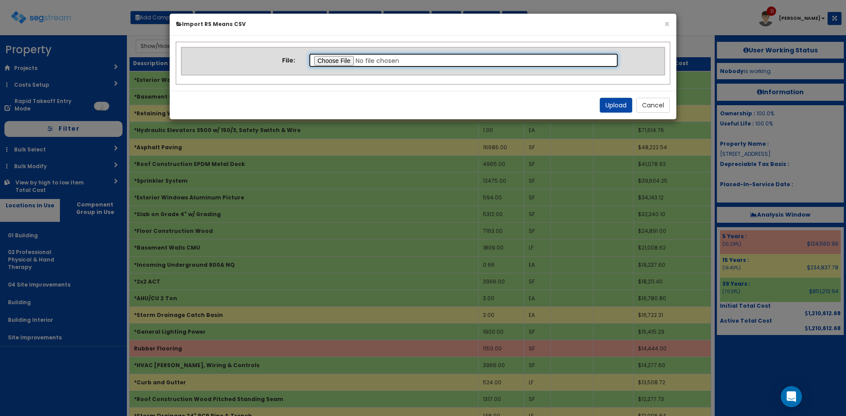
click at [343, 63] on input "file" at bounding box center [463, 60] width 311 height 15
type input "C:\fakepath\2n upload.csv"
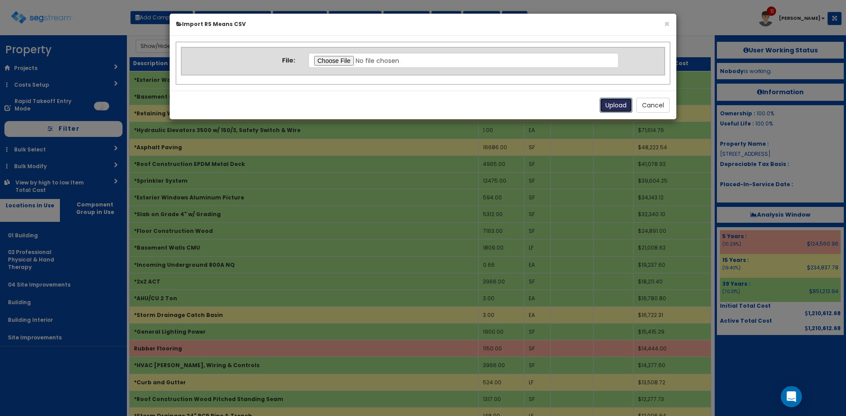
click at [613, 105] on button "Upload" at bounding box center [616, 105] width 33 height 15
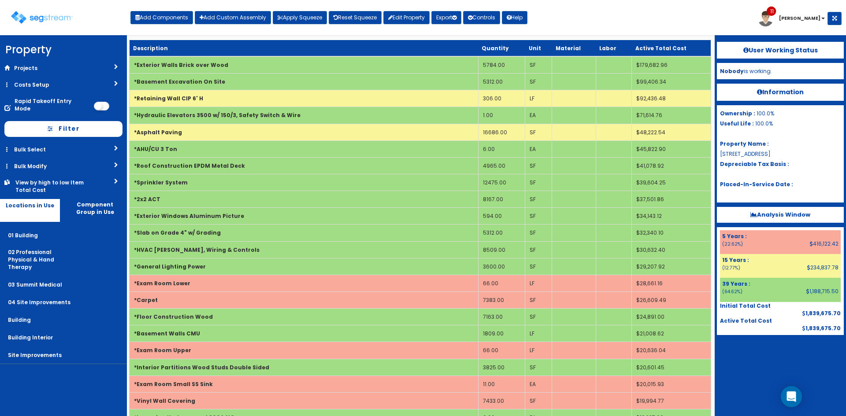
click at [56, 395] on nav "Property DB Projects Recent Properties [STREET_ADDRESS][PERSON_NAME] [STREET_AD…" at bounding box center [63, 225] width 127 height 381
click at [594, 23] on div "Toggle navigation Add Components Add Custom Assembly Apply Squeeze Reset Squeez…" at bounding box center [422, 21] width 837 height 29
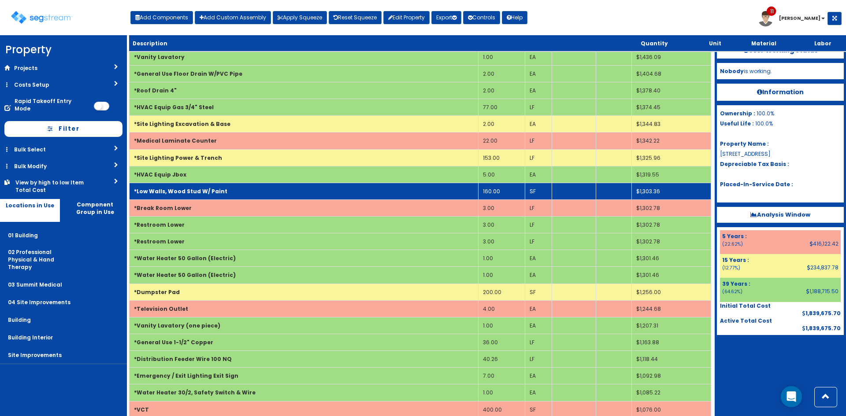
click at [453, 195] on td "*Low Walls, Wood Stud W/ Paint" at bounding box center [304, 191] width 349 height 17
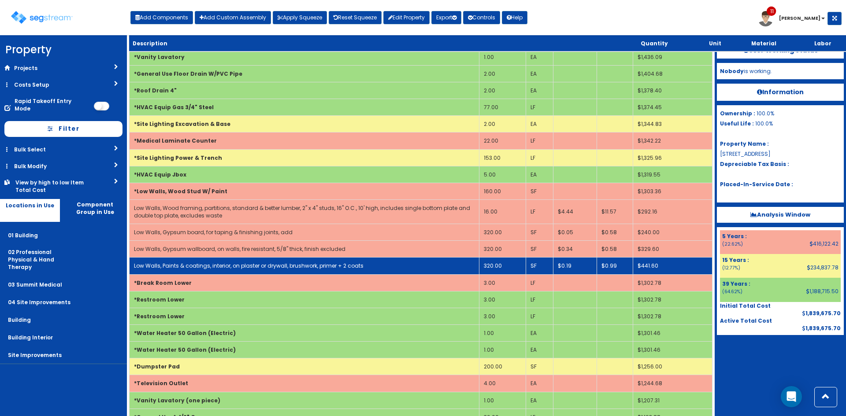
click at [507, 266] on td "320.00" at bounding box center [502, 266] width 47 height 17
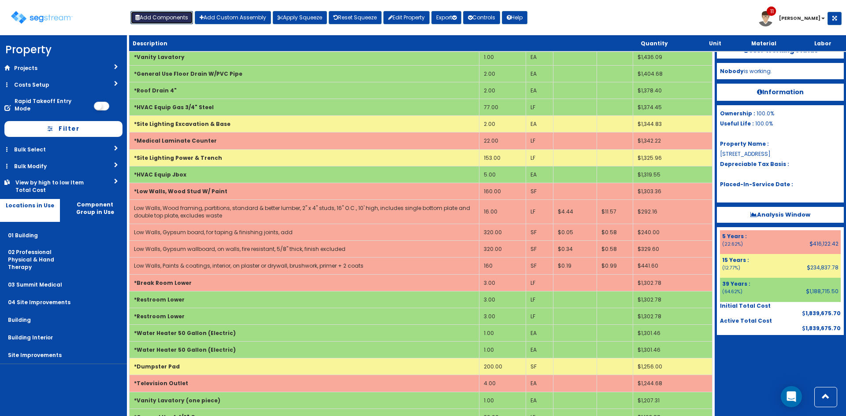
click at [175, 19] on button "Add Components" at bounding box center [161, 17] width 63 height 13
select select "39Y"
select select "default"
select select "4527"
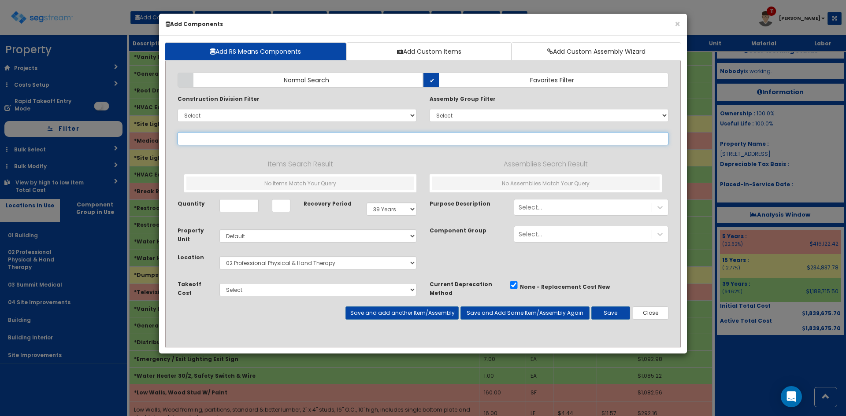
select select
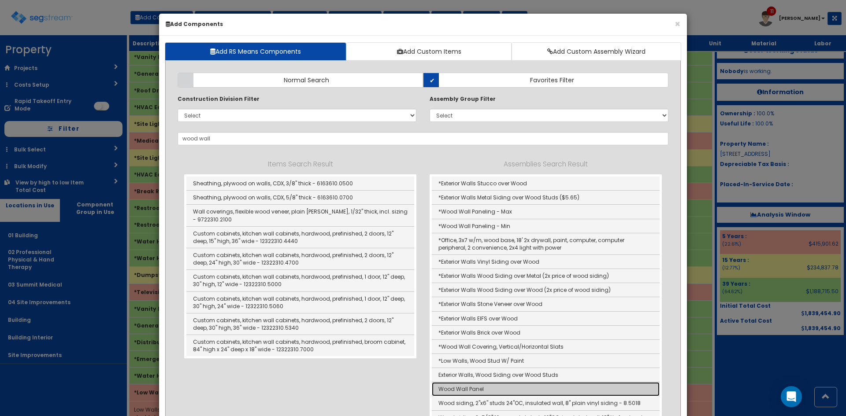
click at [489, 388] on link "Wood Wall Panel" at bounding box center [546, 390] width 228 height 14
type input "Wood Wall Panel"
type input "SF"
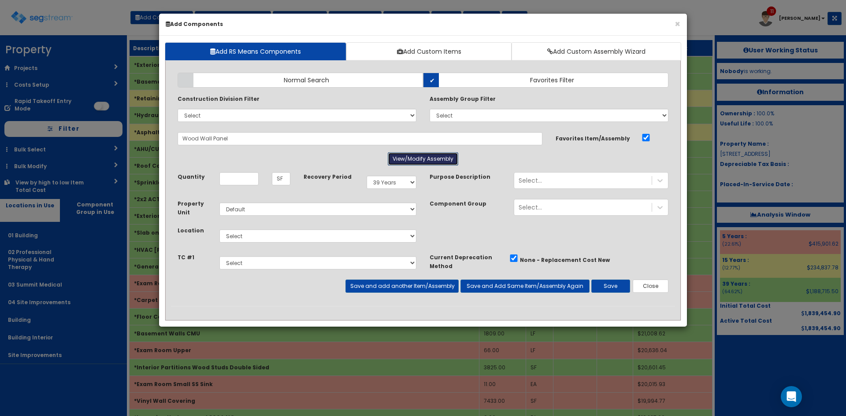
click at [419, 160] on button "View/Modify Assembly" at bounding box center [423, 158] width 71 height 13
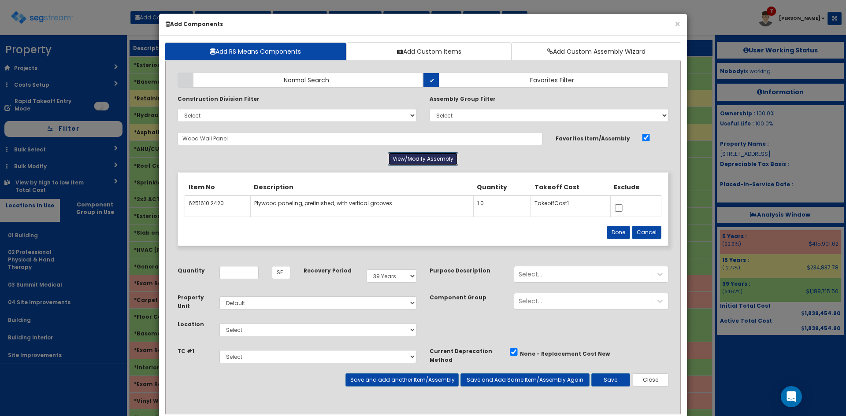
click at [424, 161] on button "View/Modify Assembly" at bounding box center [423, 158] width 71 height 13
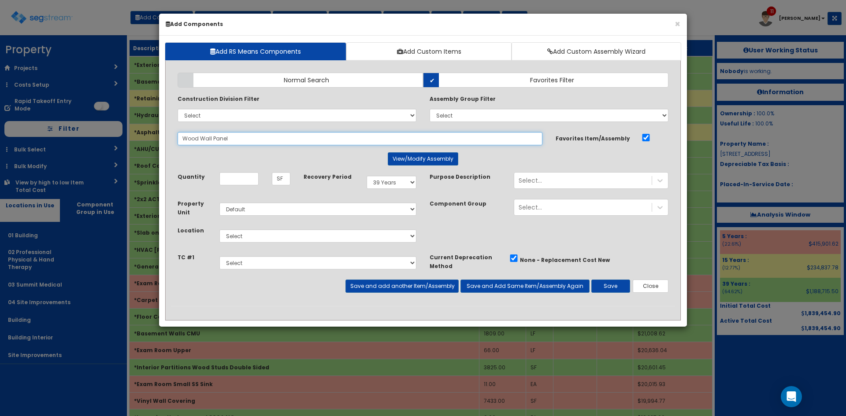
click at [245, 141] on input "Wood Wall Panel" at bounding box center [360, 138] width 365 height 13
click at [264, 238] on select "Select 01 Building 02 Professional Physical & Hand Therapy 03 Summit Medical 04…" at bounding box center [317, 236] width 197 height 13
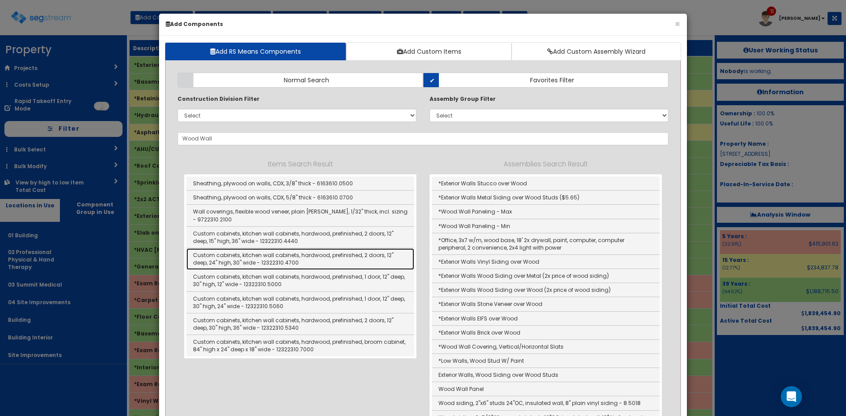
click at [257, 264] on link "Custom cabinets, kitchen wall cabinets, hardwood, prefinished, 2 doors, 12" dee…" at bounding box center [300, 260] width 228 height 22
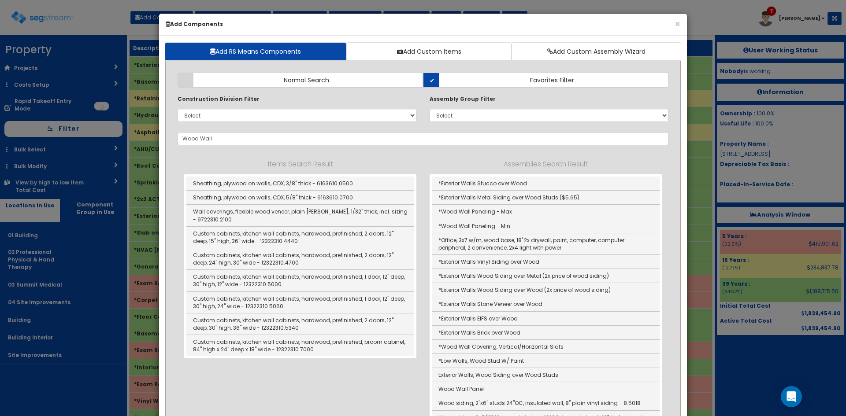
type input "Custom cabinets, kitchen wall cabinets, hardwood, prefinished, 2 doors, 12" dee…"
type input "EA"
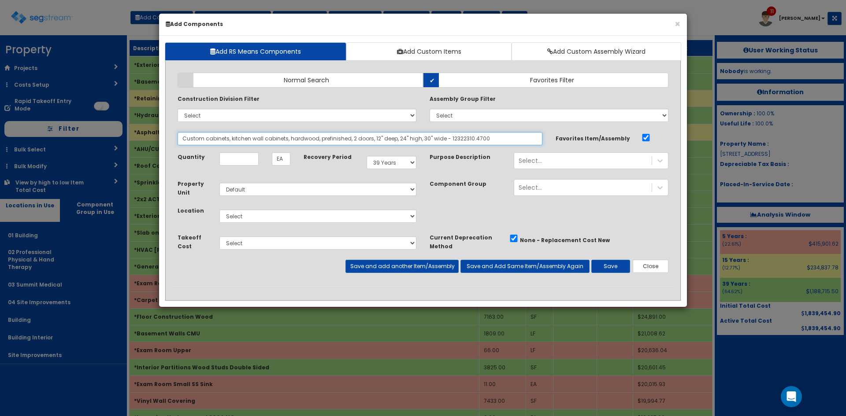
drag, startPoint x: 475, startPoint y: 138, endPoint x: 143, endPoint y: 143, distance: 331.4
click at [143, 143] on div "× Add Components Add RS Means Components Add Custom Items Add Custom Assembly W…" at bounding box center [423, 208] width 846 height 416
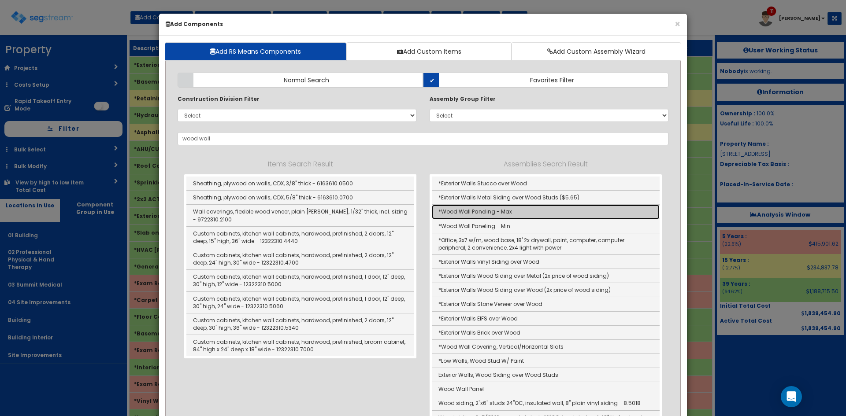
click at [540, 214] on link "*Wood Wall Paneling - Max" at bounding box center [546, 212] width 228 height 14
type input "*Wood Wall Paneling - Max"
type input "SF"
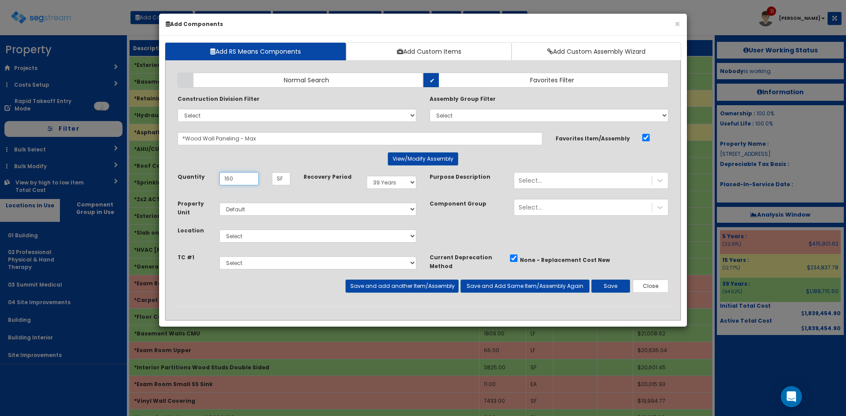
type input "160"
click at [406, 186] on select "Select 5 Years 7 Years 9 Years 10 Years 15 Years 15 Year QLI 15 Year QRP 15 Yea…" at bounding box center [392, 182] width 50 height 13
click at [367, 176] on select "Select 5 Years 7 Years 9 Years 10 Years 15 Years 15 Year QLI 15 Year QRP 15 Yea…" at bounding box center [392, 182] width 50 height 13
select select "5Y"
click at [555, 178] on div "Select..." at bounding box center [582, 181] width 137 height 14
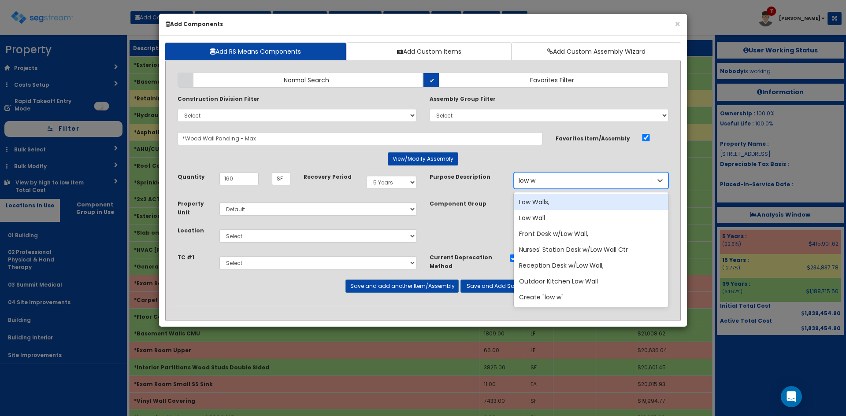
type input "low wa"
click at [563, 199] on div "Low Walls," at bounding box center [591, 202] width 155 height 16
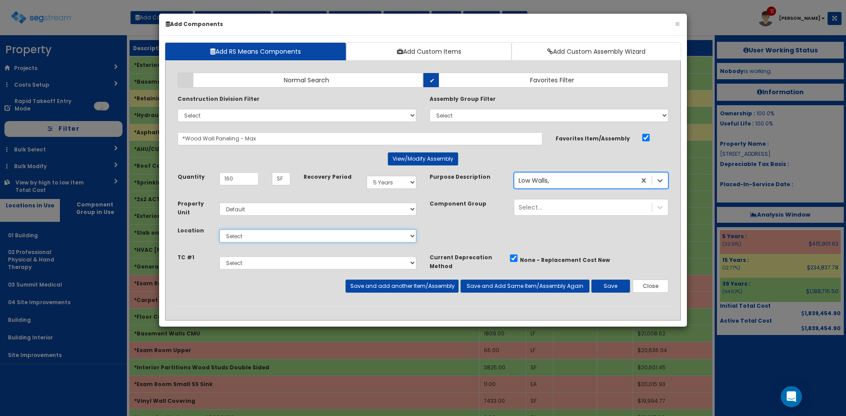
click at [281, 239] on select "Select 01 Building 02 Professional Physical & Hand Therapy 03 Summit Medical 04…" at bounding box center [317, 236] width 197 height 13
select select "4528"
click at [219, 230] on select "Select 01 Building 02 Professional Physical & Hand Therapy 03 Summit Medical 04…" at bounding box center [317, 236] width 197 height 13
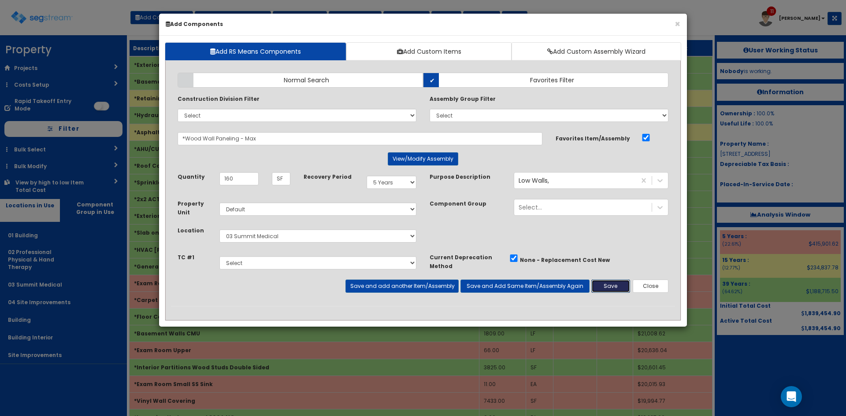
click at [617, 292] on button "Save" at bounding box center [610, 286] width 39 height 13
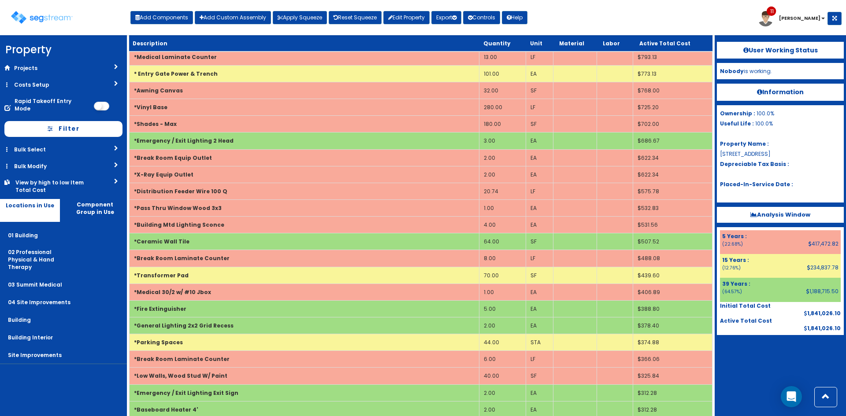
scroll to position [2378, 0]
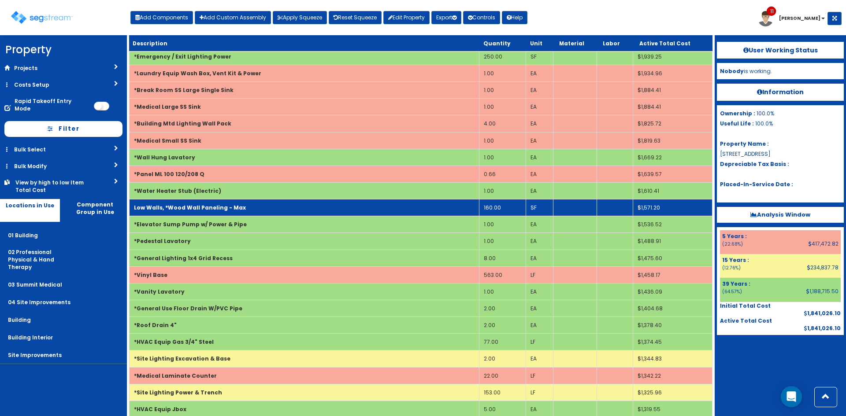
click at [252, 212] on td "Low Walls, *Wood Wall Paneling - Max" at bounding box center [305, 208] width 350 height 17
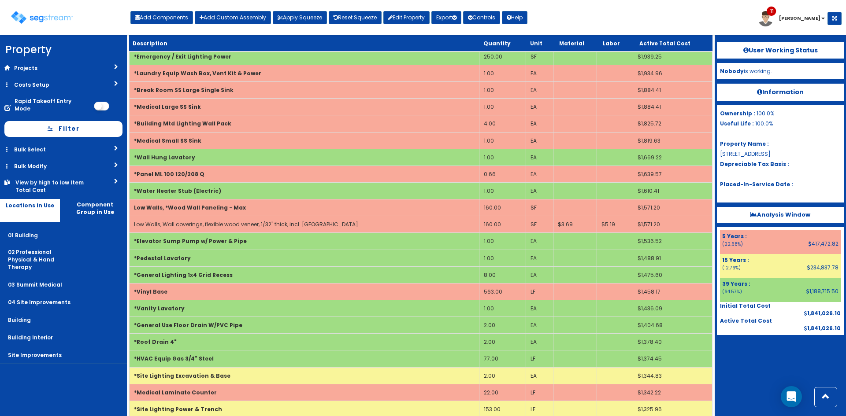
click at [59, 384] on nav "Property DB Projects Recent Properties [STREET_ADDRESS][PERSON_NAME] [STREET_AD…" at bounding box center [63, 225] width 127 height 381
click at [55, 374] on nav "Property DB Projects Recent Properties [STREET_ADDRESS][PERSON_NAME] [STREET_AD…" at bounding box center [63, 225] width 127 height 381
click at [173, 17] on button "Add Components" at bounding box center [161, 17] width 63 height 13
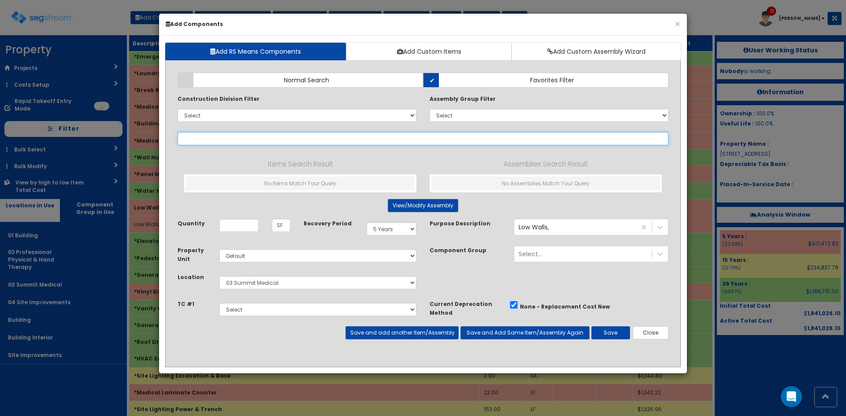
select select
click at [253, 140] on input "text" at bounding box center [423, 138] width 491 height 13
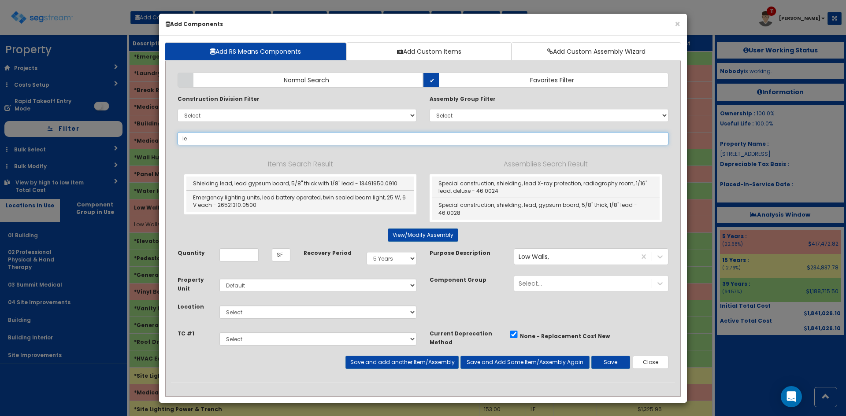
type input "l"
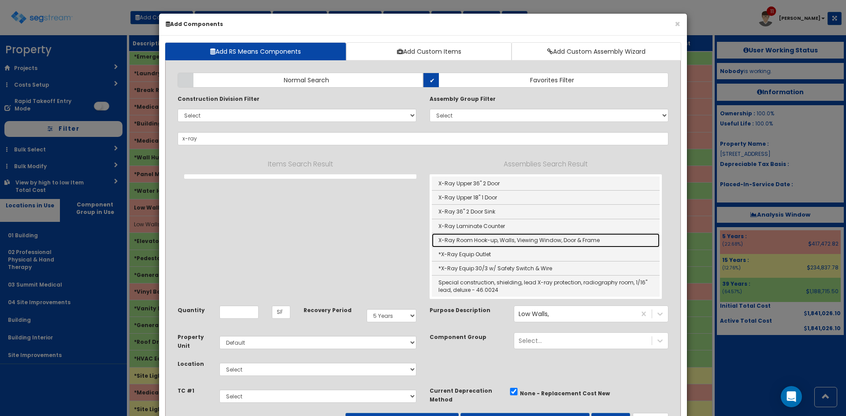
click at [474, 242] on link "X-Ray Room Hook-up, Walls, Viewing Window, Door & Frame" at bounding box center [546, 241] width 228 height 14
type input "X-Ray Room Hook-up, Walls, Viewing Window, Door & Frame"
type input "EA"
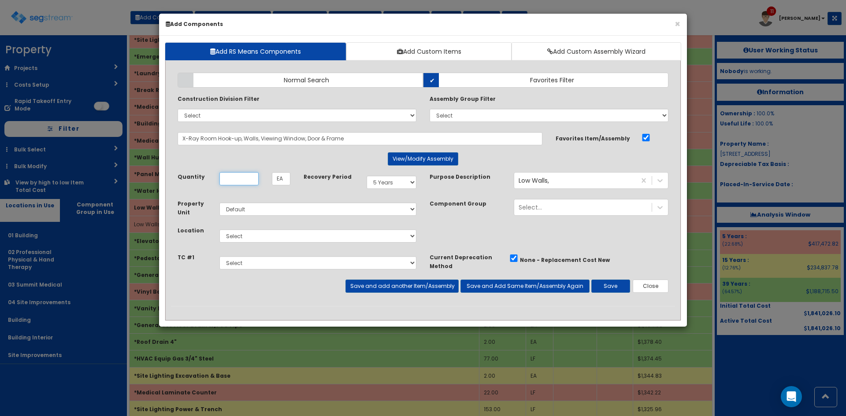
scroll to position [0, 0]
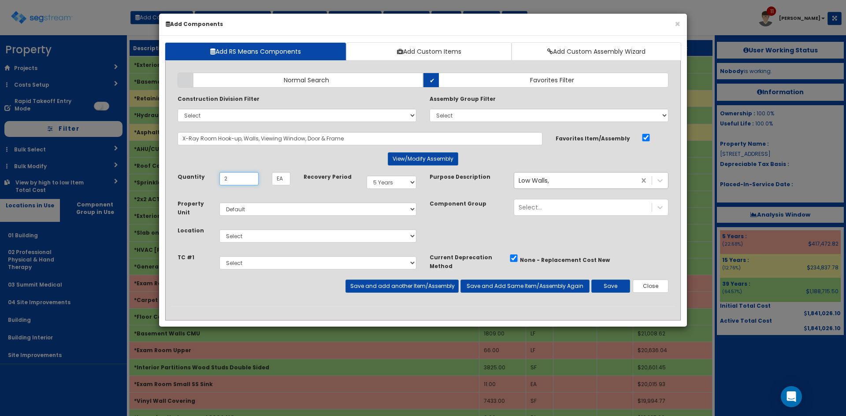
type input "2"
click at [425, 157] on button "View/Modify Assembly" at bounding box center [423, 158] width 71 height 13
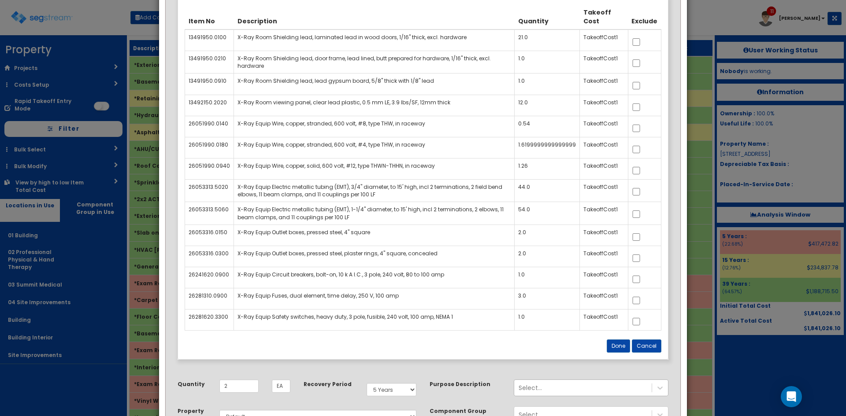
scroll to position [175, 0]
click at [619, 348] on button "Done" at bounding box center [618, 345] width 23 height 13
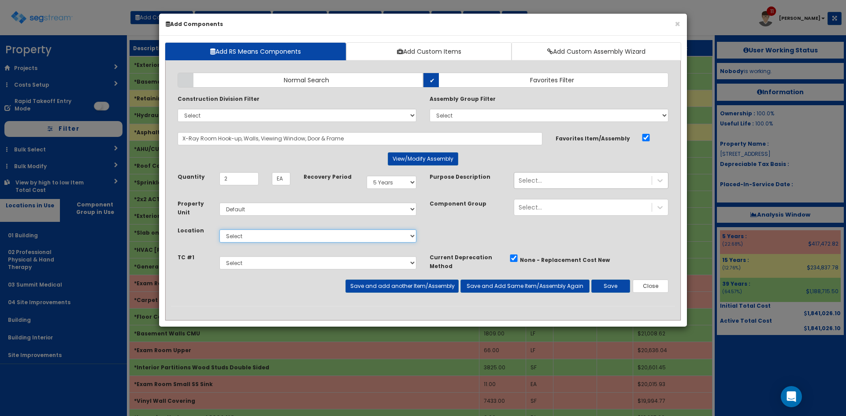
click at [296, 238] on select "Select 01 Building 02 Professional Physical & Hand Therapy 03 Summit Medical 04…" at bounding box center [317, 236] width 197 height 13
select select "4528"
click at [219, 230] on select "Select 01 Building 02 Professional Physical & Hand Therapy 03 Summit Medical 04…" at bounding box center [317, 236] width 197 height 13
click at [602, 287] on button "Save" at bounding box center [610, 286] width 39 height 13
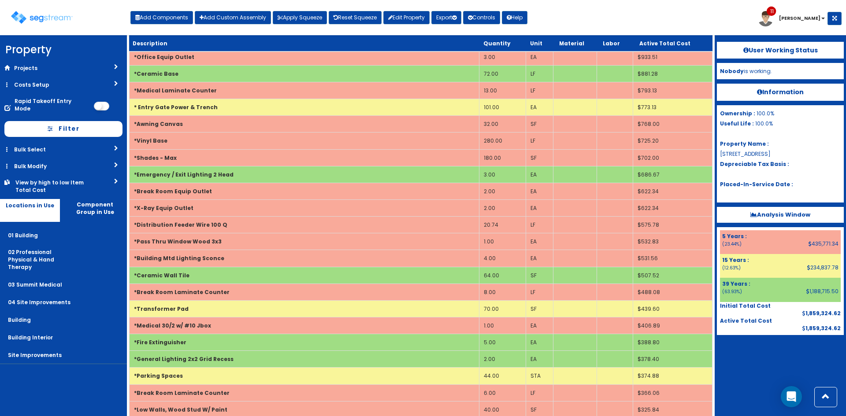
scroll to position [227, 0]
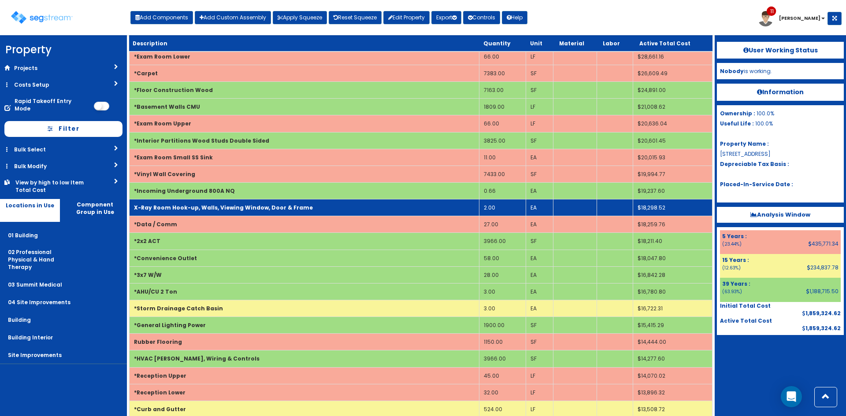
click at [356, 205] on td "X-Ray Room Hook-up, Walls, Viewing Window, Door & Frame" at bounding box center [305, 208] width 350 height 17
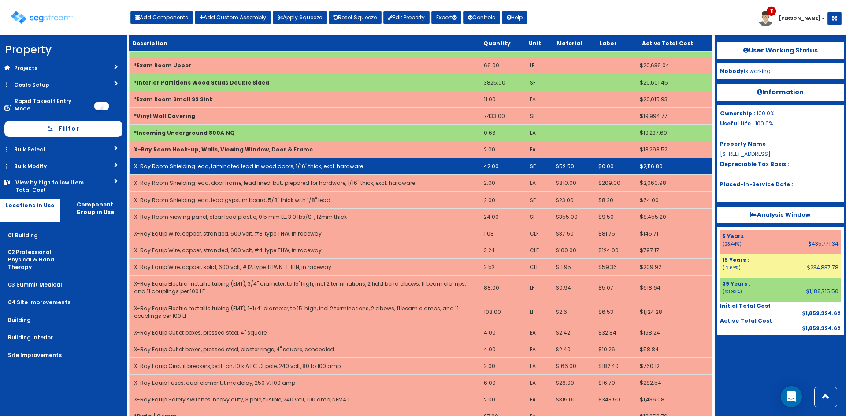
scroll to position [286, 0]
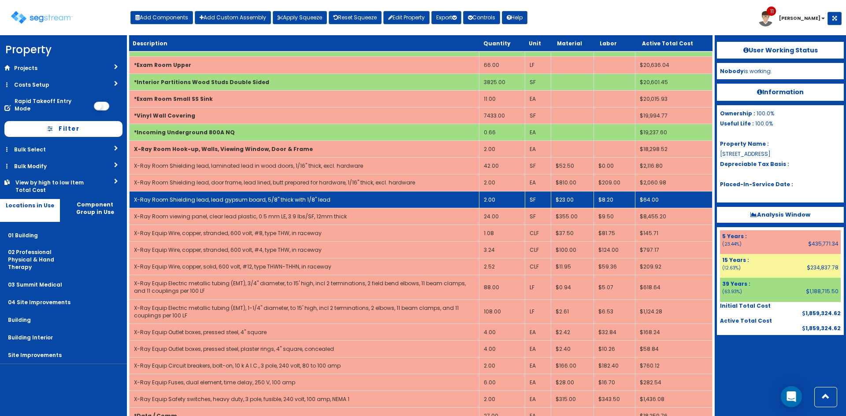
click at [505, 198] on td "2.00" at bounding box center [501, 199] width 45 height 17
click at [508, 200] on td "2.00" at bounding box center [501, 199] width 45 height 17
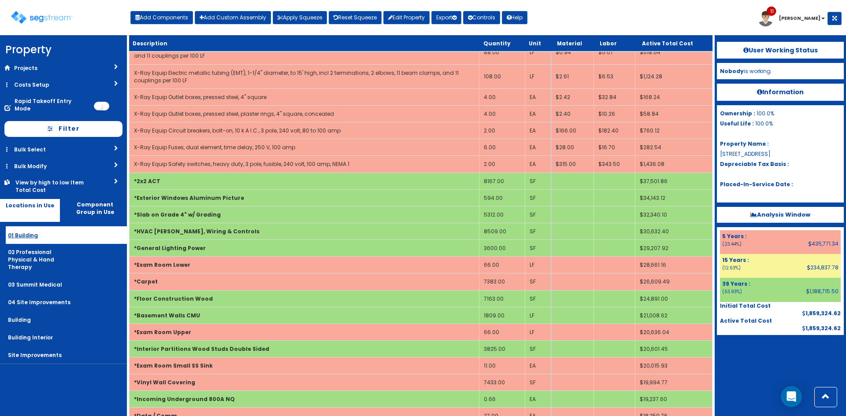
scroll to position [50, 0]
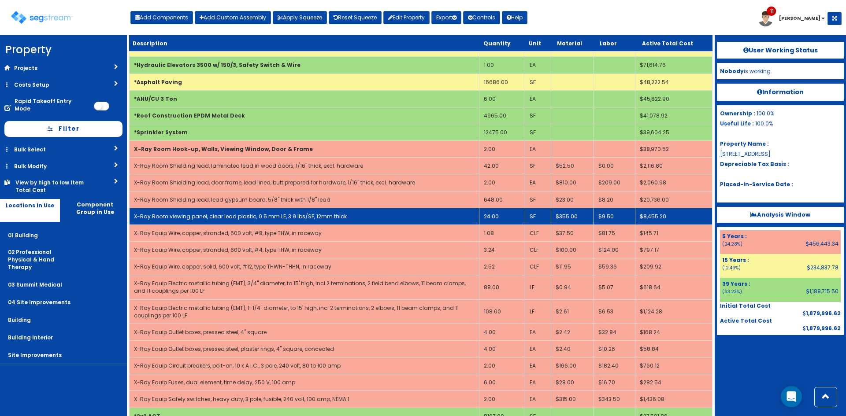
click at [493, 218] on td "24.00" at bounding box center [501, 216] width 45 height 17
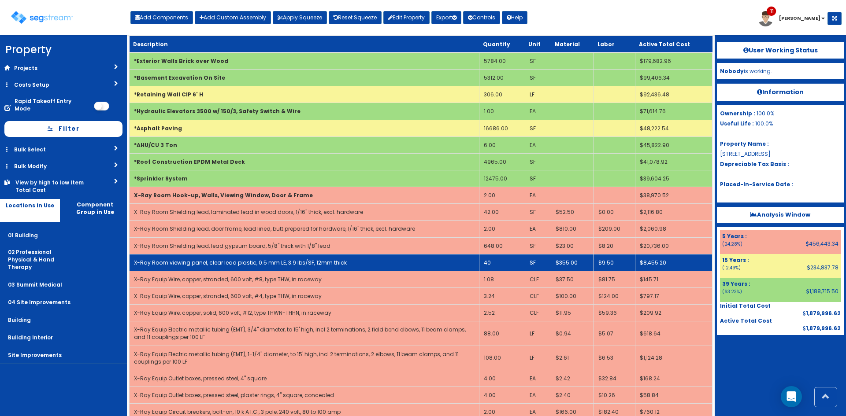
scroll to position [0, 0]
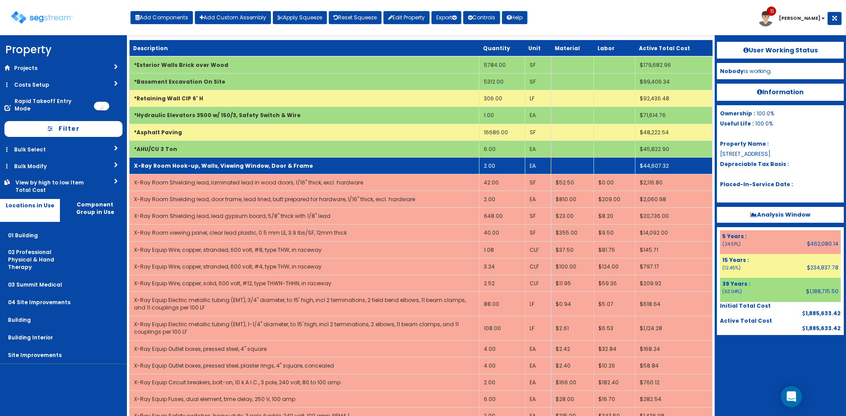
click at [247, 162] on b "X-Ray Room Hook-up, Walls, Viewing Window, Door & Frame" at bounding box center [223, 165] width 179 height 7
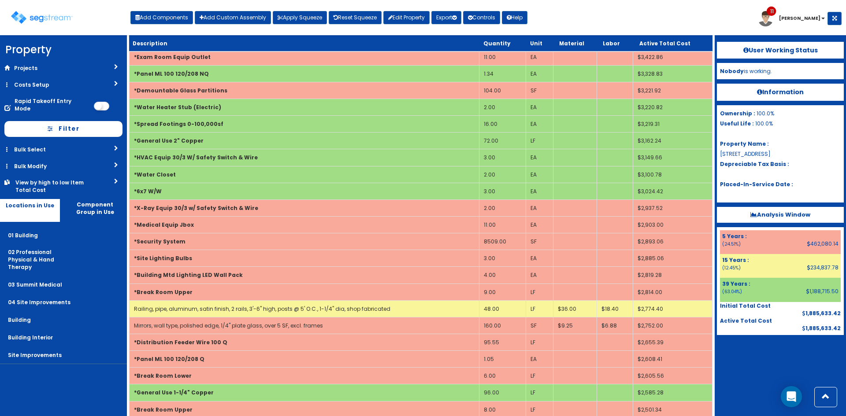
scroll to position [3192, 0]
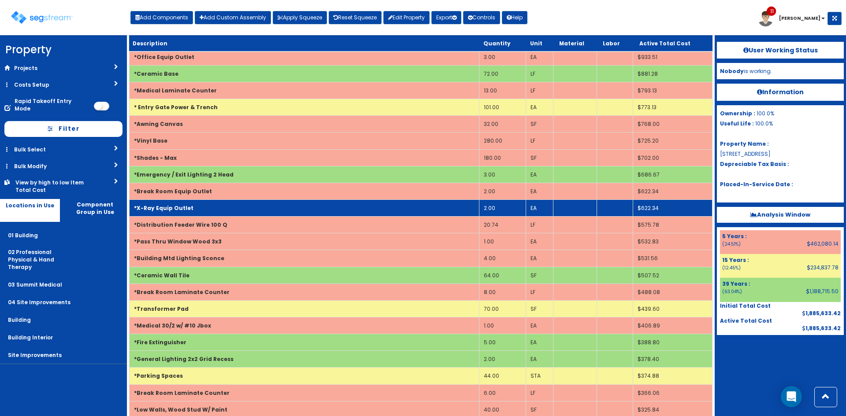
click at [502, 208] on td "2.00" at bounding box center [502, 208] width 47 height 17
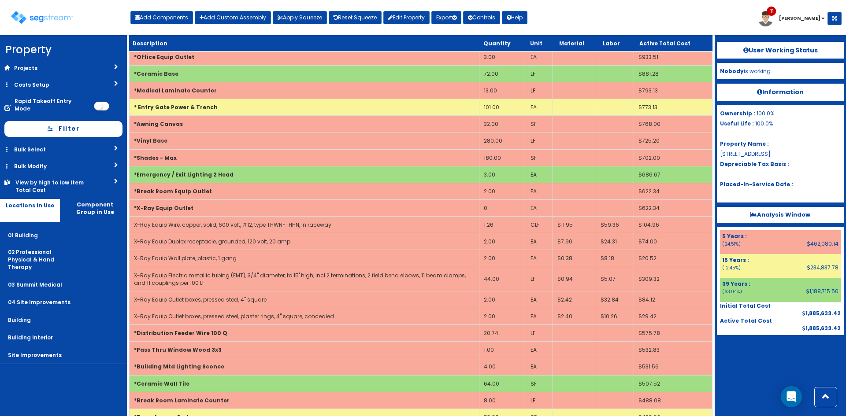
click at [65, 394] on nav "Property DB Projects Recent Properties [STREET_ADDRESS][PERSON_NAME] [STREET_AD…" at bounding box center [63, 225] width 127 height 381
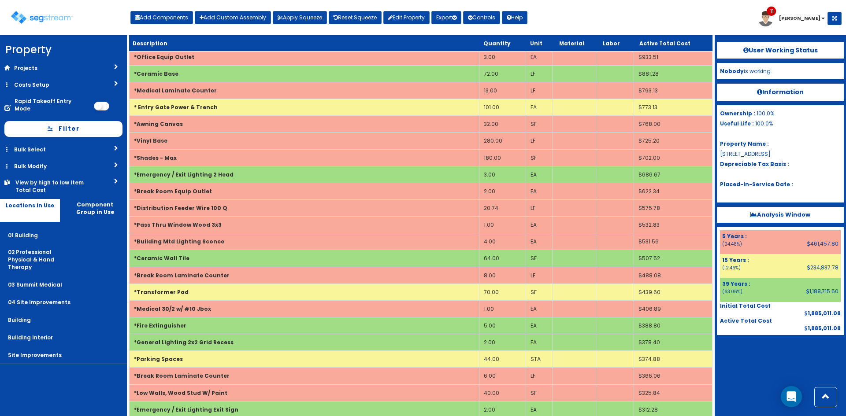
click at [60, 370] on nav "Property DB Projects Recent Properties [STREET_ADDRESS][PERSON_NAME] [STREET_AD…" at bounding box center [63, 225] width 127 height 381
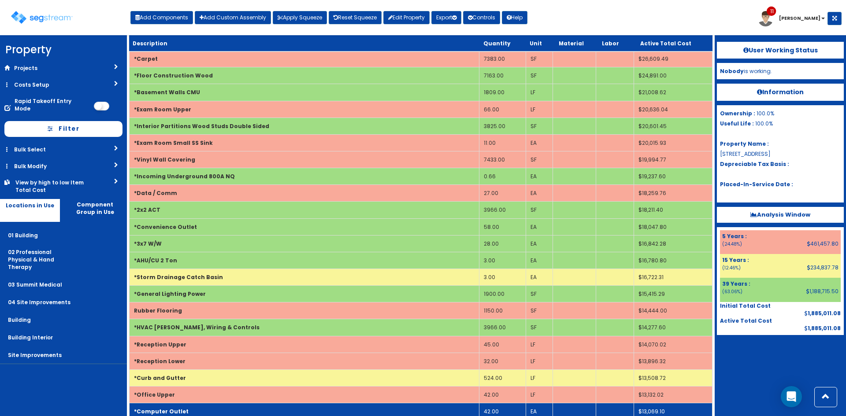
scroll to position [259, 0]
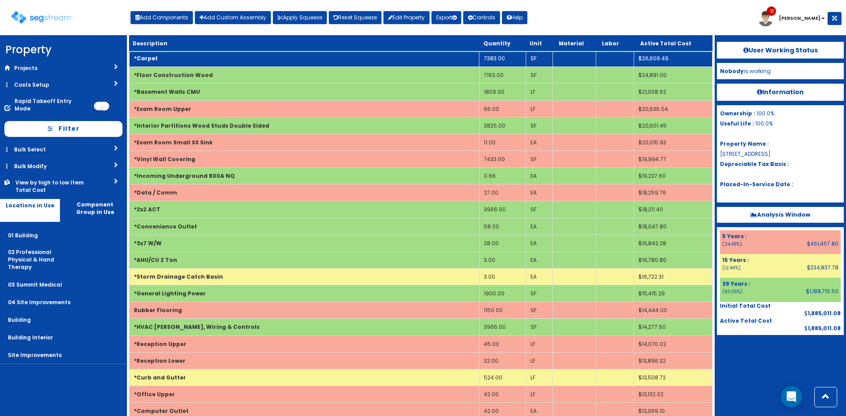
click at [509, 59] on td "7383.00" at bounding box center [502, 58] width 47 height 17
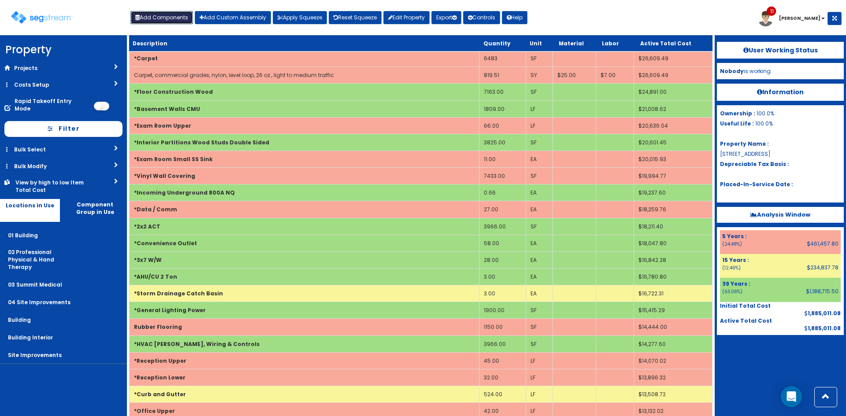
click at [178, 22] on button "Add Components" at bounding box center [161, 17] width 63 height 13
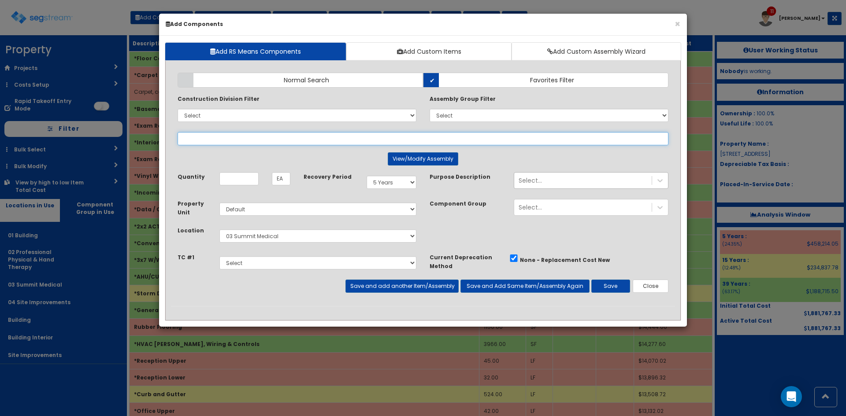
select select
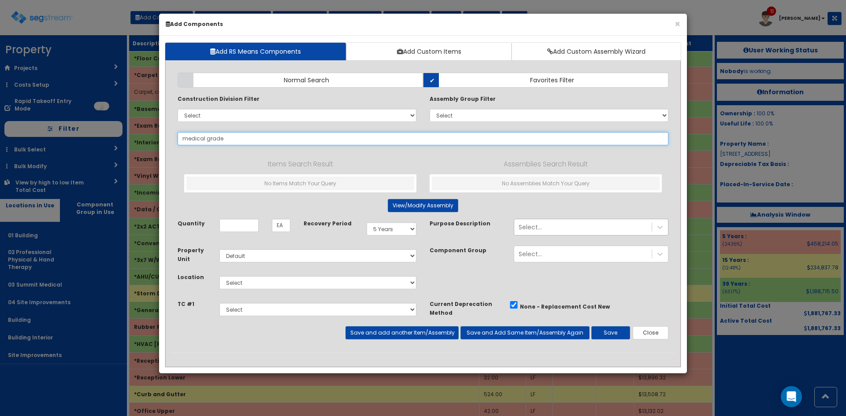
click at [246, 140] on input "medical grade" at bounding box center [423, 138] width 491 height 13
drag, startPoint x: 264, startPoint y: 137, endPoint x: 156, endPoint y: 141, distance: 108.0
click at [156, 141] on div "× Add Components Add RS Means Components Add Custom Items Add Custom Assembly W…" at bounding box center [423, 208] width 846 height 416
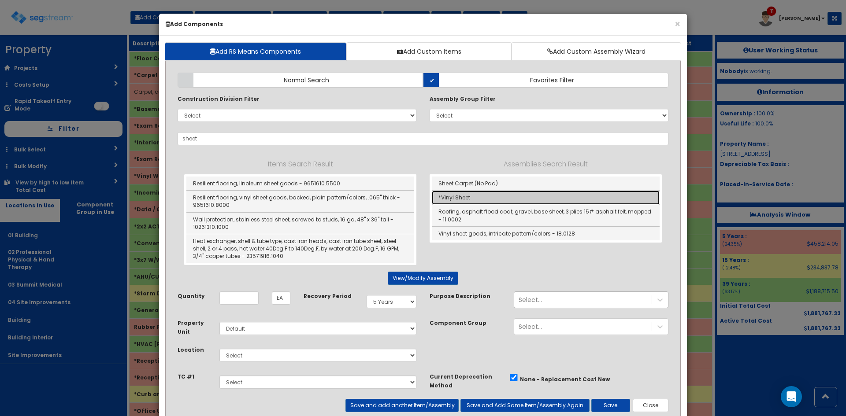
click at [464, 201] on link "*Vinyl Sheet" at bounding box center [546, 198] width 228 height 14
type input "*Vinyl Sheet"
type input "SF"
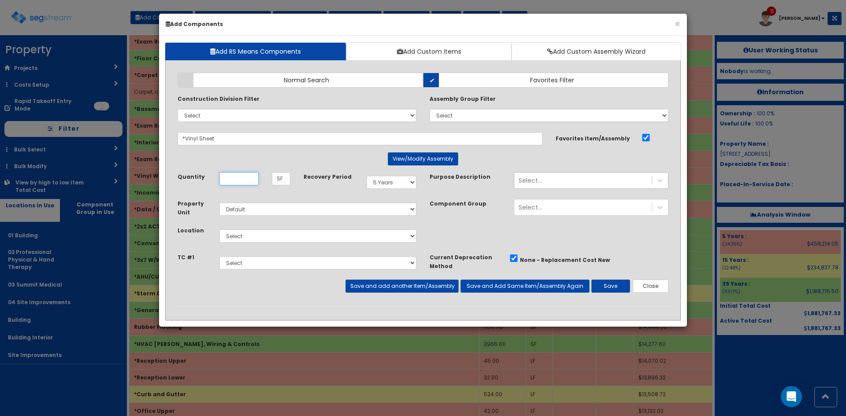
scroll to position [0, 0]
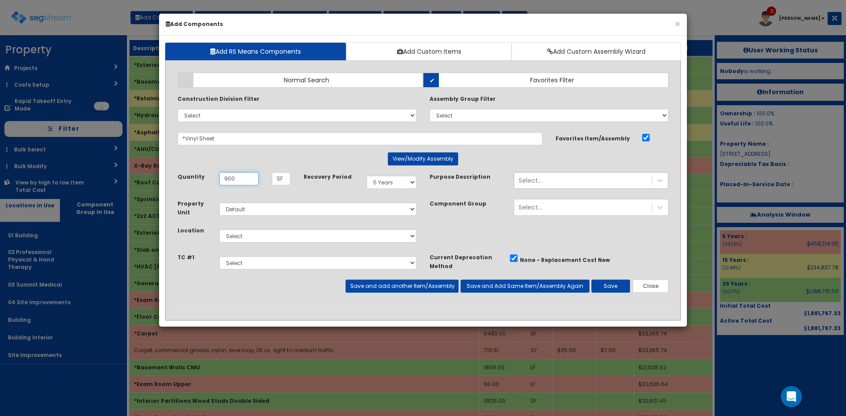
type input "900"
click at [309, 241] on select "Select 01 Building 02 Professional Physical & Hand Therapy 03 Summit Medical 04…" at bounding box center [317, 236] width 197 height 13
select select "4528"
click at [219, 230] on select "Select 01 Building 02 Professional Physical & Hand Therapy 03 Summit Medical 04…" at bounding box center [317, 236] width 197 height 13
click at [605, 293] on div "Add Items Add Assemblies Both Normal Search Select" at bounding box center [423, 186] width 504 height 240
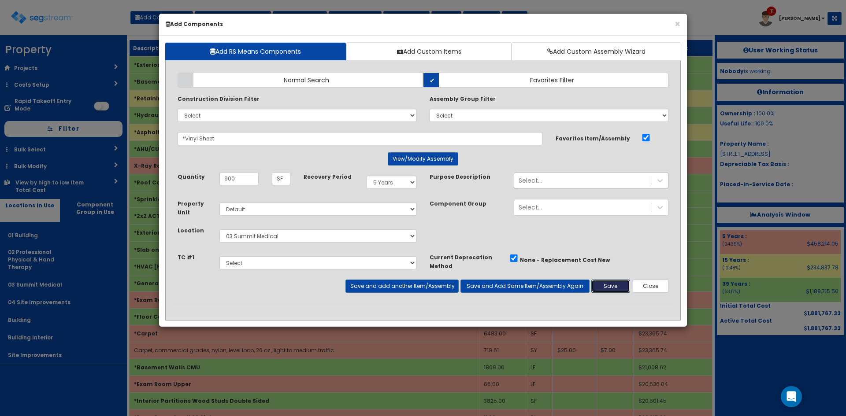
click at [609, 289] on button "Save" at bounding box center [610, 286] width 39 height 13
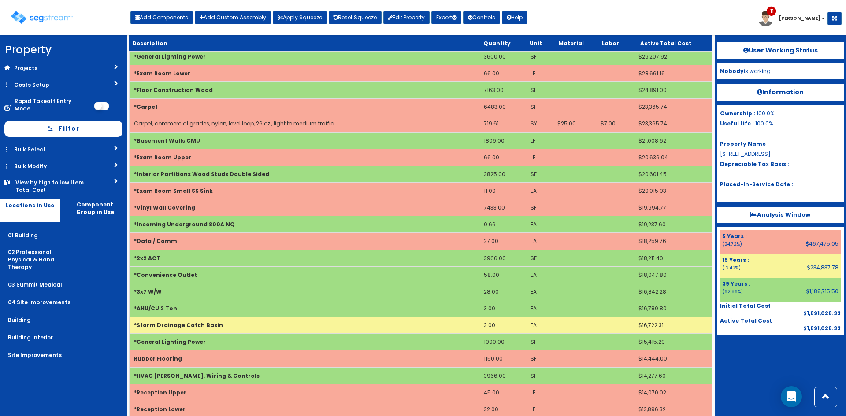
scroll to position [765, 0]
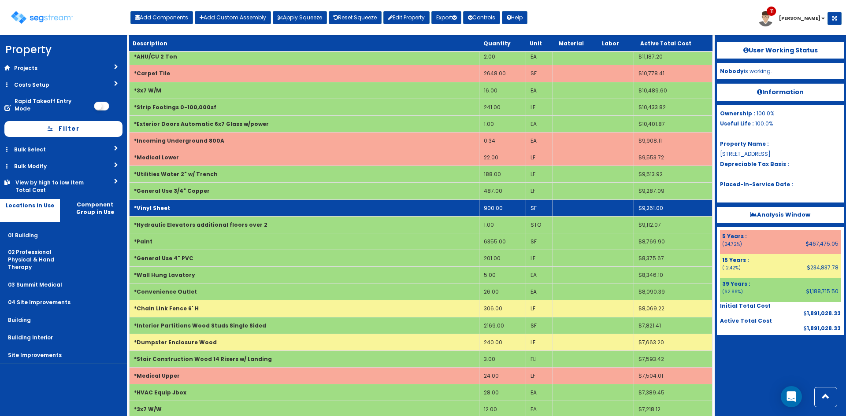
click at [268, 211] on td "*Vinyl Sheet" at bounding box center [305, 208] width 350 height 17
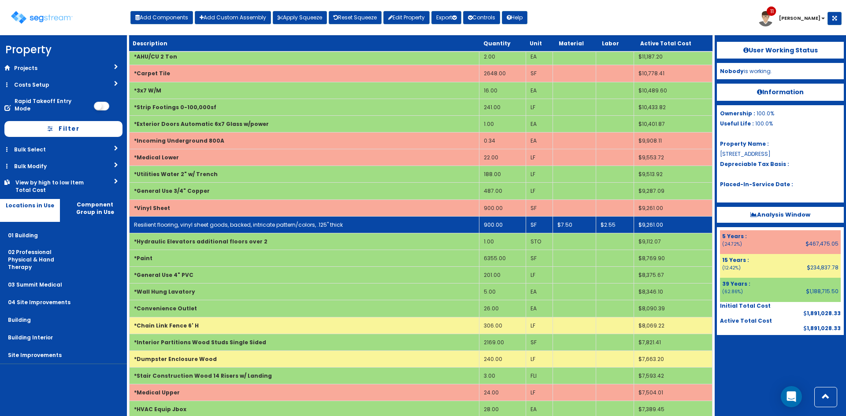
click at [257, 223] on link "Resilient flooring, vinyl sheet goods, backed, intricate pattern/colors, .125" …" at bounding box center [238, 224] width 209 height 7
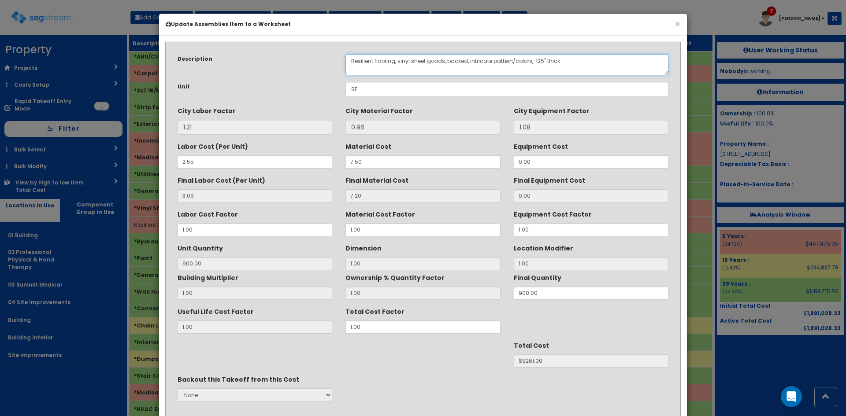
click at [397, 62] on textarea "Resilient flooring, vinyl sheet goods, backed, intricate pattern/colors, .125" …" at bounding box center [506, 64] width 323 height 21
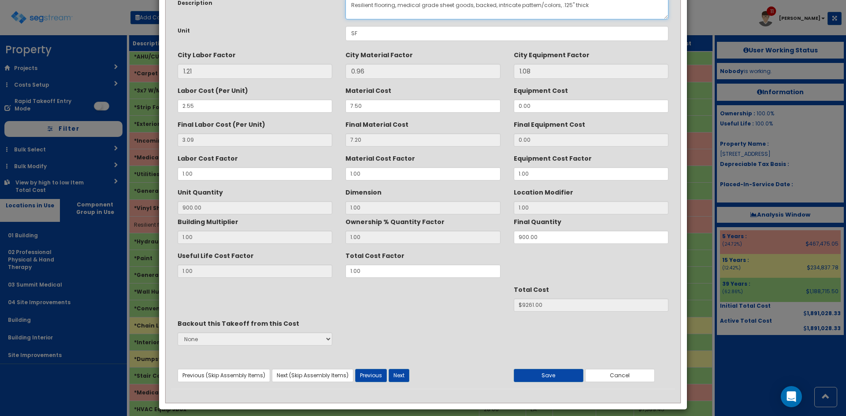
scroll to position [63, 0]
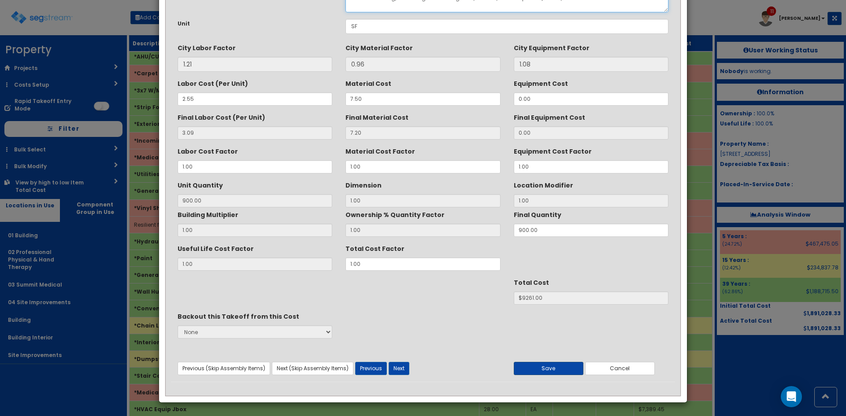
type textarea "Resilient flooring, medical grade sheet goods, backed, intricate pattern/colors…"
click at [550, 372] on button "Save" at bounding box center [549, 368] width 70 height 13
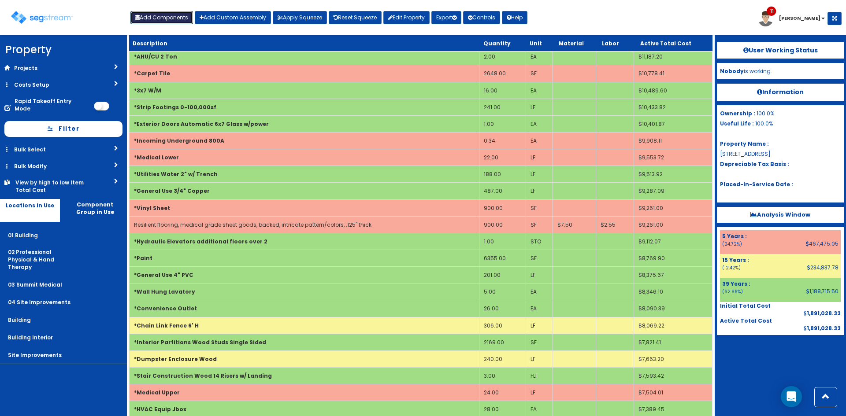
click at [172, 15] on button "Add Components" at bounding box center [161, 17] width 63 height 13
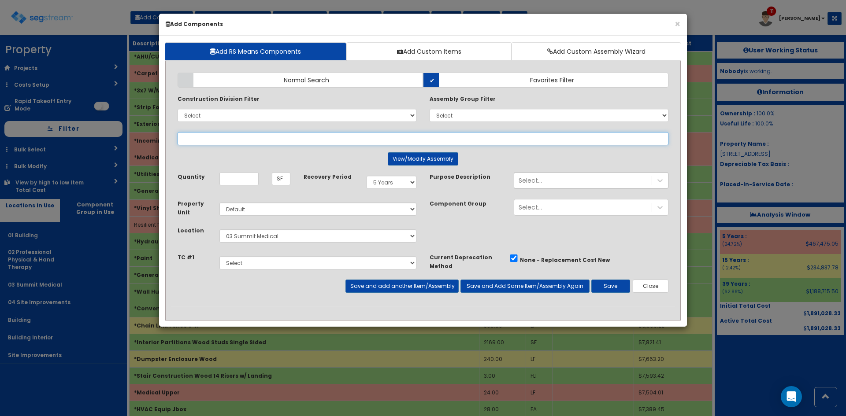
select select
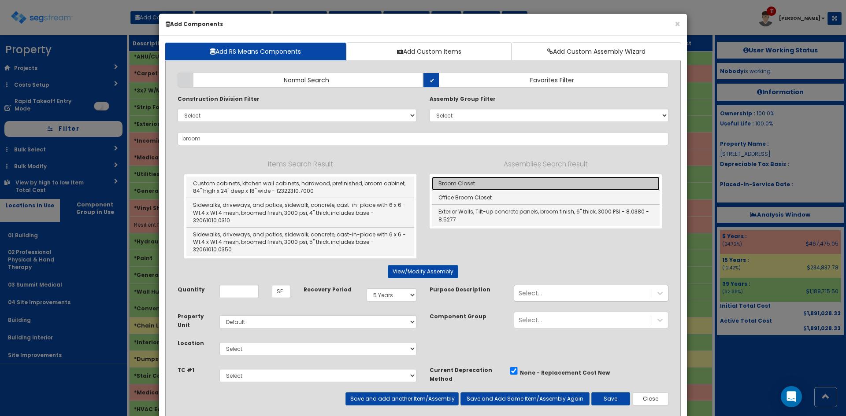
click at [460, 182] on link "Broom Closet" at bounding box center [546, 184] width 228 height 14
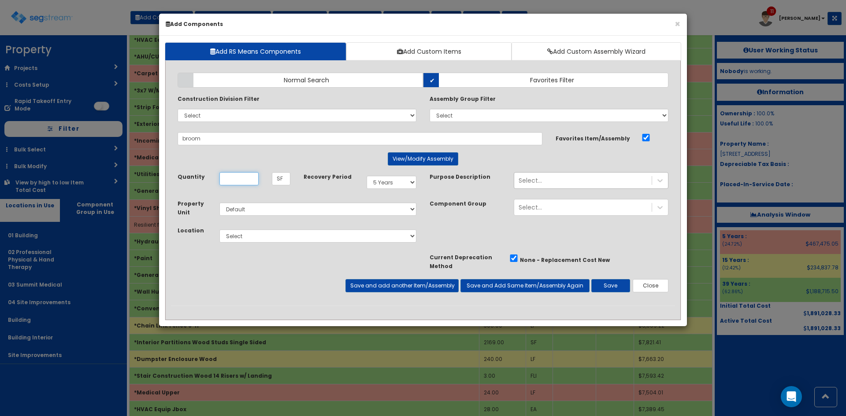
type input "Broom Closet"
type input "LF"
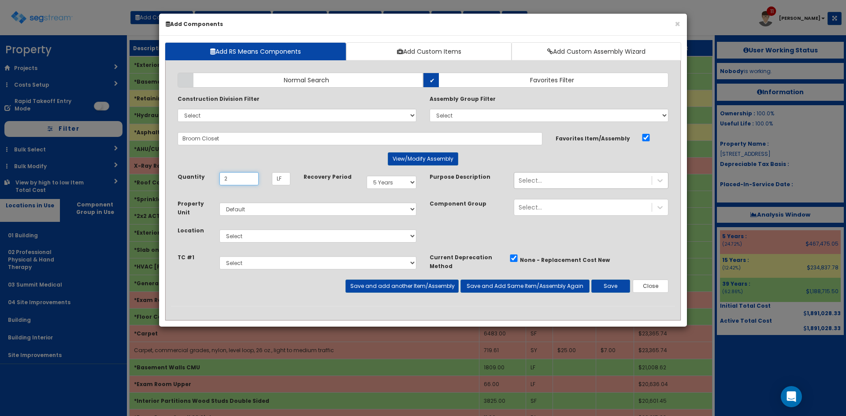
type input "2"
click at [323, 236] on select "Select 01 Building 02 Professional Physical & Hand Therapy 03 Summit Medical 04…" at bounding box center [317, 236] width 197 height 13
select select "4528"
click at [219, 230] on select "Select 01 Building 02 Professional Physical & Hand Therapy 03 Summit Medical 04…" at bounding box center [317, 236] width 197 height 13
click at [610, 287] on button "Save" at bounding box center [610, 286] width 39 height 13
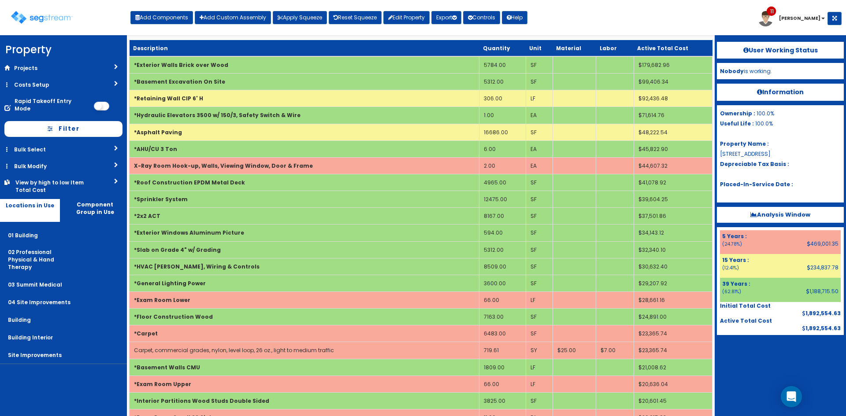
scroll to position [2496, 0]
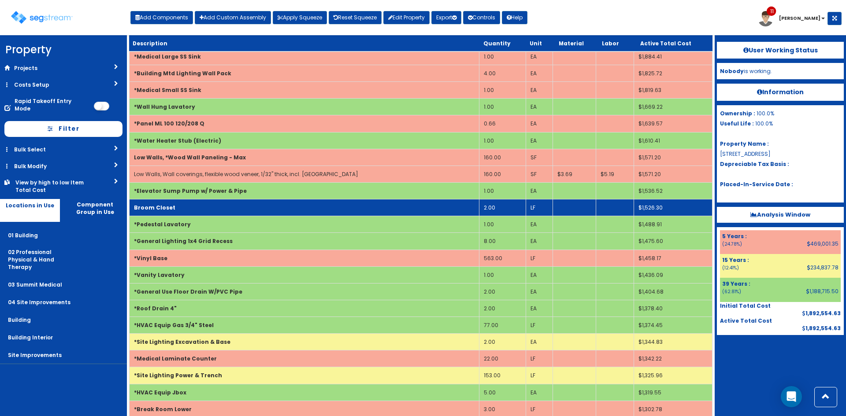
click at [217, 205] on td "Broom Closet" at bounding box center [305, 208] width 350 height 17
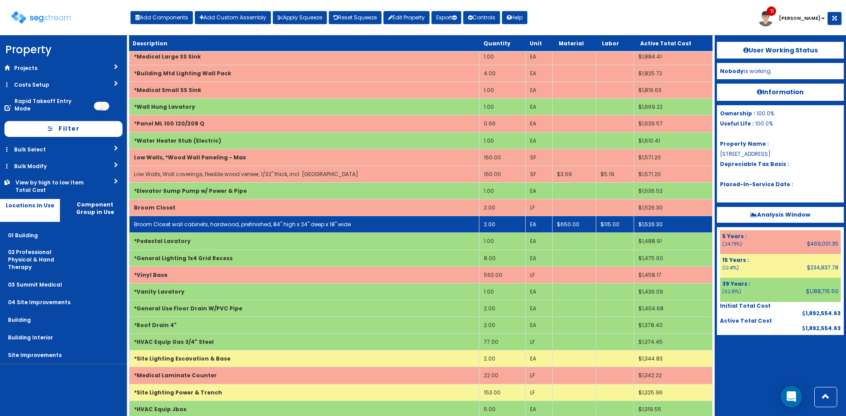
click at [200, 228] on link "Broom Closet wall cabinets, hardwood, prefinished, 84" high x 24" deep x 18" wi…" at bounding box center [242, 224] width 217 height 7
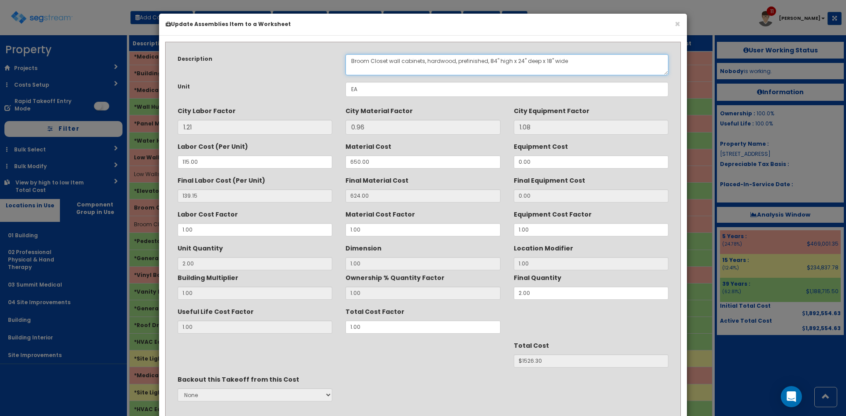
drag, startPoint x: 389, startPoint y: 60, endPoint x: 298, endPoint y: 67, distance: 91.5
click at [298, 67] on div "Description Broom Closet wall cabinets, hardwood, prefinished, 84" high x 24" d…" at bounding box center [423, 64] width 504 height 21
click at [402, 62] on textarea "Broom Closet wall cabinets, hardwood, prefinished, 84" high x 24" deep x 18" wi…" at bounding box center [506, 64] width 323 height 21
click at [401, 60] on textarea "Broom Closet wall cabinets, hardwood, prefinished, 84" high x 24" deep x 18" wi…" at bounding box center [506, 64] width 323 height 21
drag, startPoint x: 401, startPoint y: 60, endPoint x: 305, endPoint y: 67, distance: 95.9
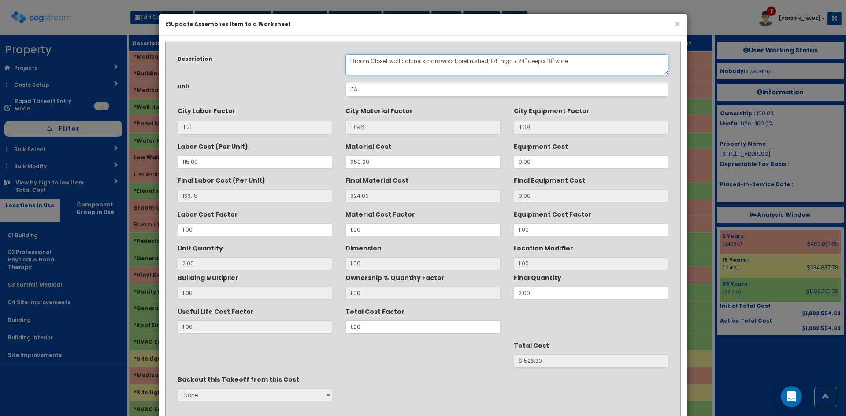
click at [305, 67] on div "Description Broom Closet wall cabinets, hardwood, prefinished, 84" high x 24" d…" at bounding box center [423, 64] width 504 height 21
click at [396, 61] on textarea "Broom Closet wall cabinets, hardwood, prefinished, 84" high x 24" deep x 18" wi…" at bounding box center [506, 64] width 323 height 21
drag, startPoint x: 400, startPoint y: 60, endPoint x: 252, endPoint y: 62, distance: 148.5
click at [252, 62] on div "Description Broom Closet wall cabinets, hardwood, prefinished, 84" high x 24" d…" at bounding box center [423, 64] width 504 height 21
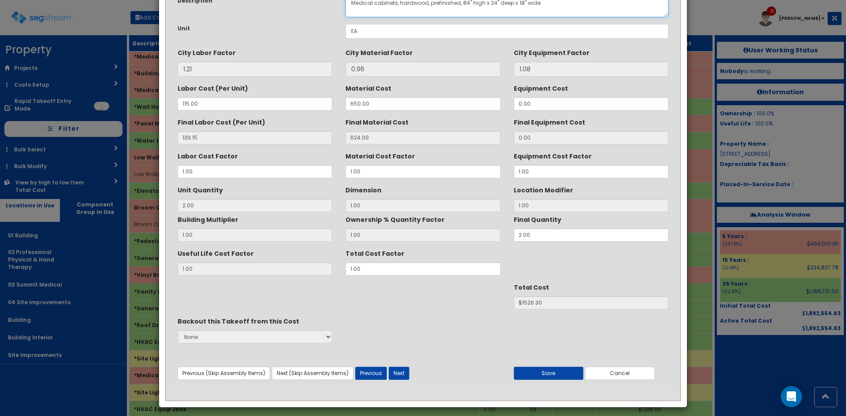
scroll to position [59, 0]
type textarea "Medical cabinets, hardwood, prefinished, 84" high x 24" deep x 18" wide"
click at [542, 376] on button "Save" at bounding box center [549, 373] width 70 height 13
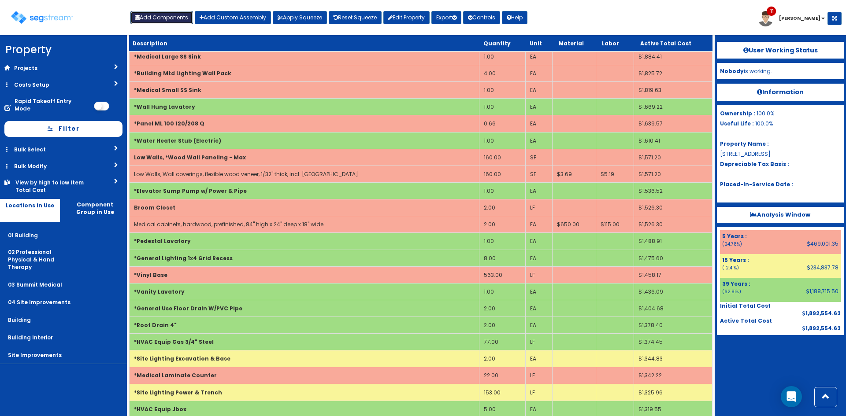
click at [176, 19] on button "Add Components" at bounding box center [161, 17] width 63 height 13
select select
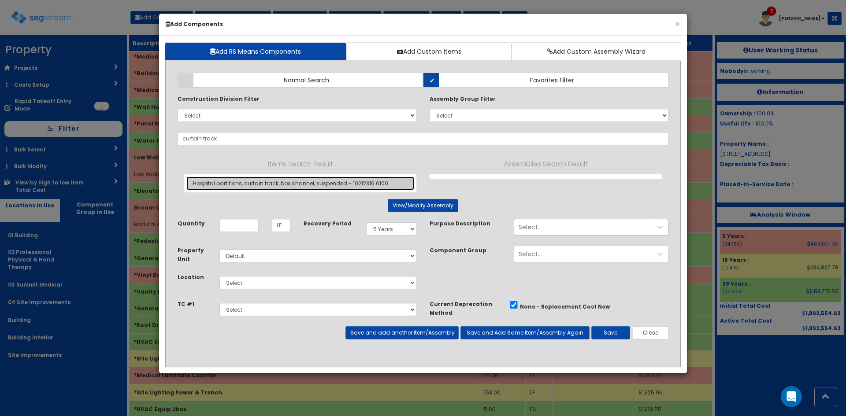
click at [226, 184] on link "Hospital partitions, curtain track, box channel, suspended - 10212316.0100" at bounding box center [300, 184] width 228 height 14
type input "Hospital partitions, curtain track, box channel, suspended - 10212316.0100"
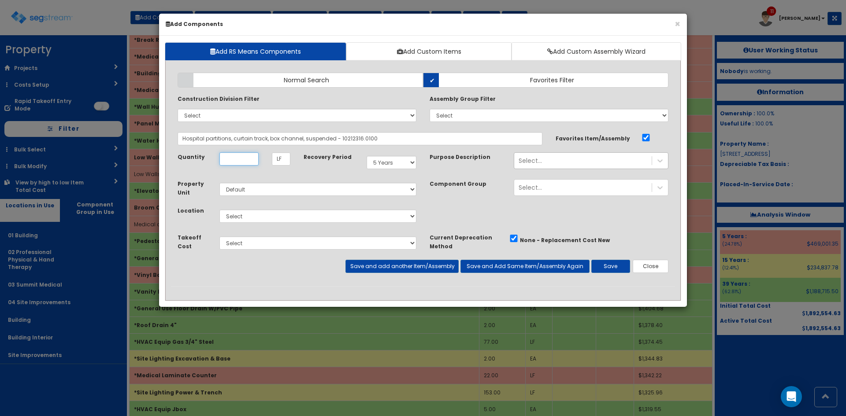
scroll to position [0, 0]
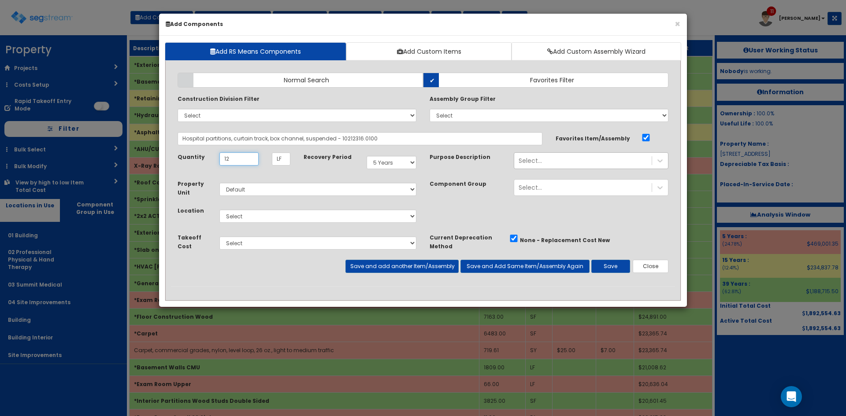
type input "12"
click at [260, 219] on select "Select 01 Building 02 Professional Physical & Hand Therapy 03 Summit Medical 04…" at bounding box center [317, 216] width 197 height 13
select select "4527"
click at [219, 210] on select "Select 01 Building 02 Professional Physical & Hand Therapy 03 Summit Medical 04…" at bounding box center [317, 216] width 197 height 13
click at [397, 271] on button "Save and add another Item/Assembly" at bounding box center [401, 266] width 113 height 13
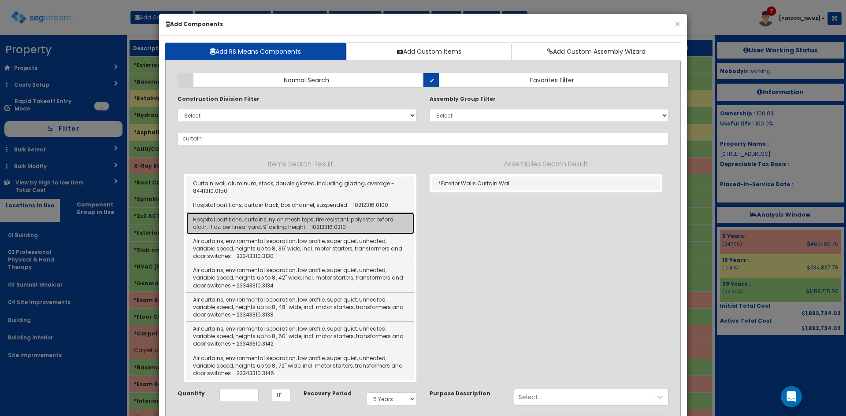
click at [300, 227] on link "Hospital partitions, curtains, nylon mesh tops, fire resistant, polyester oxfor…" at bounding box center [300, 224] width 228 height 22
type input "Hospital partitions, curtains, nylon mesh tops, fire resistant, polyester oxfor…"
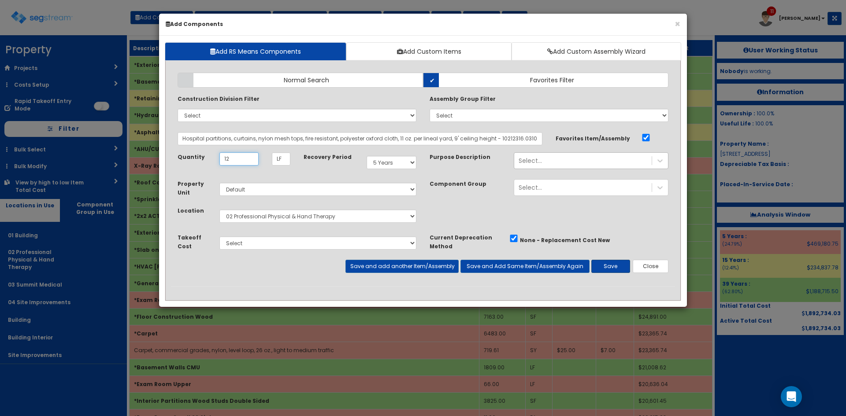
type input "12"
click at [604, 260] on button "Save" at bounding box center [610, 266] width 39 height 13
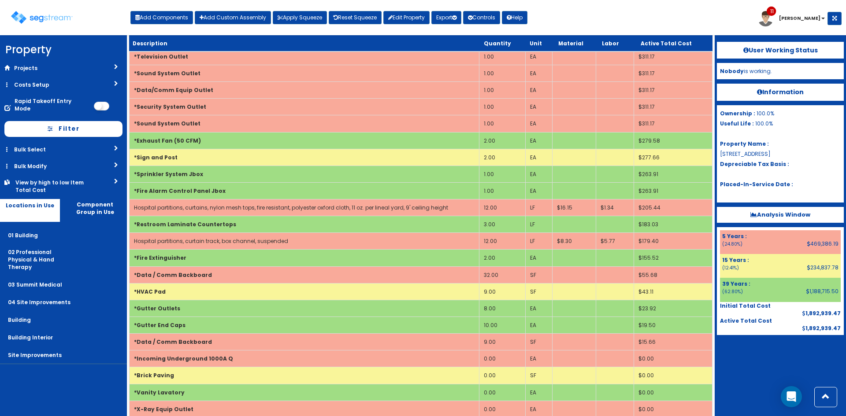
scroll to position [2496, 0]
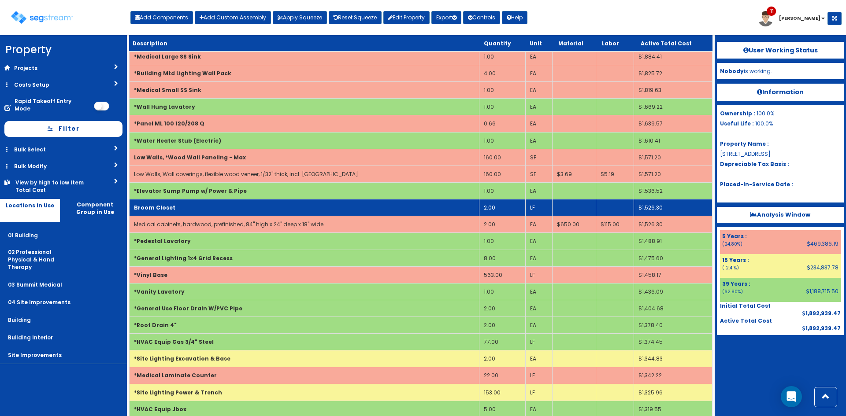
click at [231, 212] on td "Broom Closet" at bounding box center [305, 208] width 350 height 17
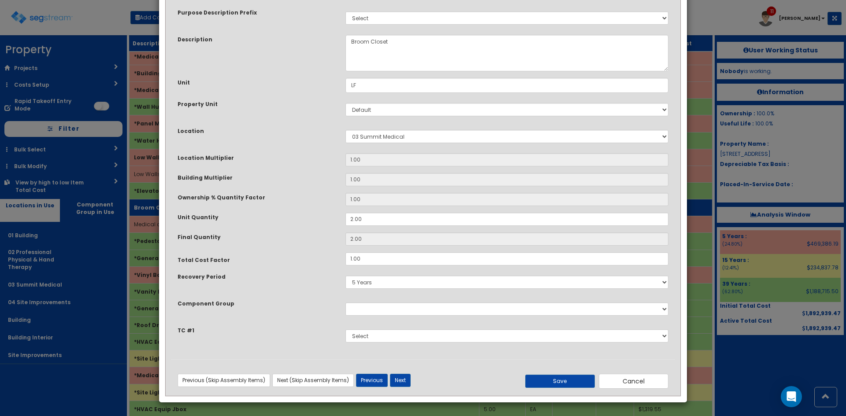
scroll to position [0, 0]
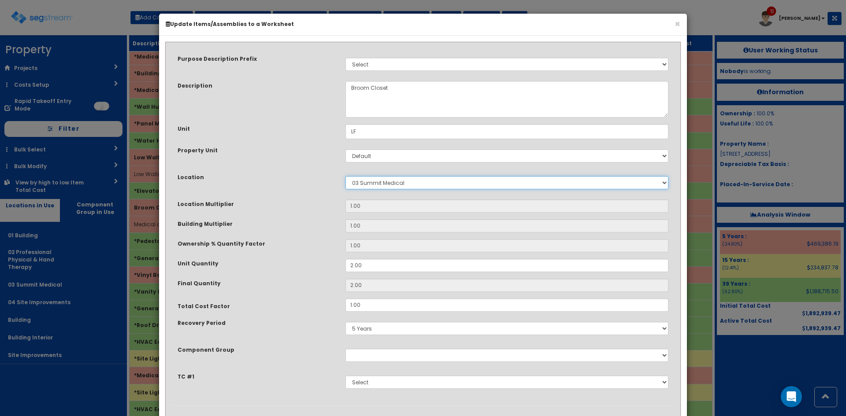
click at [367, 185] on select "Select 01 Building 02 Professional Physical & Hand Therapy 03 Summit Medical 04…" at bounding box center [506, 182] width 323 height 13
select select "4527"
click at [345, 176] on select "Select 01 Building 02 Professional Physical & Hand Therapy 03 Summit Medical 04…" at bounding box center [506, 182] width 323 height 13
type input "1"
type input "2"
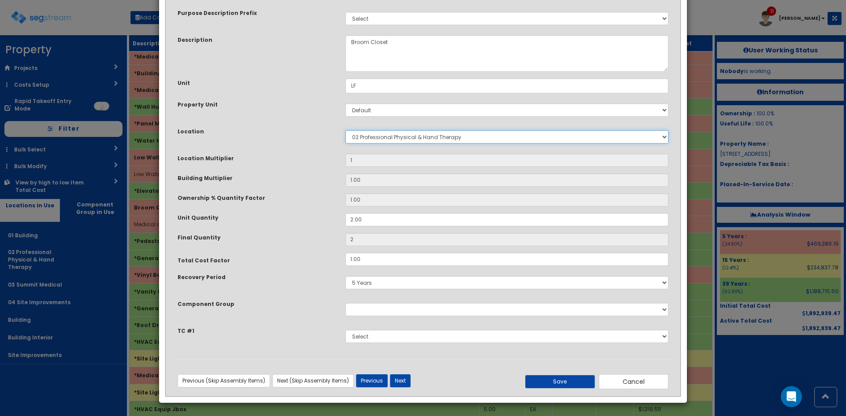
scroll to position [46, 0]
click at [547, 380] on button "Save" at bounding box center [560, 381] width 70 height 13
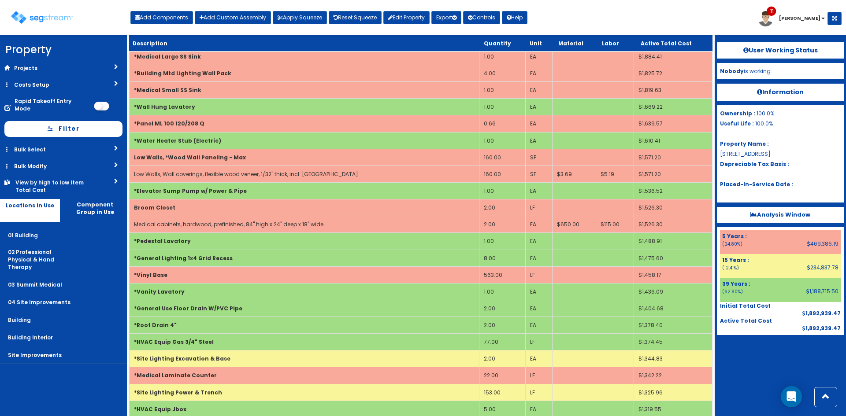
click at [71, 376] on nav "Property DB Projects Recent Properties [STREET_ADDRESS][PERSON_NAME] [STREET_AD…" at bounding box center [63, 225] width 127 height 381
click at [177, 16] on button "Add Components" at bounding box center [161, 17] width 63 height 13
select select
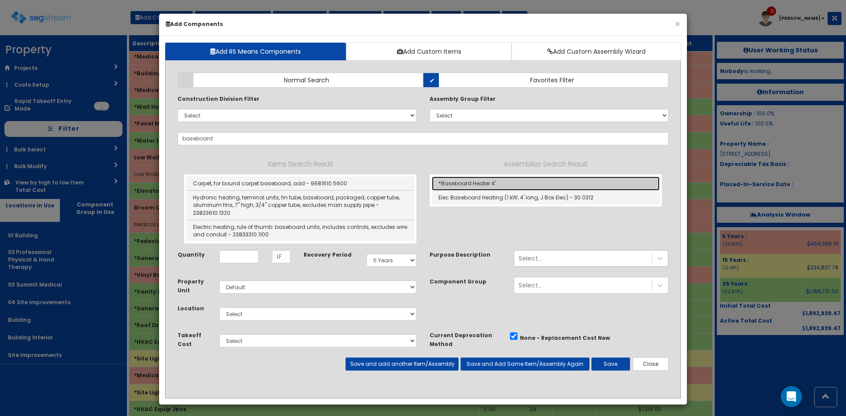
click at [474, 182] on link "*Baseboard Heater 4'" at bounding box center [546, 184] width 228 height 14
type input "*Baseboard Heater 4'"
type input "EA"
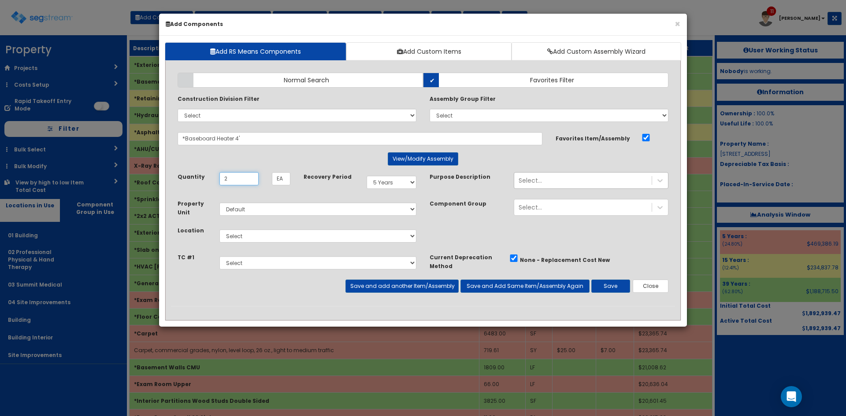
type input "2"
click at [409, 187] on select "Select 5 Years 7 Years 9 Years 10 Years 15 Years 15 Year QLI 15 Year QRP 15 Yea…" at bounding box center [392, 182] width 50 height 13
select select "39Y"
click at [367, 176] on select "Select 5 Years 7 Years 9 Years 10 Years 15 Years 15 Year QLI 15 Year QRP 15 Yea…" at bounding box center [392, 182] width 50 height 13
click at [271, 239] on select "Select 01 Building 02 Professional Physical & Hand Therapy 03 Summit Medical 04…" at bounding box center [317, 236] width 197 height 13
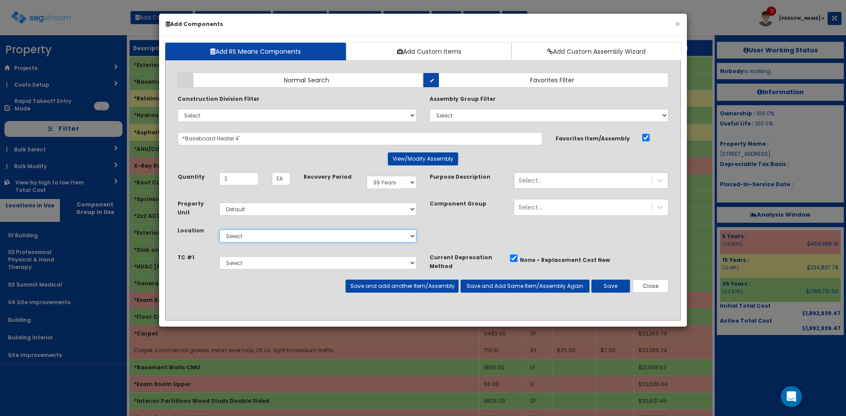
select select "4528"
click at [219, 230] on select "Select 01 Building 02 Professional Physical & Hand Therapy 03 Summit Medical 04…" at bounding box center [317, 236] width 197 height 13
click at [609, 286] on button "Save" at bounding box center [610, 286] width 39 height 13
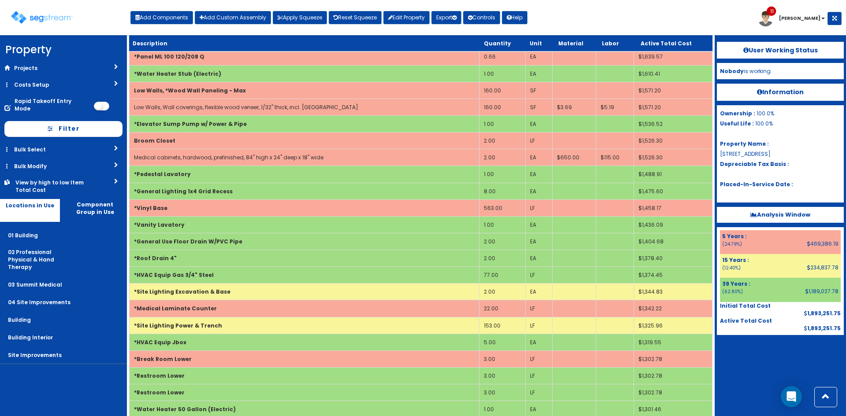
scroll to position [3495, 0]
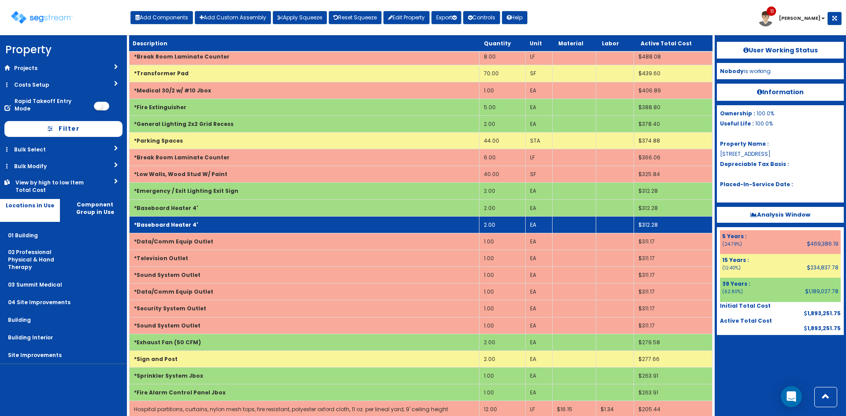
click at [331, 224] on td "*Baseboard Heater 4'" at bounding box center [305, 224] width 350 height 17
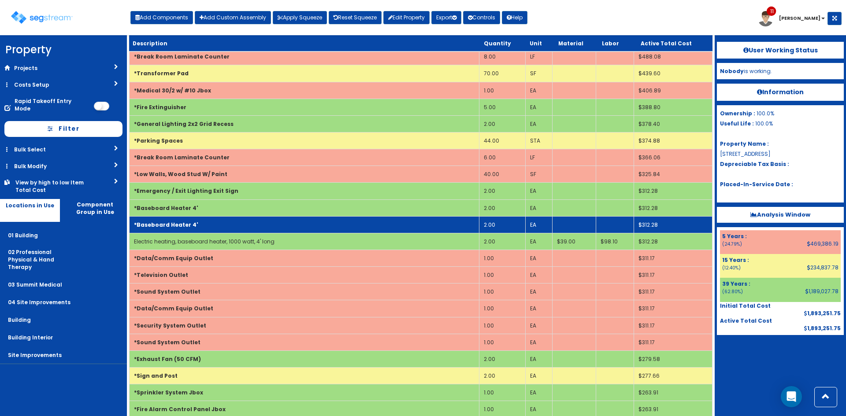
click at [331, 224] on td "*Baseboard Heater 4'" at bounding box center [305, 224] width 350 height 17
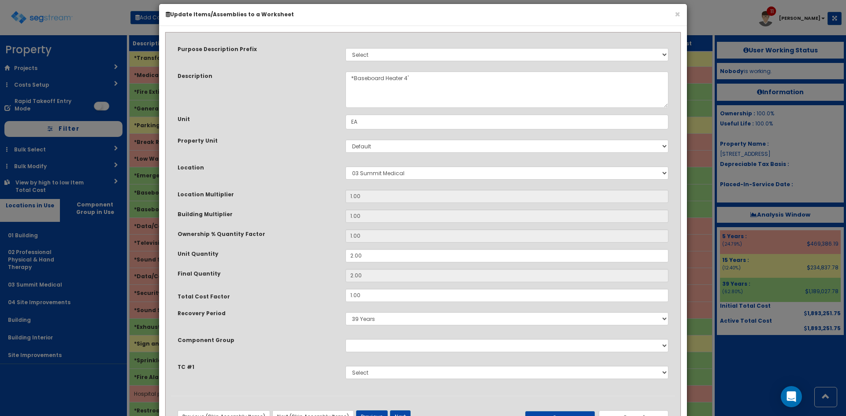
scroll to position [10, 0]
click at [394, 412] on button "Next" at bounding box center [400, 416] width 21 height 13
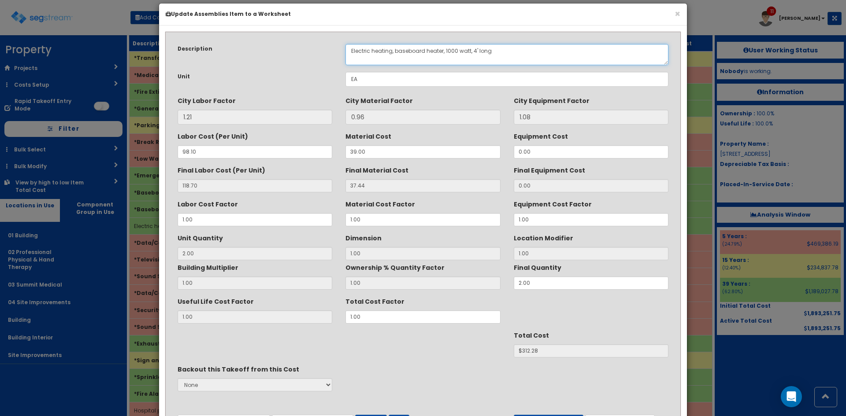
click at [473, 49] on textarea "Electric heating, baseboard heater, 1000 watt, 4' long" at bounding box center [506, 54] width 323 height 21
type textarea "Electric heating, baseboard heater, 1000 watt, 8' long"
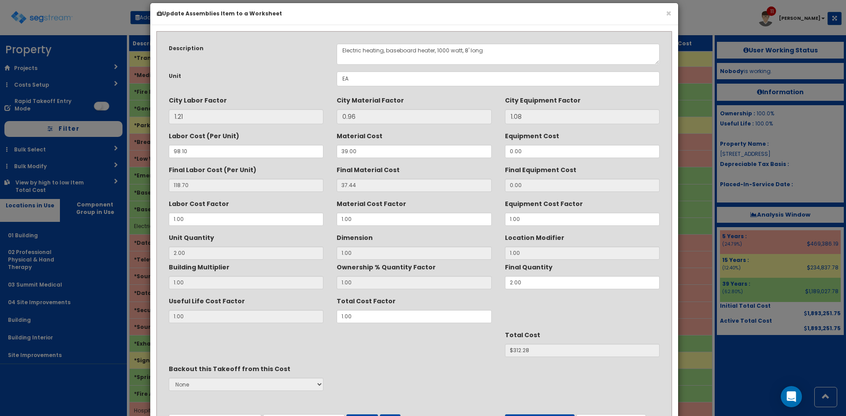
drag, startPoint x: 387, startPoint y: 325, endPoint x: 378, endPoint y: 324, distance: 8.8
click at [378, 324] on div "Description Electric heating, baseboard heater, 1000 watt, 4' long Unit EA City…" at bounding box center [414, 235] width 504 height 397
click at [288, 318] on div "Useful Life Cost Factor 1.00 Total Cost Factor 1.00" at bounding box center [414, 309] width 504 height 30
type input "1"
type input "2"
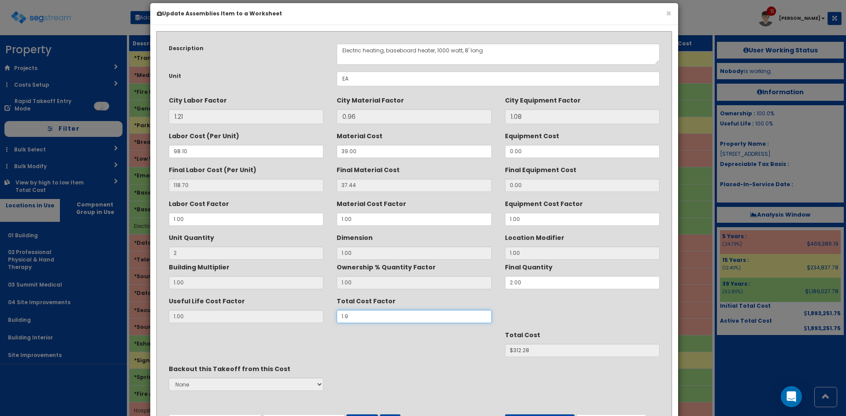
type input "1.90"
type input "$593.33"
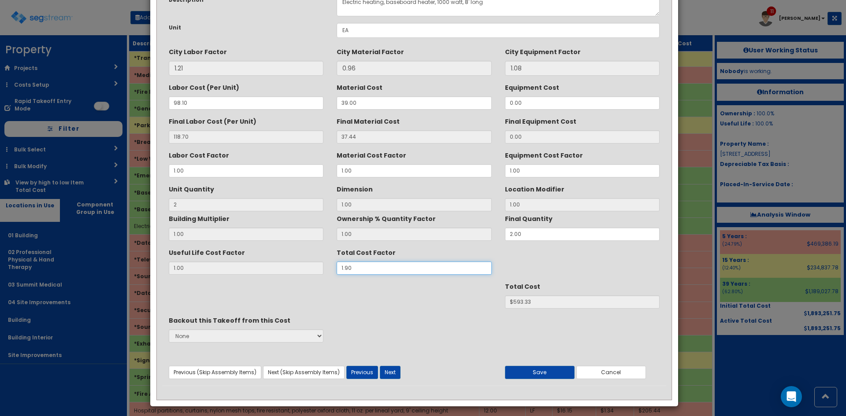
scroll to position [63, 0]
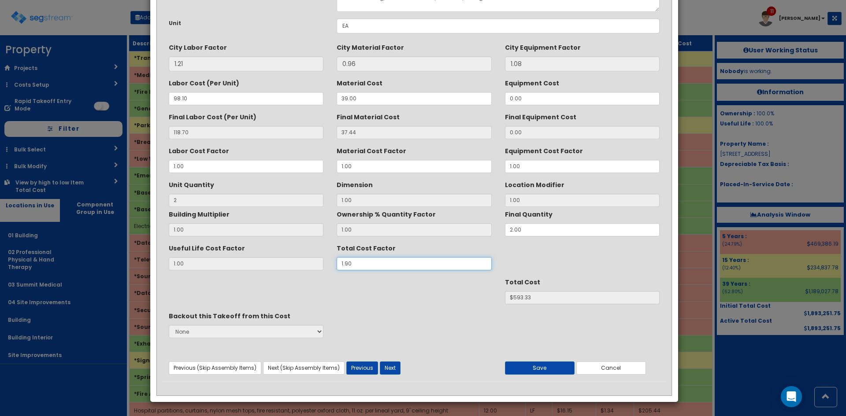
type input "1.90"
click at [541, 369] on button "Save" at bounding box center [540, 368] width 70 height 13
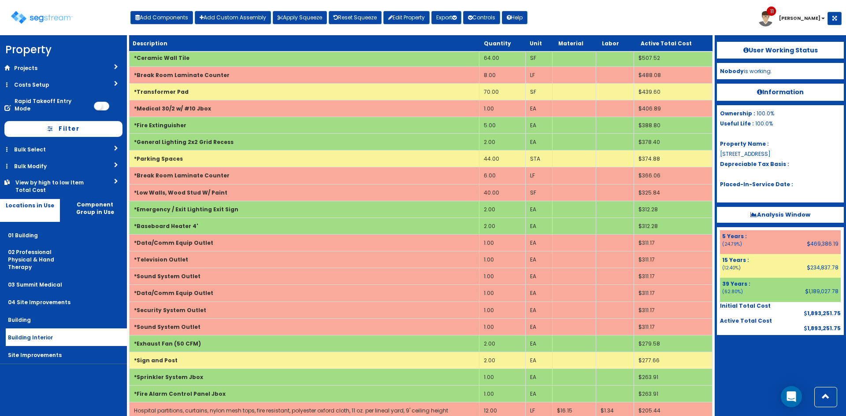
scroll to position [3275, 0]
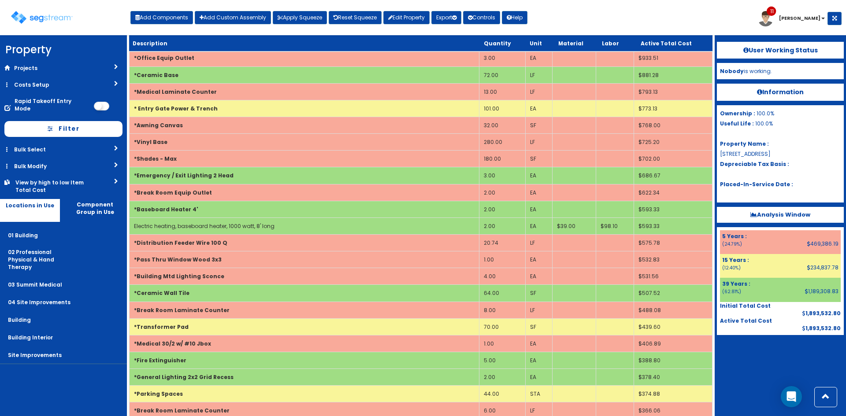
click at [578, 17] on div "Toggle navigation Add Components Add Custom Assembly Apply Squeeze Reset Squeez…" at bounding box center [422, 21] width 837 height 29
click at [457, 19] on icon "button" at bounding box center [454, 17] width 4 height 5
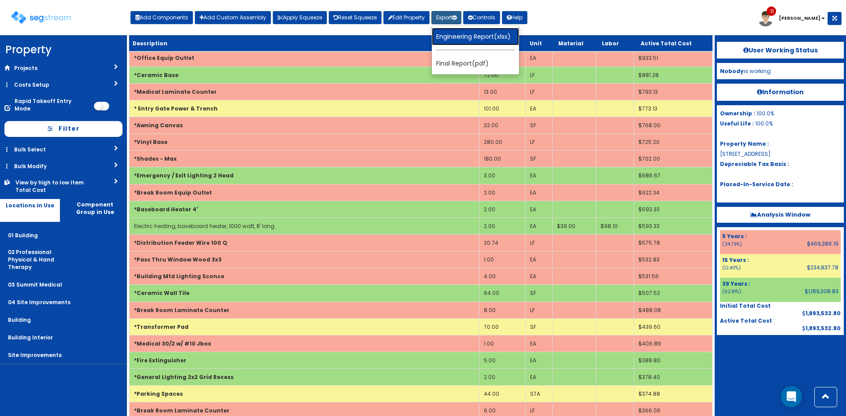
click at [459, 37] on link "Engineering Report(xlsx)" at bounding box center [475, 37] width 87 height 18
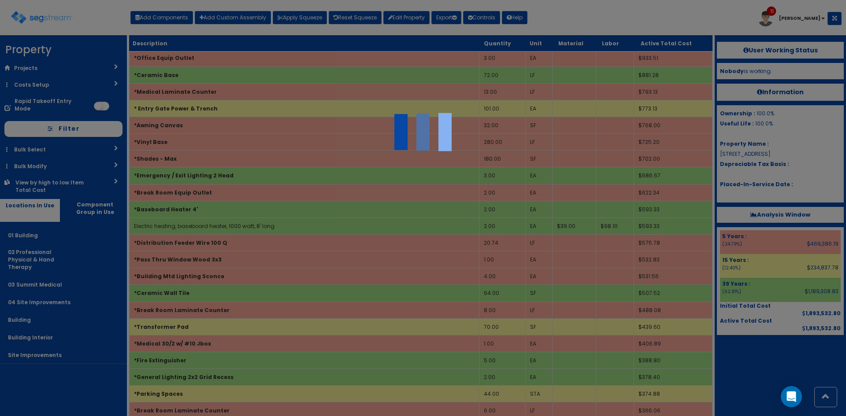
click at [61, 400] on div at bounding box center [423, 208] width 846 height 416
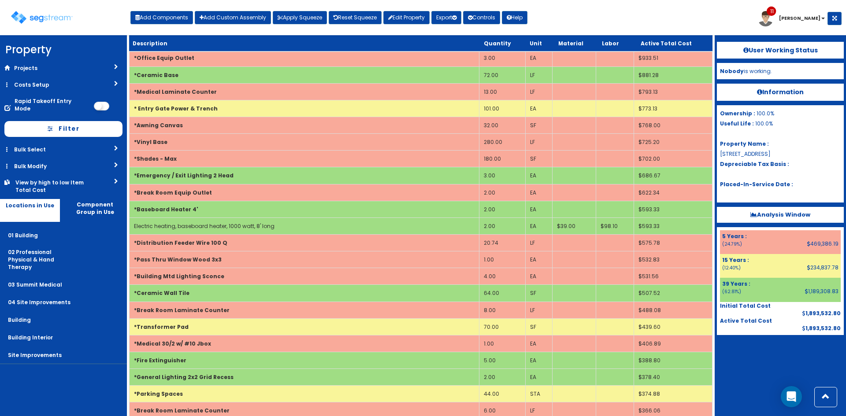
click at [55, 377] on nav "Property DB Projects Recent Properties [STREET_ADDRESS][PERSON_NAME] [STREET_AD…" at bounding box center [63, 225] width 127 height 381
click at [65, 382] on nav "Property DB Projects Recent Properties [STREET_ADDRESS][PERSON_NAME] [STREET_AD…" at bounding box center [63, 225] width 127 height 381
click at [579, 17] on div "Toggle navigation Add Components Add Custom Assembly Apply Squeeze Reset Squeez…" at bounding box center [422, 21] width 837 height 29
click at [619, 21] on div "Toggle navigation Add Components Add Custom Assembly Apply Squeeze Reset Squeez…" at bounding box center [422, 21] width 837 height 29
click at [777, 218] on b "Analysis Window" at bounding box center [780, 215] width 60 height 8
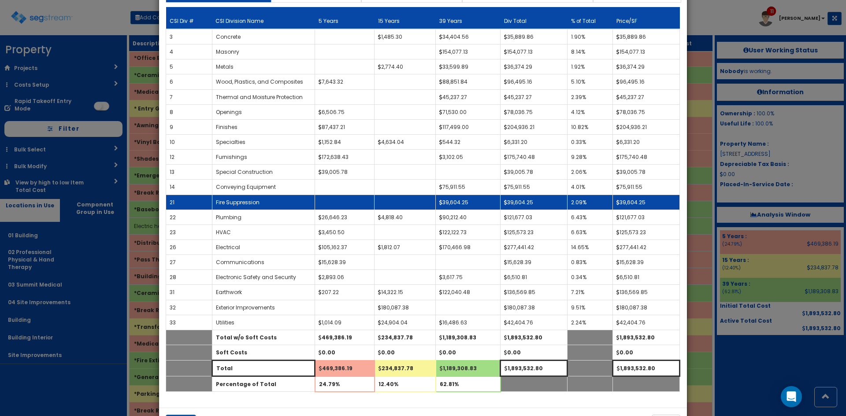
scroll to position [59, 0]
